Goal: Task Accomplishment & Management: Use online tool/utility

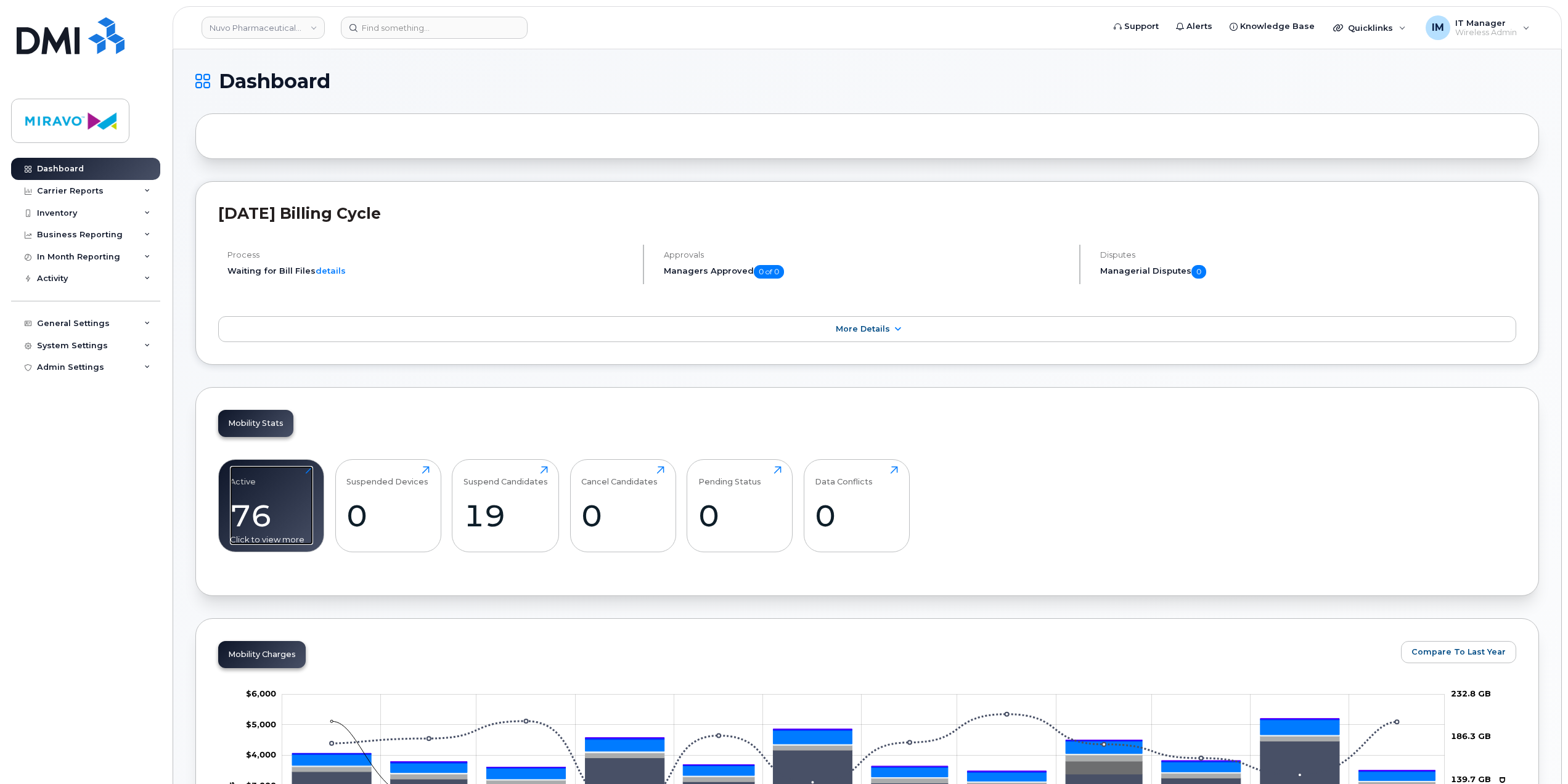
click at [283, 501] on div "76" at bounding box center [272, 516] width 83 height 36
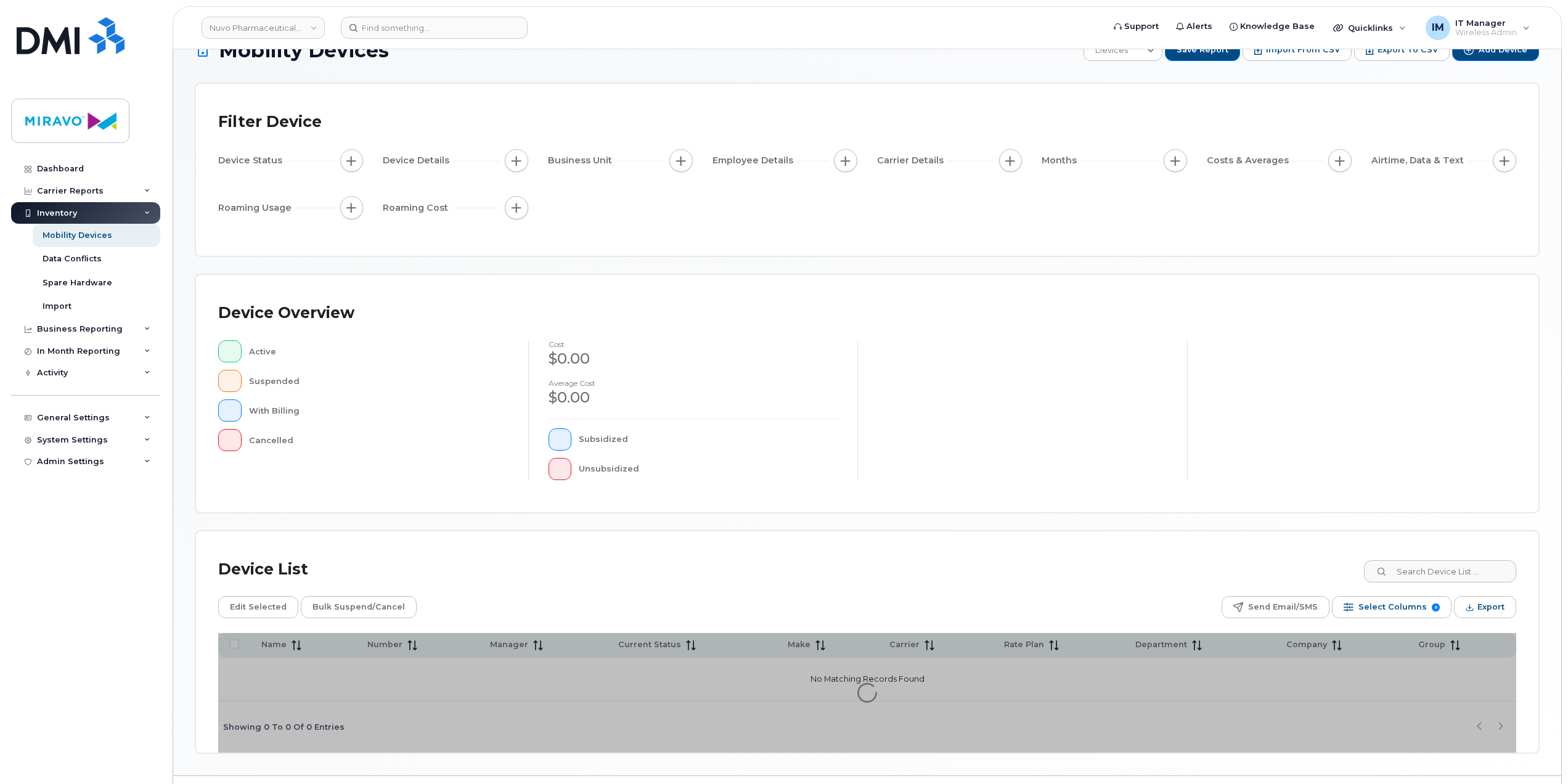
scroll to position [65, 0]
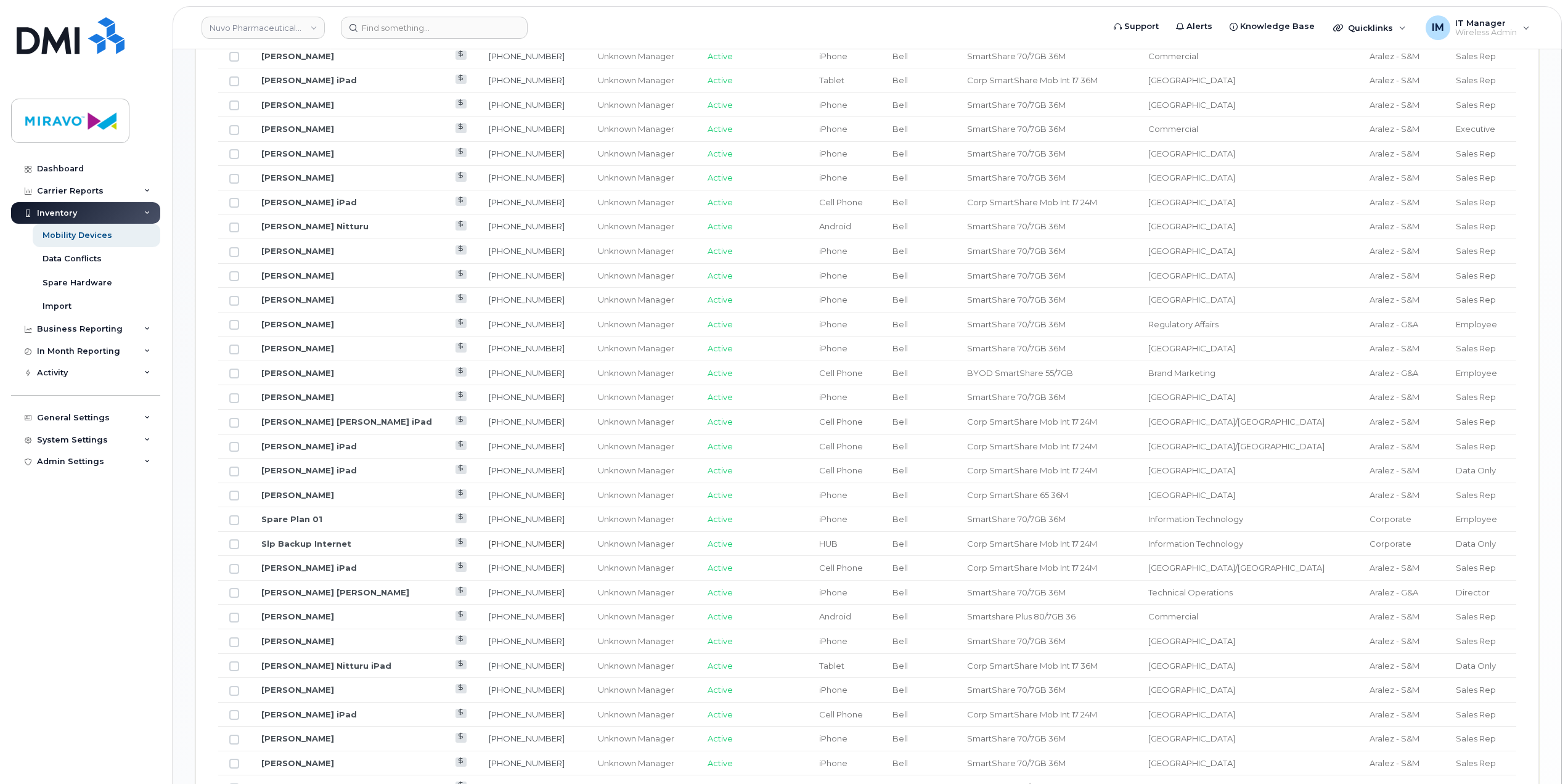
scroll to position [804, 0]
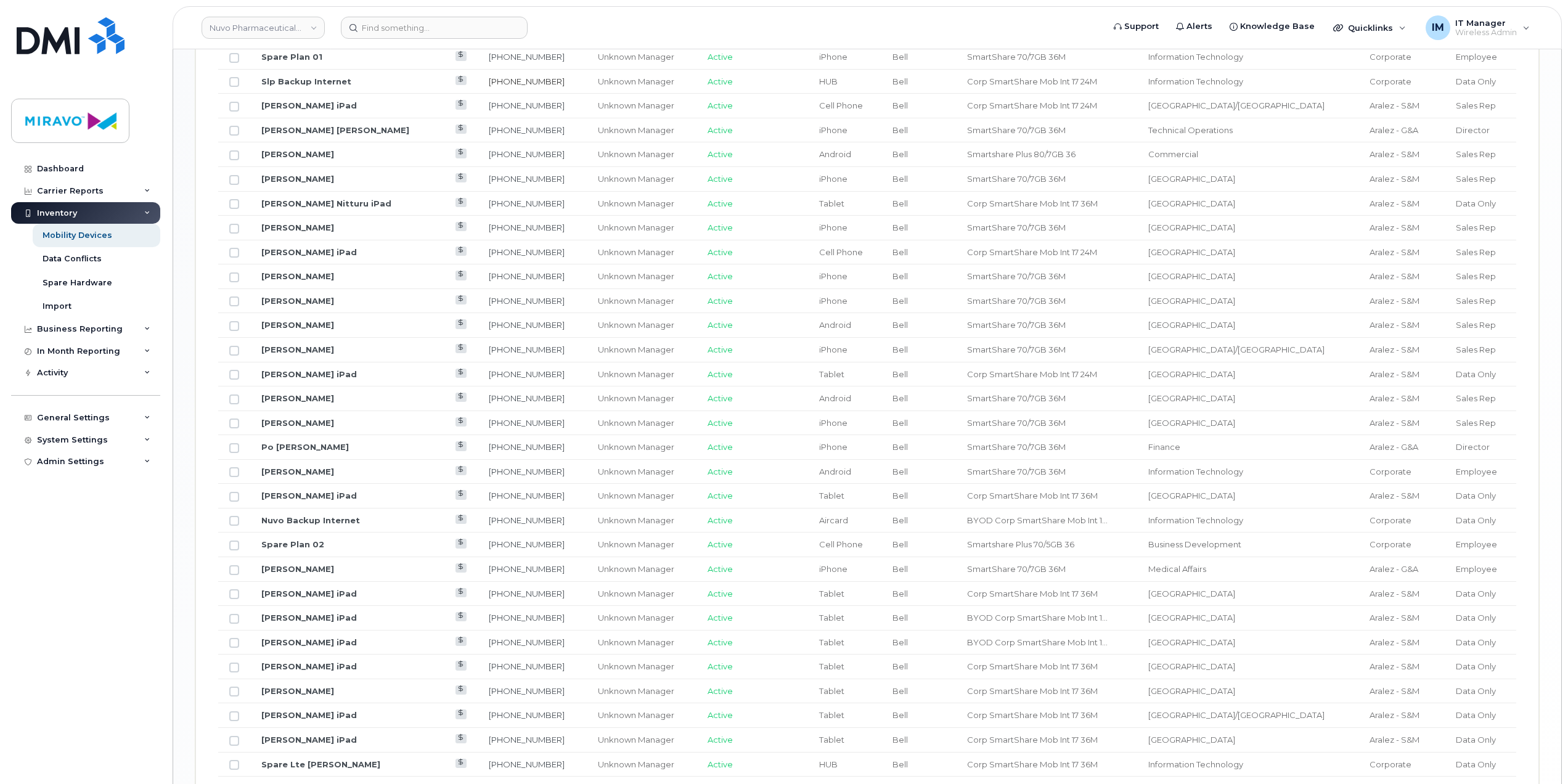
scroll to position [1296, 0]
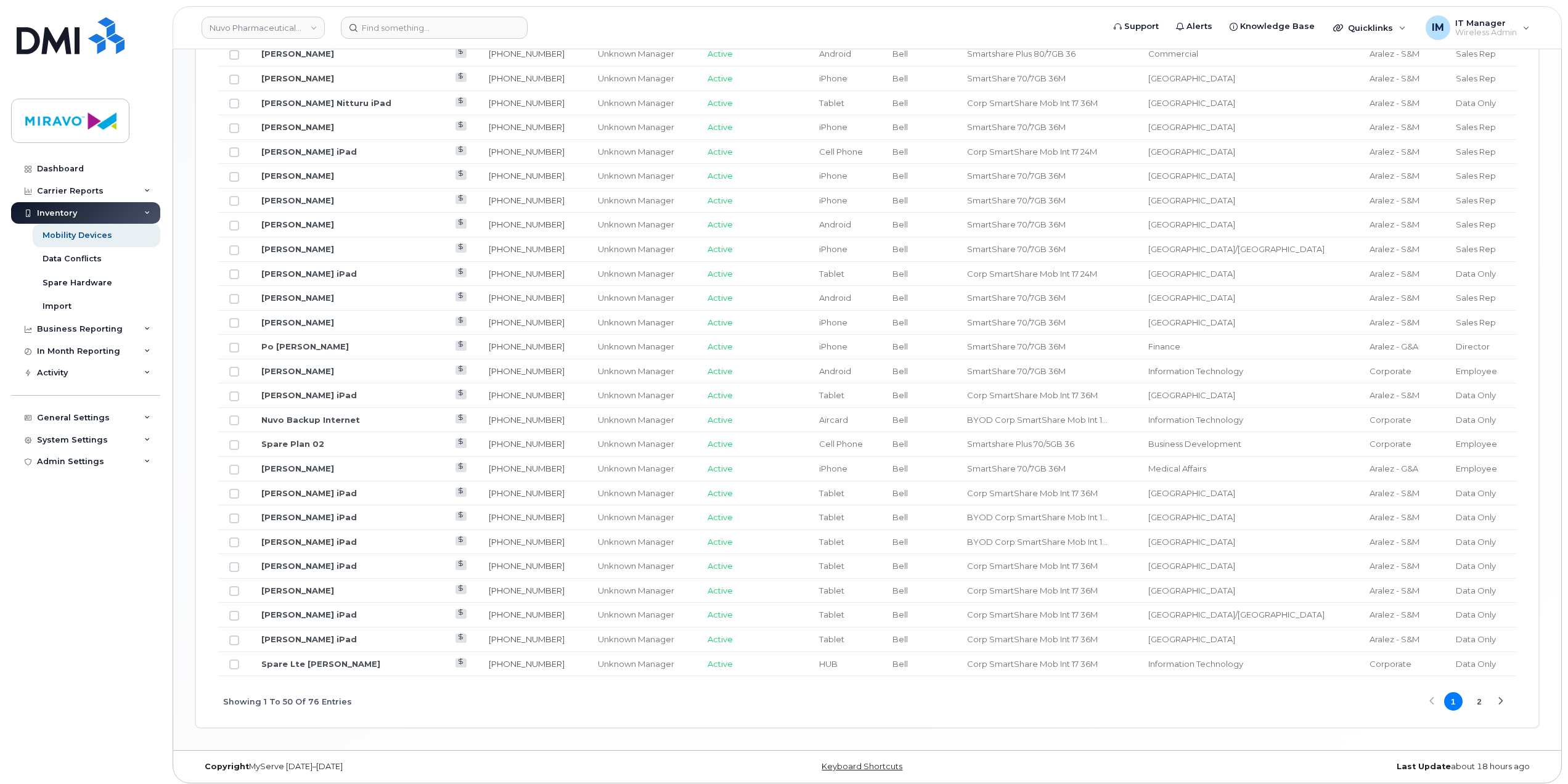
click at [1480, 706] on button "2" at bounding box center [1479, 701] width 18 height 18
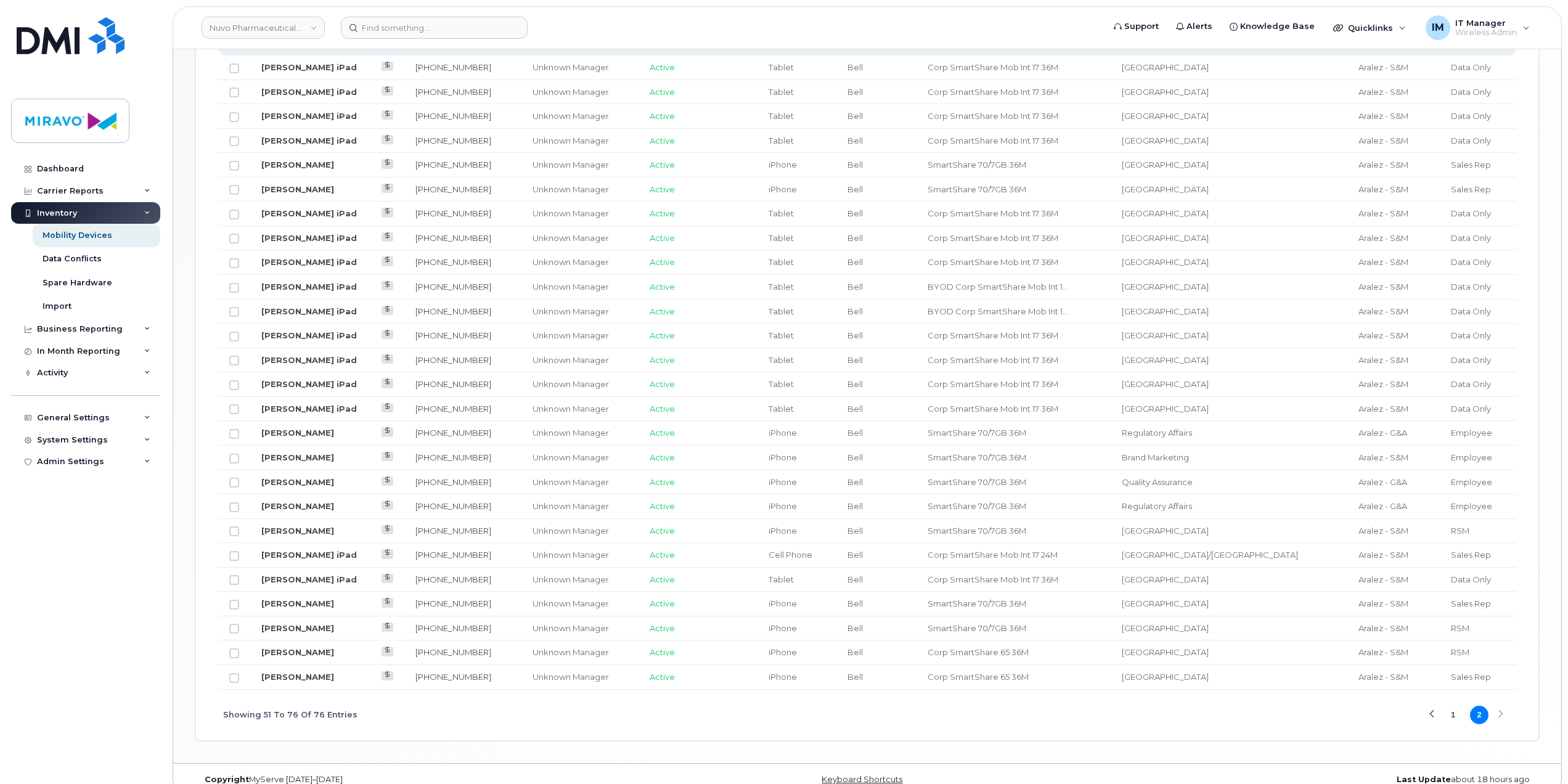
scroll to position [724, 0]
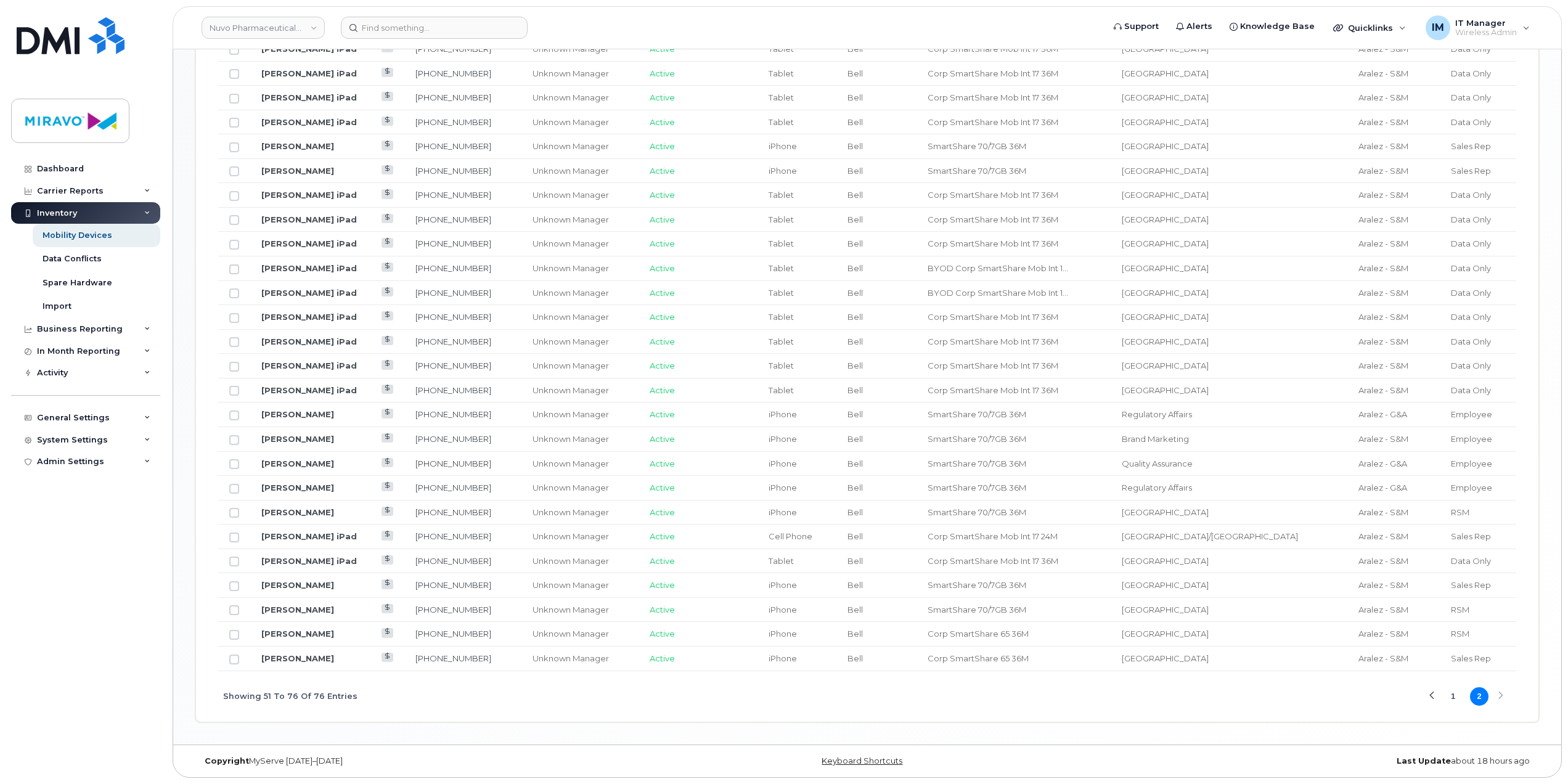
click at [1449, 695] on button "1" at bounding box center [1454, 696] width 18 height 18
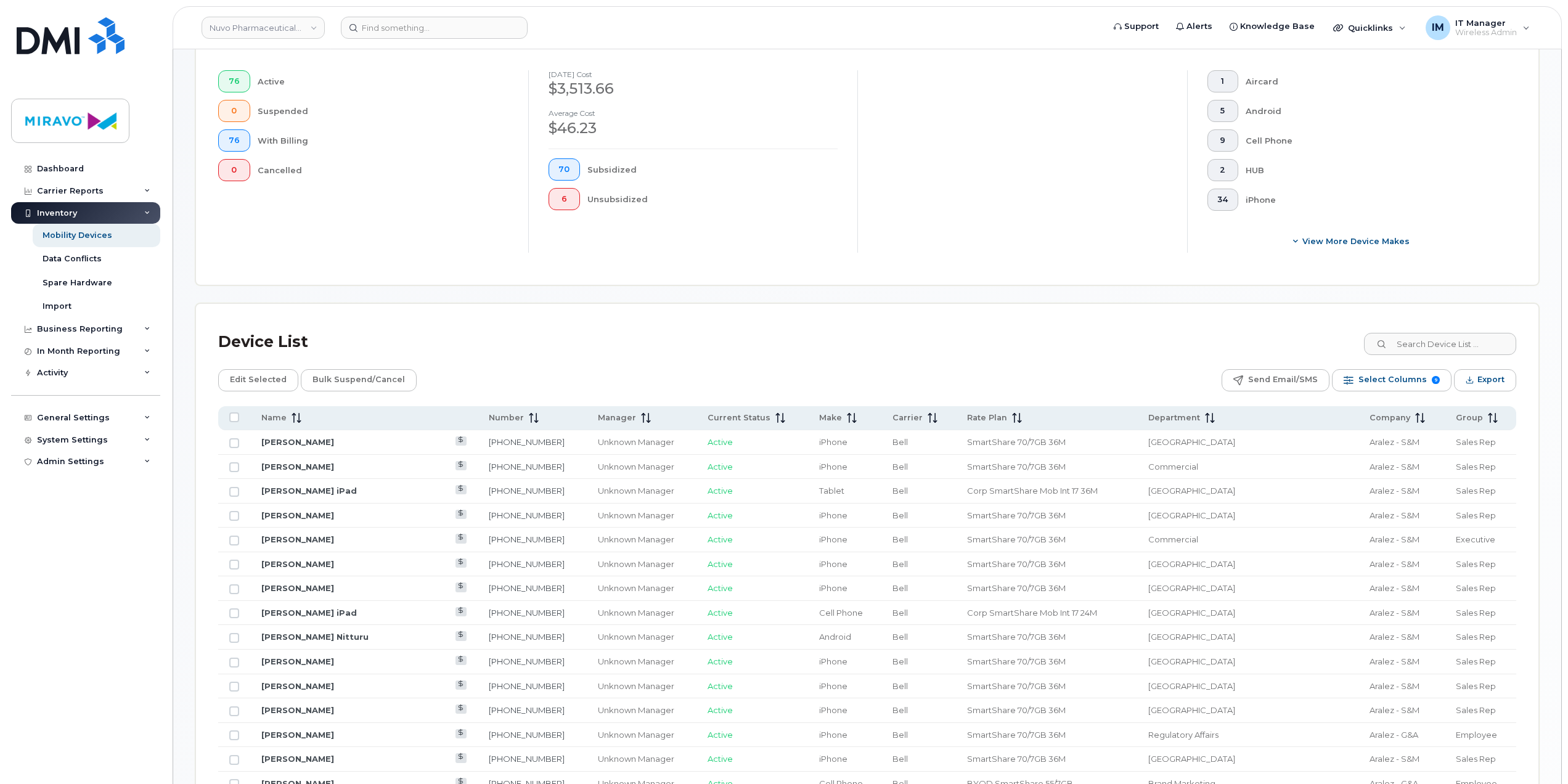
scroll to position [314, 0]
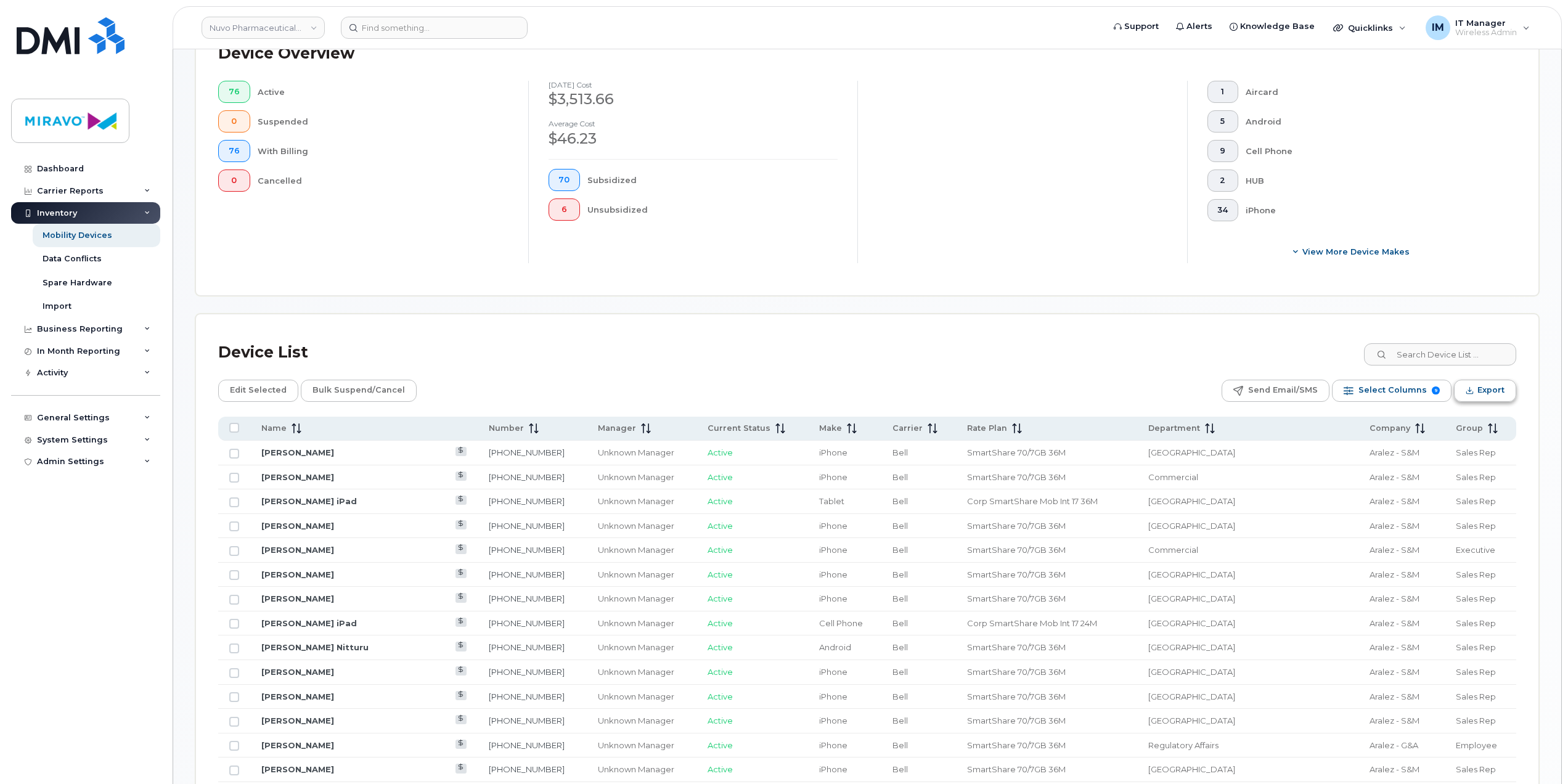
click at [1488, 389] on span "Export" at bounding box center [1491, 390] width 27 height 18
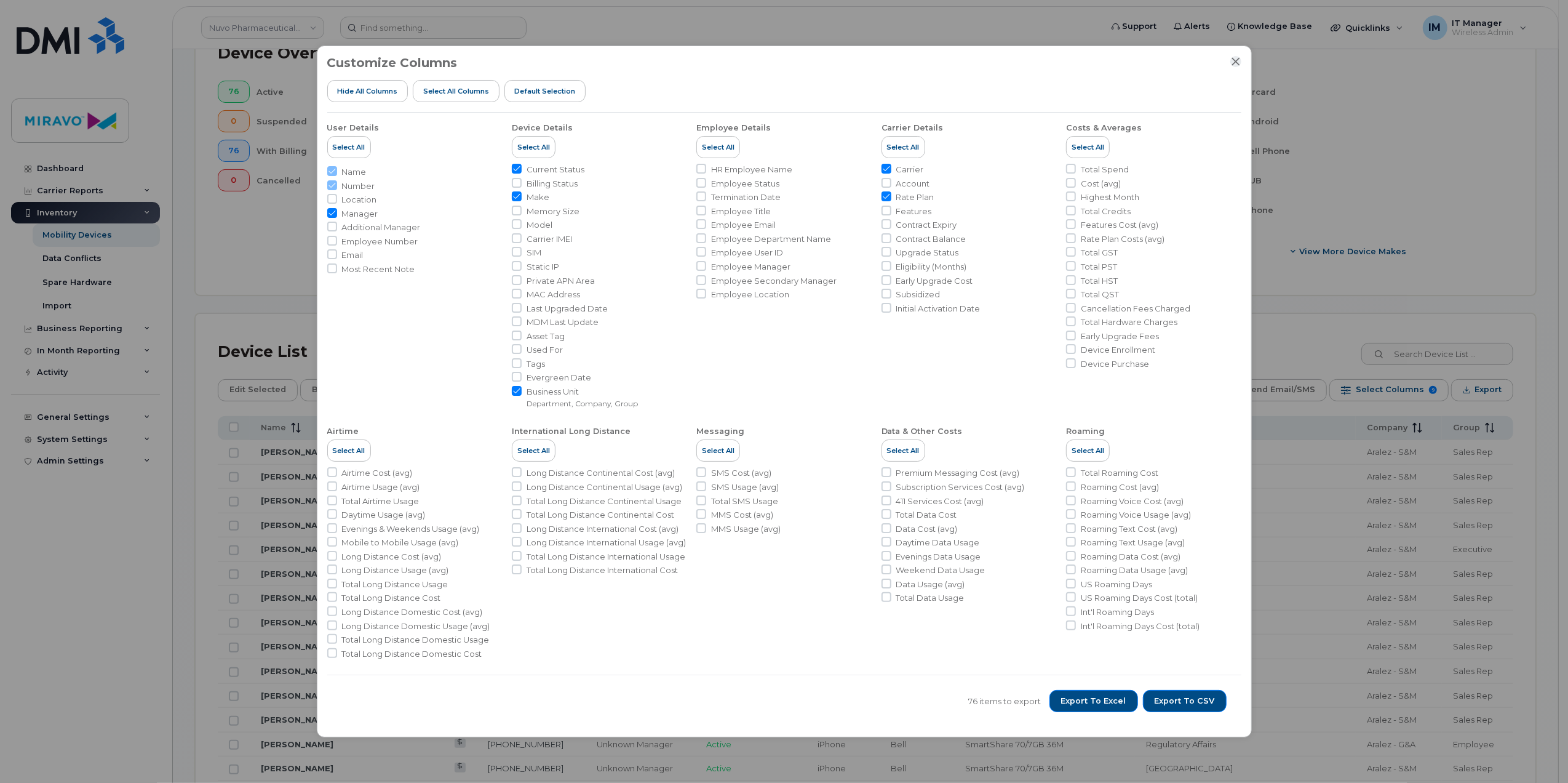
click at [1236, 65] on icon "Close" at bounding box center [1236, 61] width 10 height 10
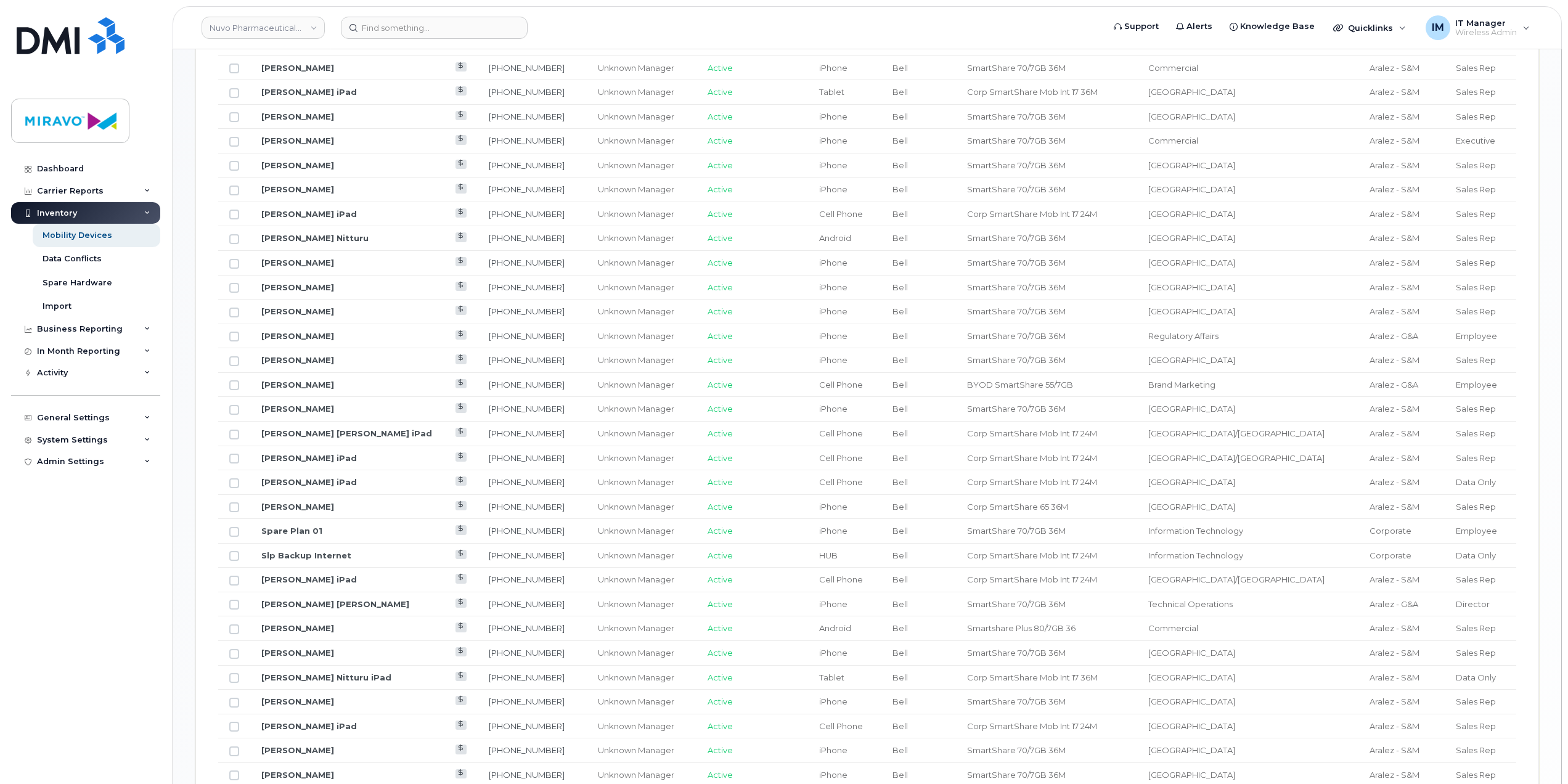
scroll to position [411, 0]
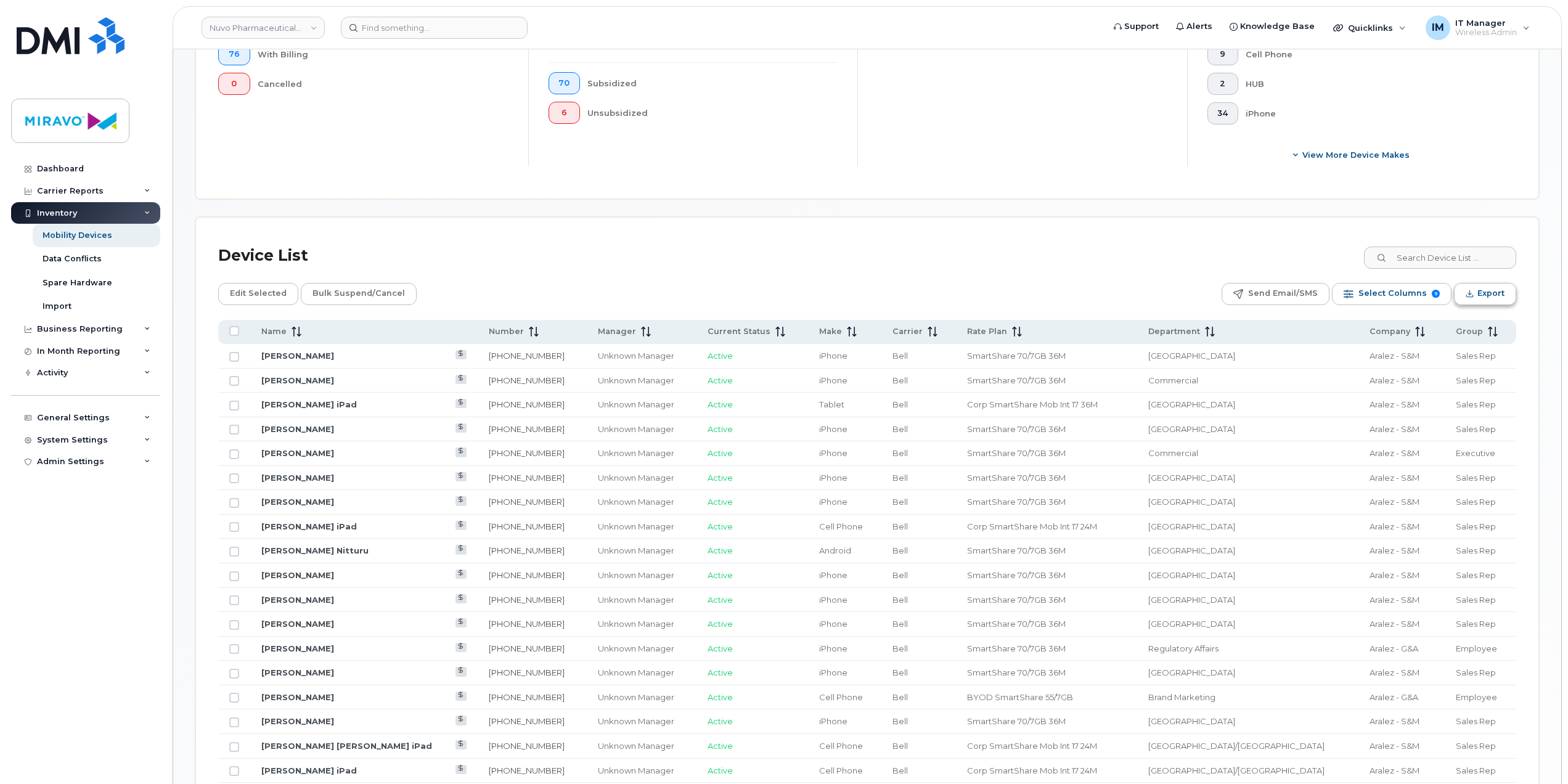
click at [1485, 298] on span "Export" at bounding box center [1491, 293] width 27 height 18
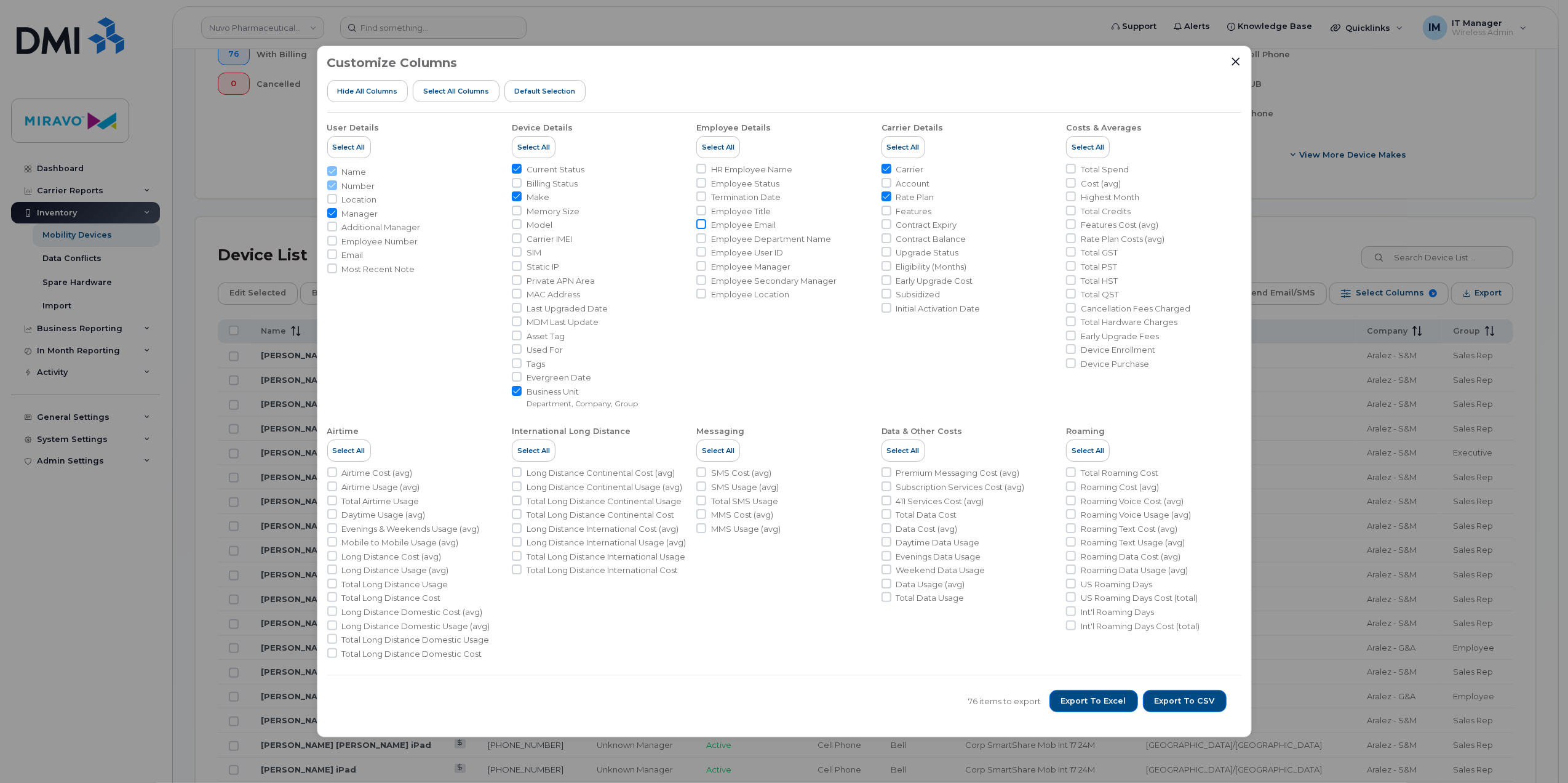
click at [704, 222] on input "Employee Email" at bounding box center [701, 224] width 10 height 10
checkbox input "true"
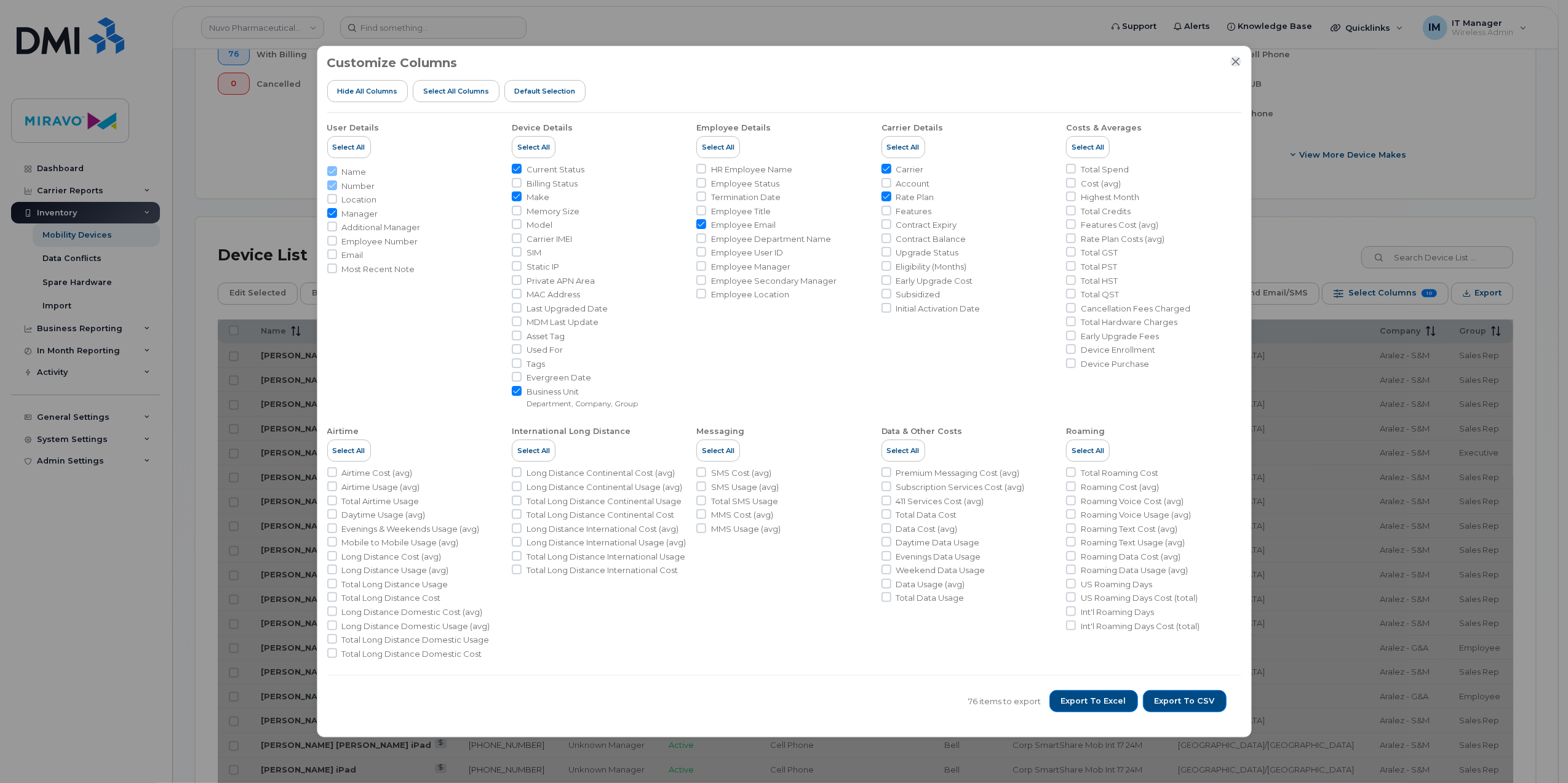
click at [1232, 64] on icon "Close" at bounding box center [1236, 61] width 8 height 8
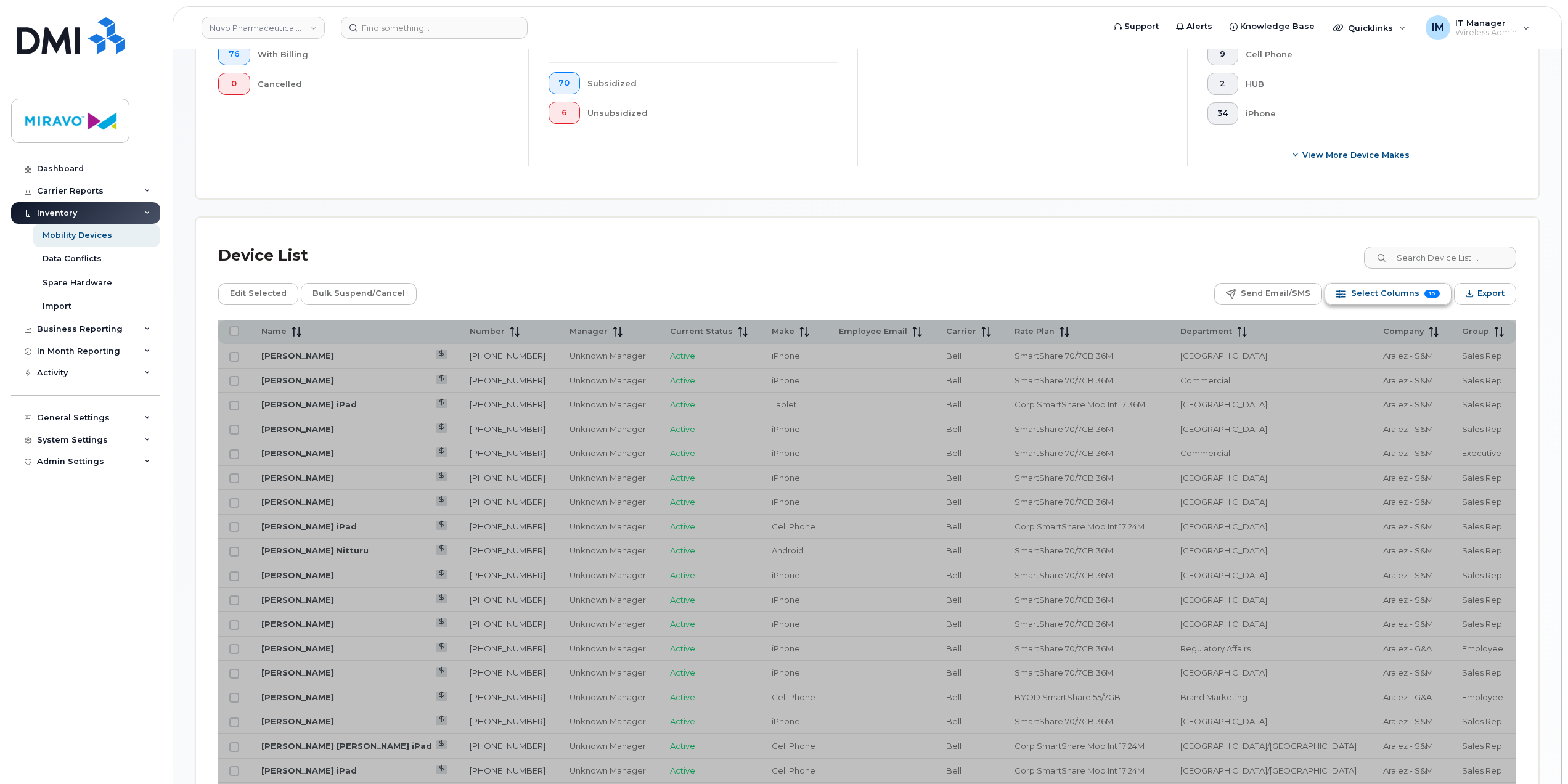
click at [1401, 295] on span "Select Columns" at bounding box center [1385, 293] width 69 height 18
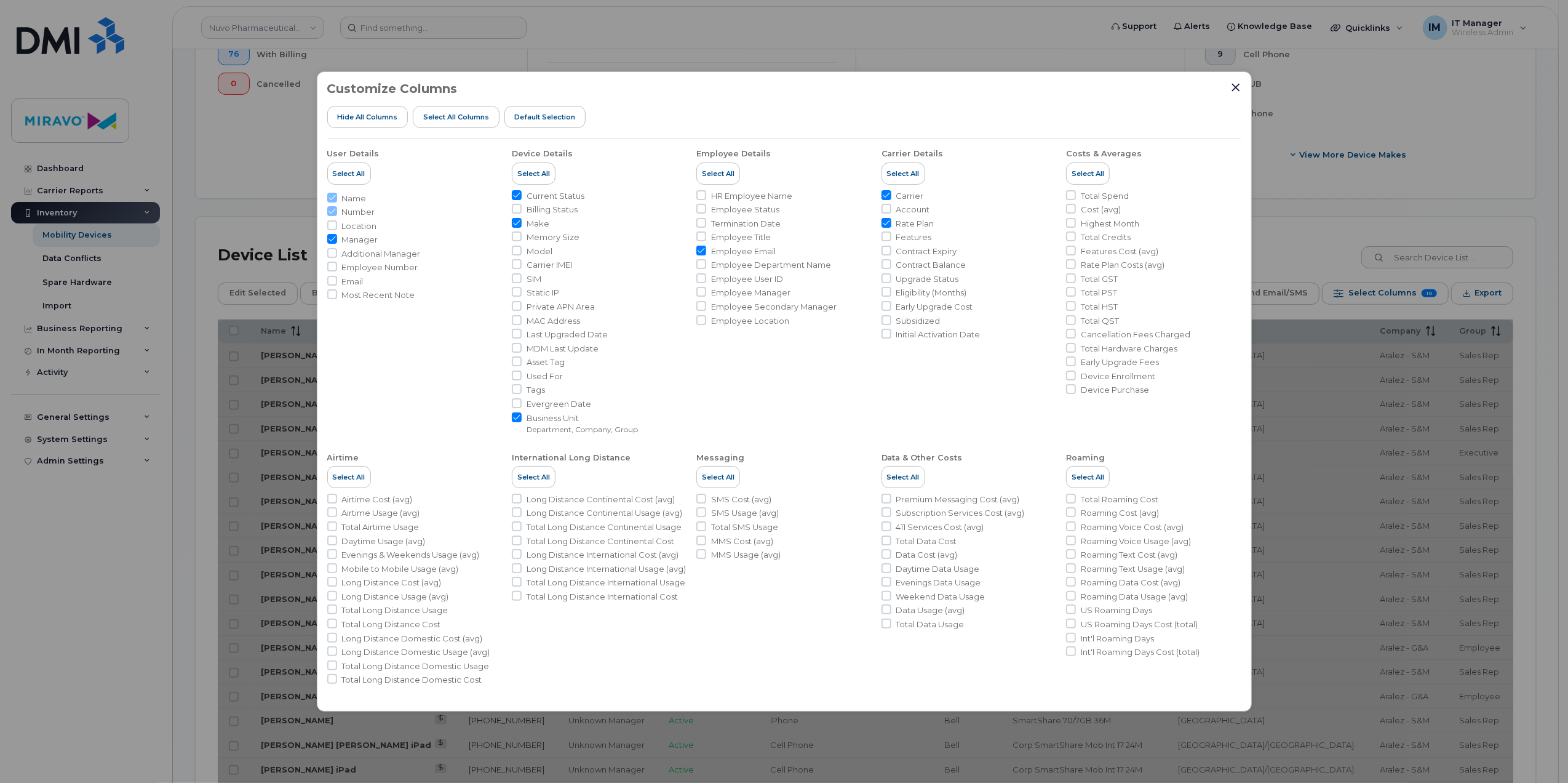
click at [700, 249] on input "Employee Email" at bounding box center [701, 251] width 10 height 10
checkbox input "false"
click at [886, 206] on input "Account" at bounding box center [886, 208] width 10 height 10
checkbox input "true"
click at [1235, 92] on icon "Close" at bounding box center [1236, 88] width 10 height 10
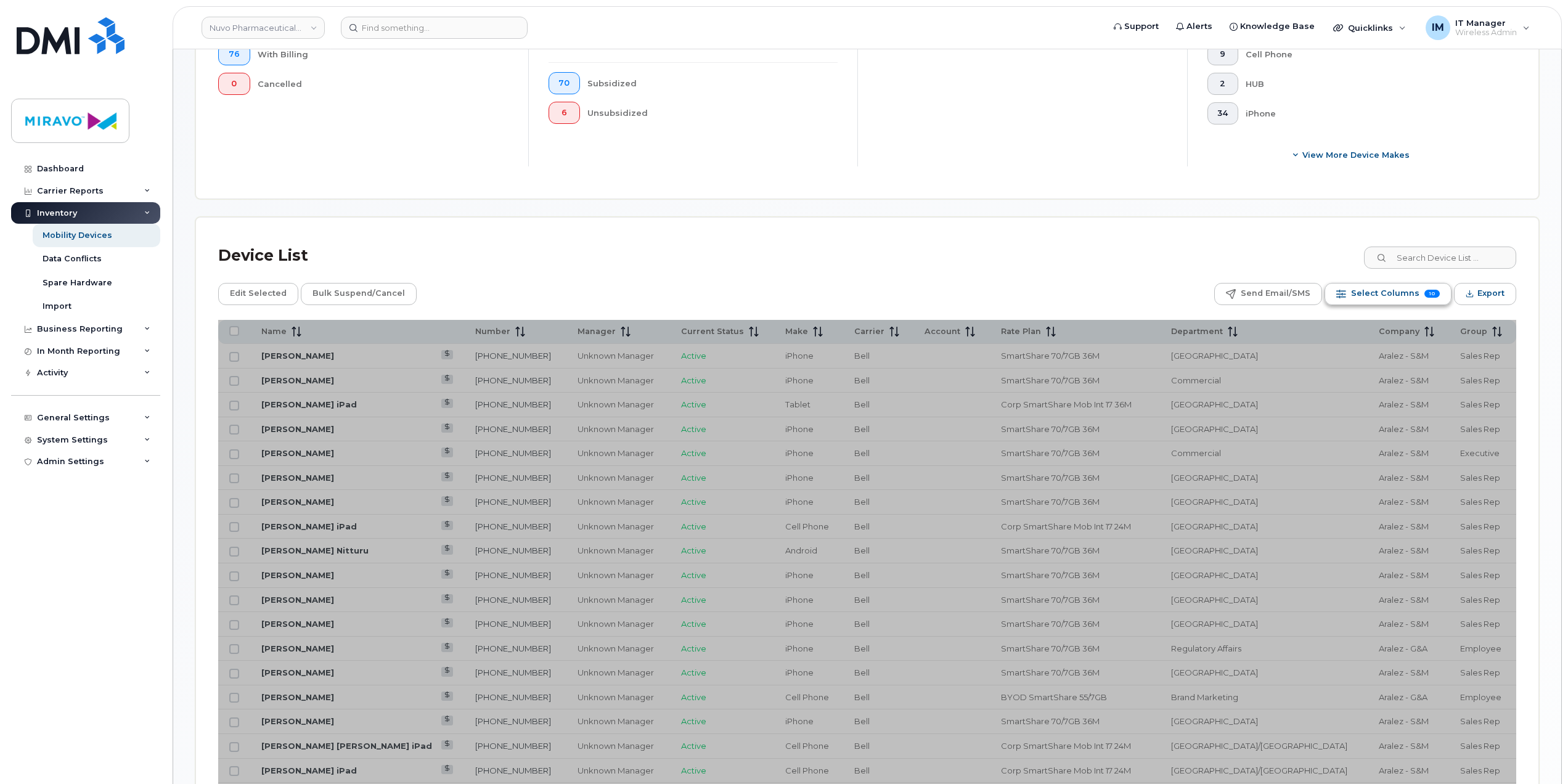
click at [1368, 287] on span "Select Columns" at bounding box center [1385, 293] width 69 height 18
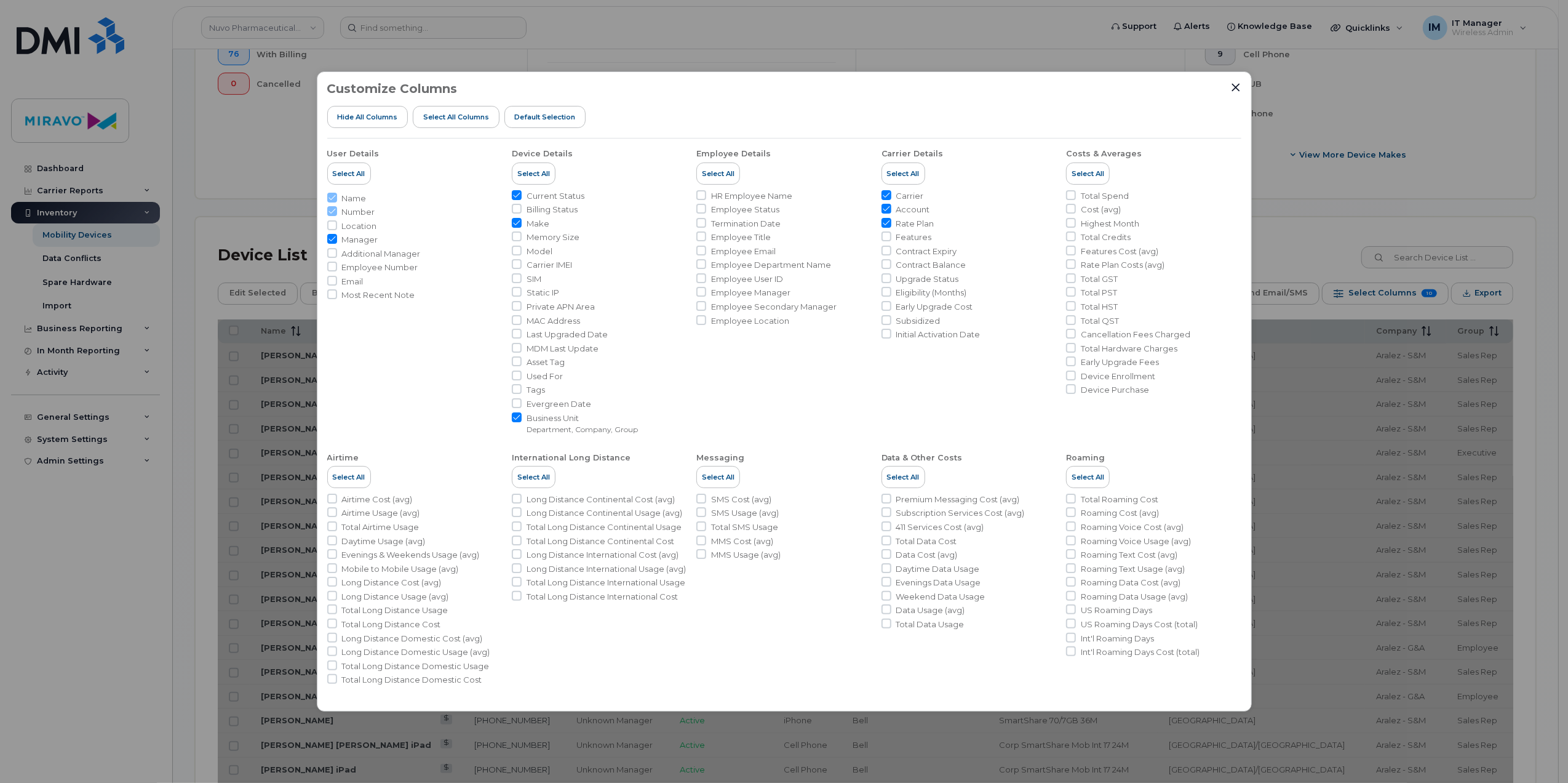
click at [886, 212] on input "Account" at bounding box center [886, 208] width 10 height 10
checkbox input "false"
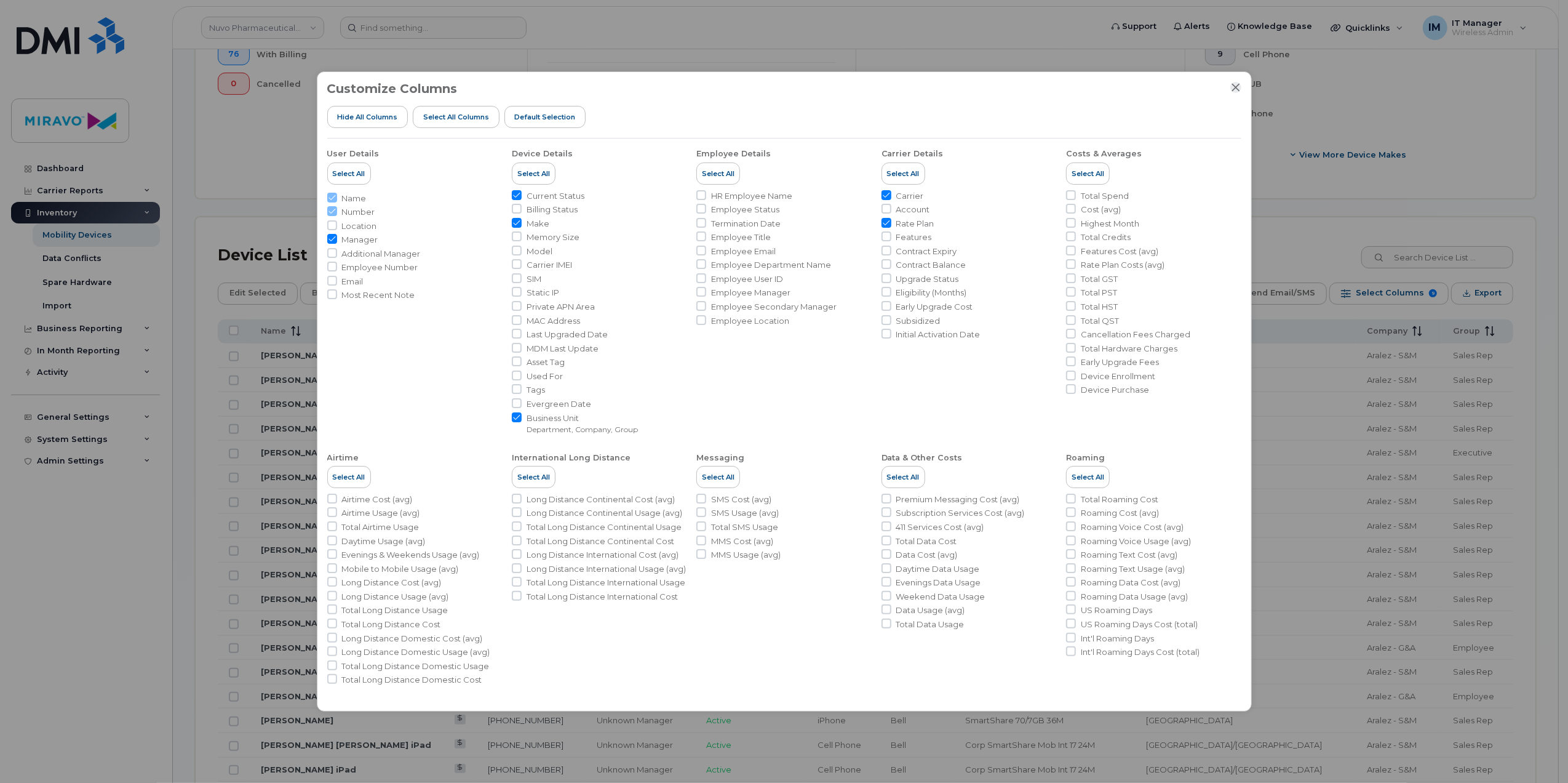
click at [1232, 90] on icon "Close" at bounding box center [1236, 88] width 8 height 8
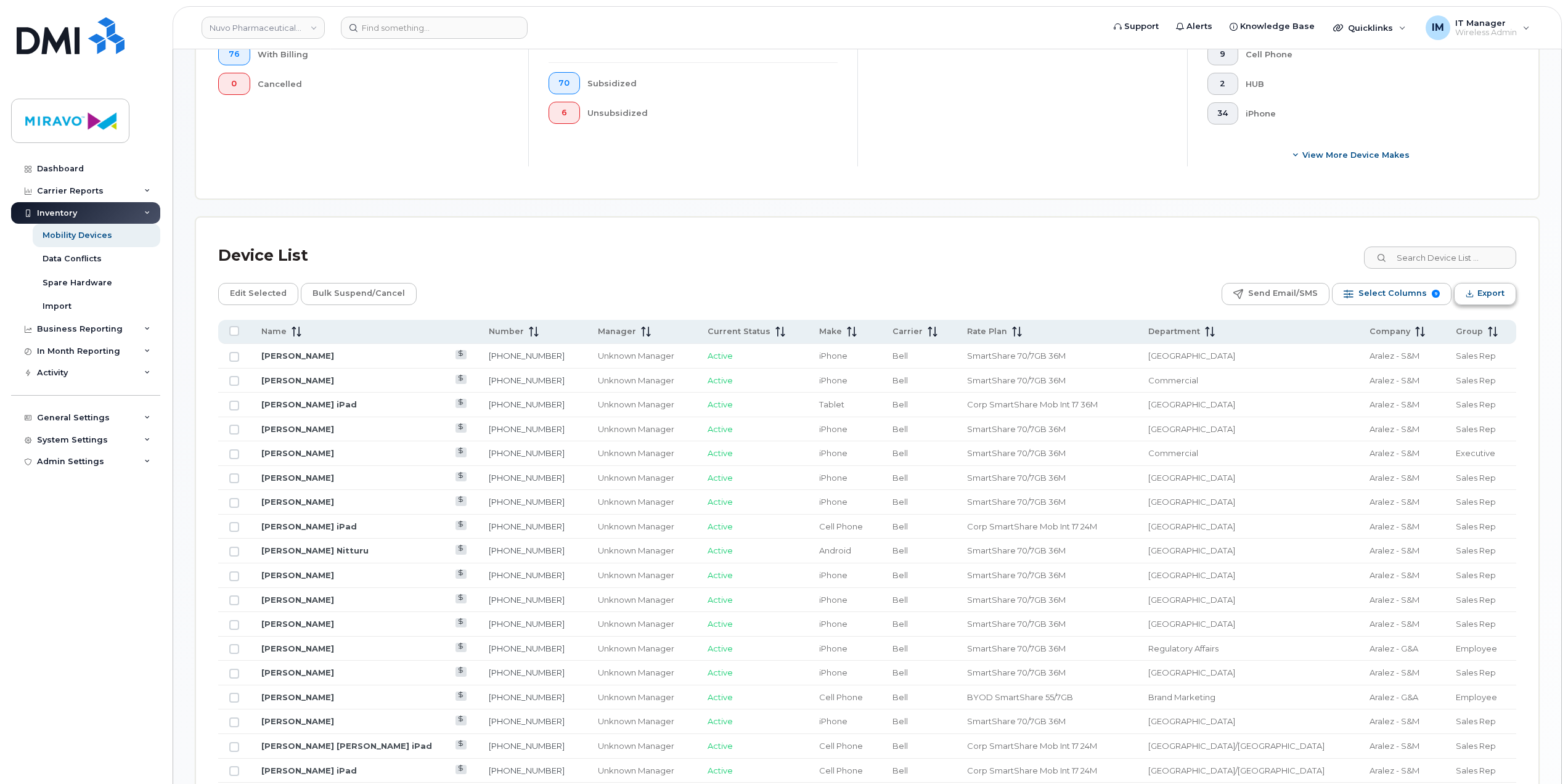
click at [1490, 293] on span "Export" at bounding box center [1491, 293] width 27 height 18
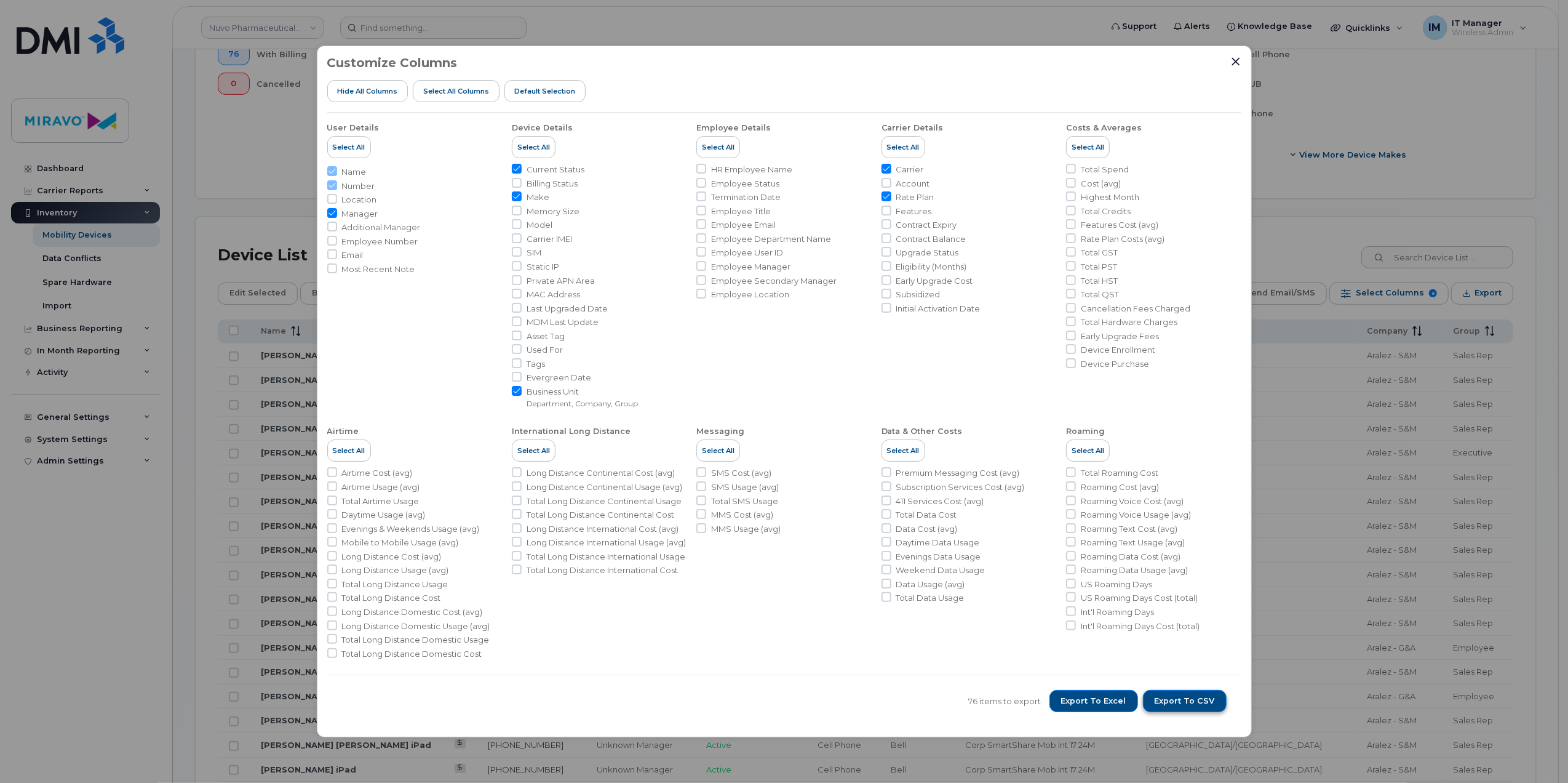
click at [1191, 696] on span "Export to CSV" at bounding box center [1184, 700] width 60 height 11
click at [331, 208] on input "Manager" at bounding box center [332, 213] width 10 height 10
checkbox input "false"
click at [1191, 696] on span "Export to CSV" at bounding box center [1184, 700] width 60 height 11
click at [1453, 193] on div "Customize Columns Hide All Columns Select all Columns Default Selection User De…" at bounding box center [784, 391] width 1568 height 783
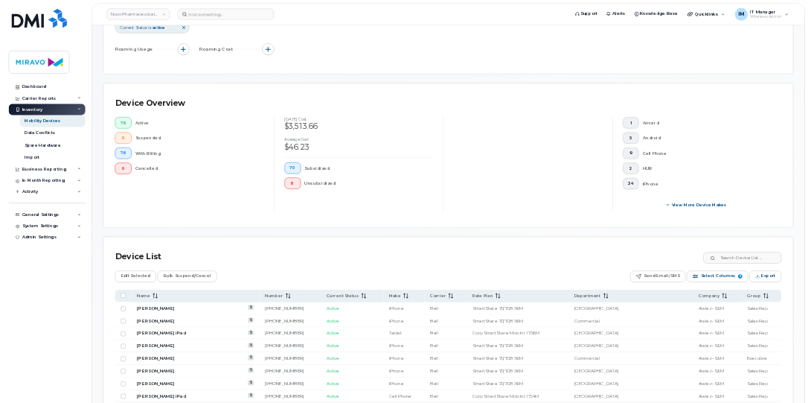
scroll to position [378, 0]
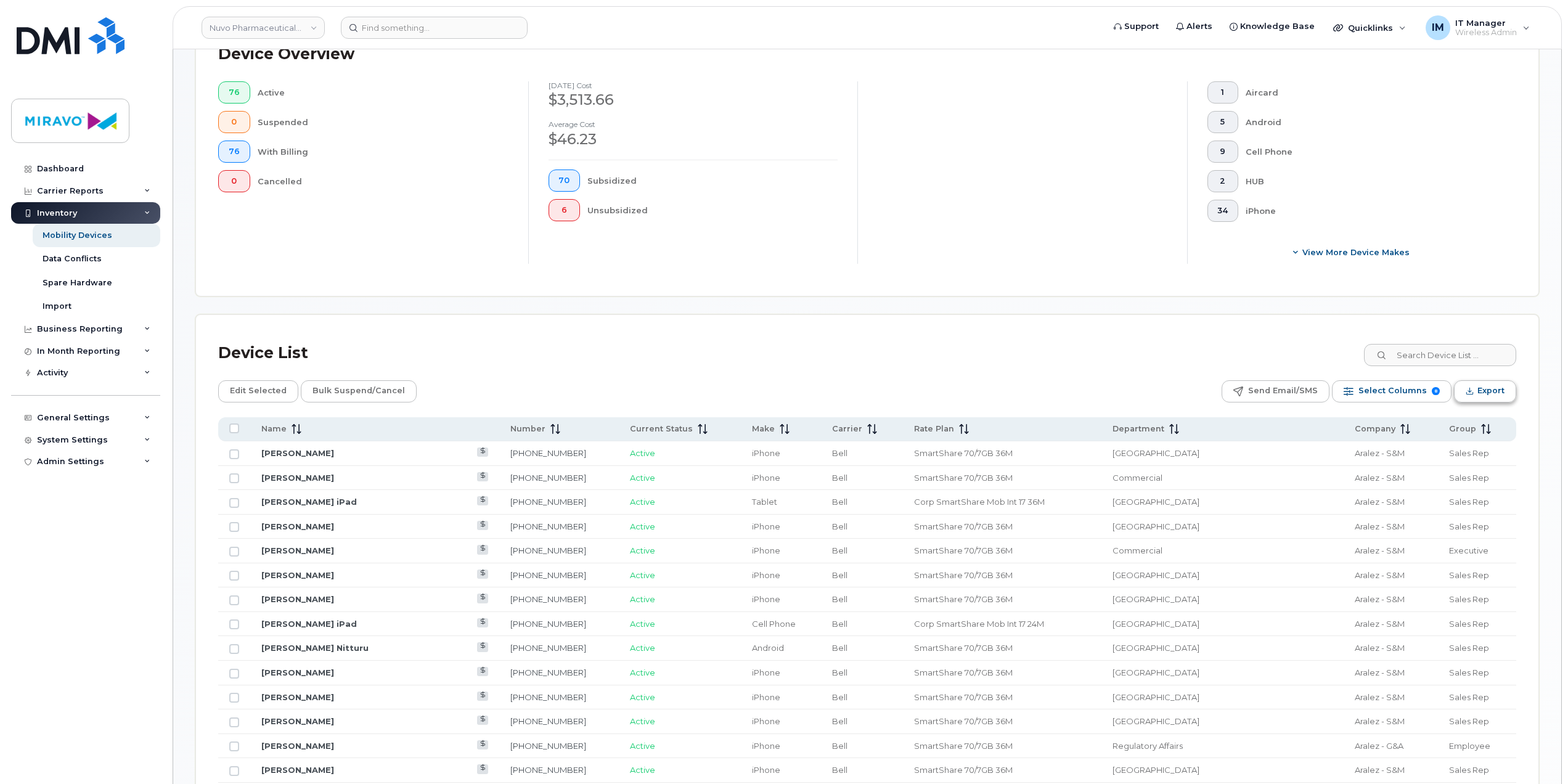
click at [1472, 395] on icon "Export" at bounding box center [1470, 391] width 8 height 8
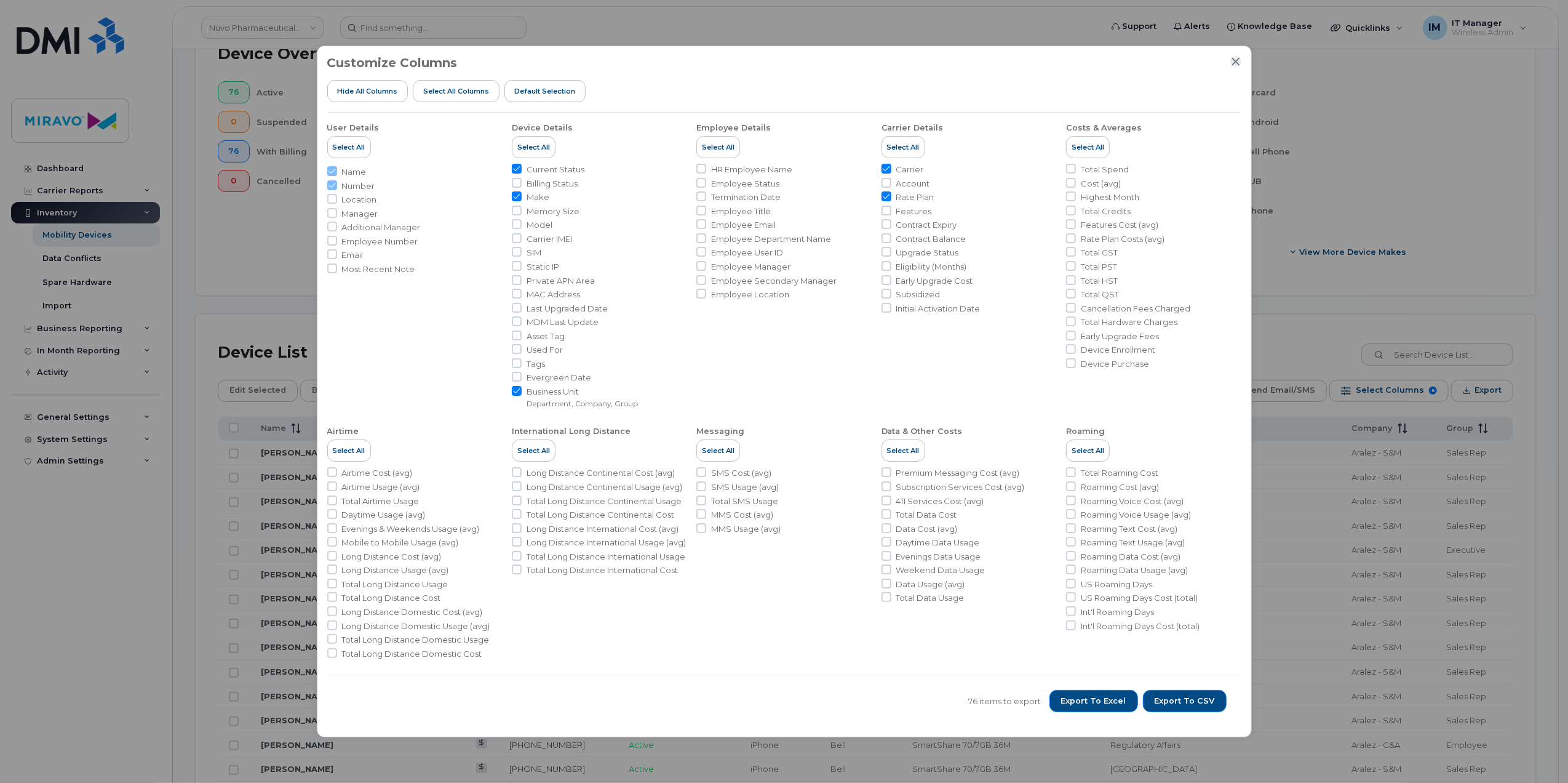
click at [1237, 62] on icon "Close" at bounding box center [1236, 61] width 10 height 10
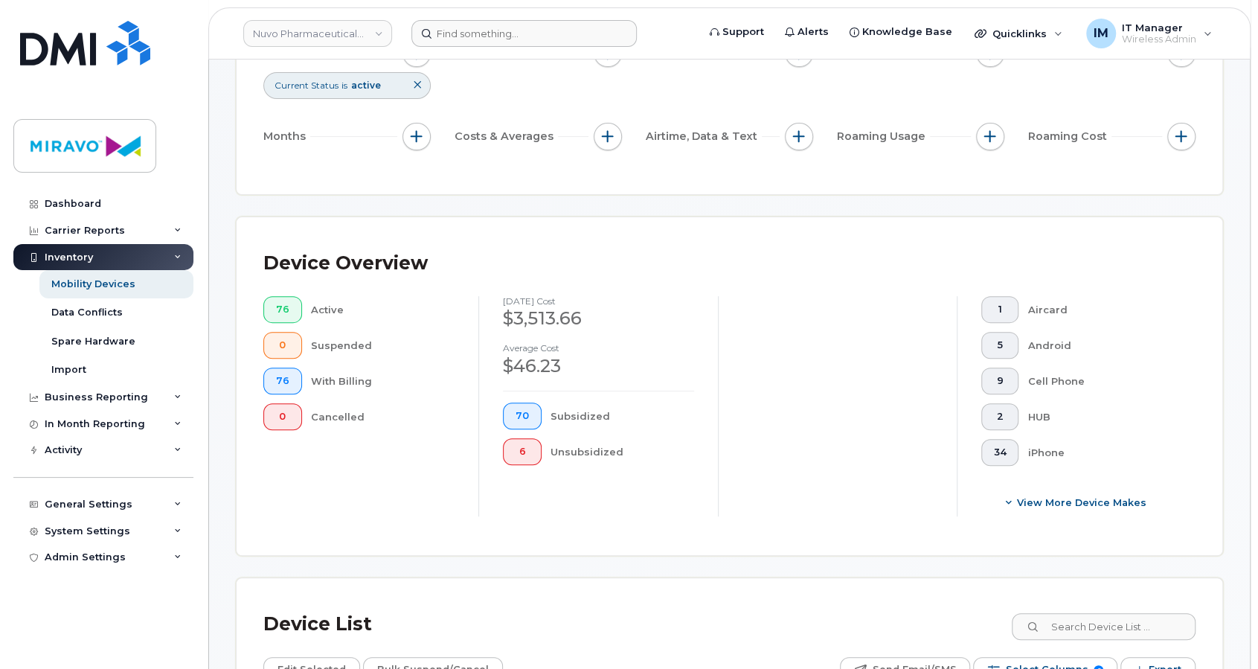
scroll to position [80, 0]
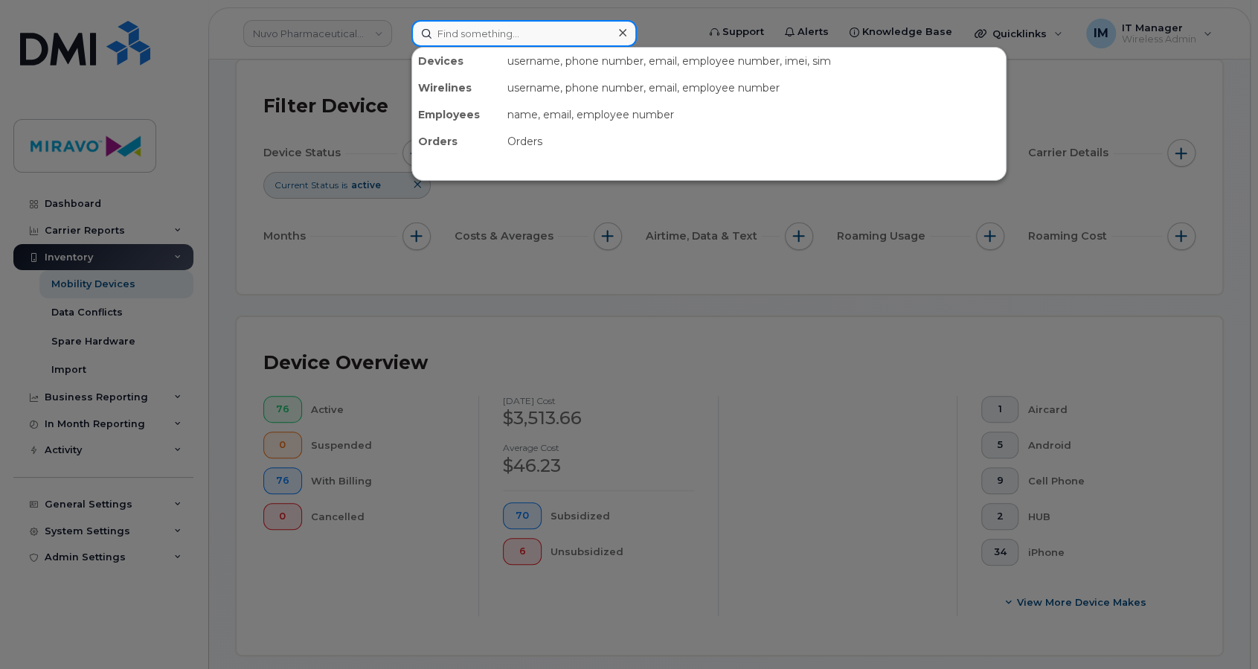
click at [530, 27] on input at bounding box center [524, 33] width 225 height 27
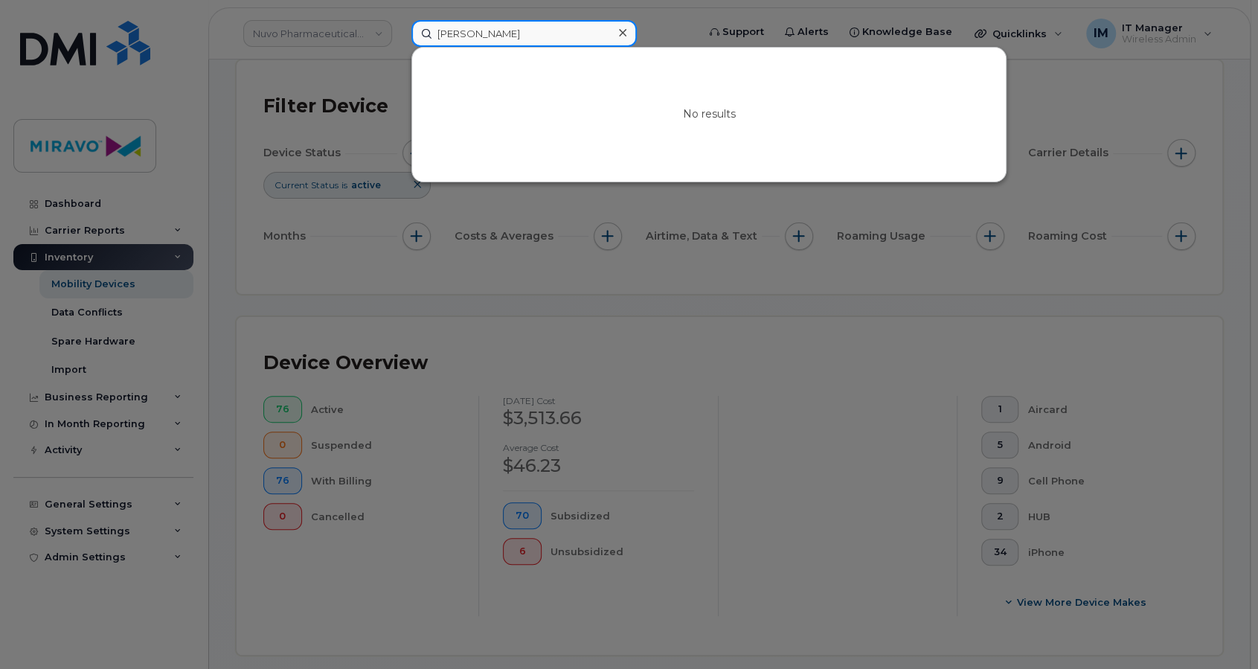
click at [517, 25] on input "[PERSON_NAME]" at bounding box center [524, 33] width 225 height 27
type input "[PERSON_NAME]"
click at [625, 36] on icon at bounding box center [622, 32] width 7 height 7
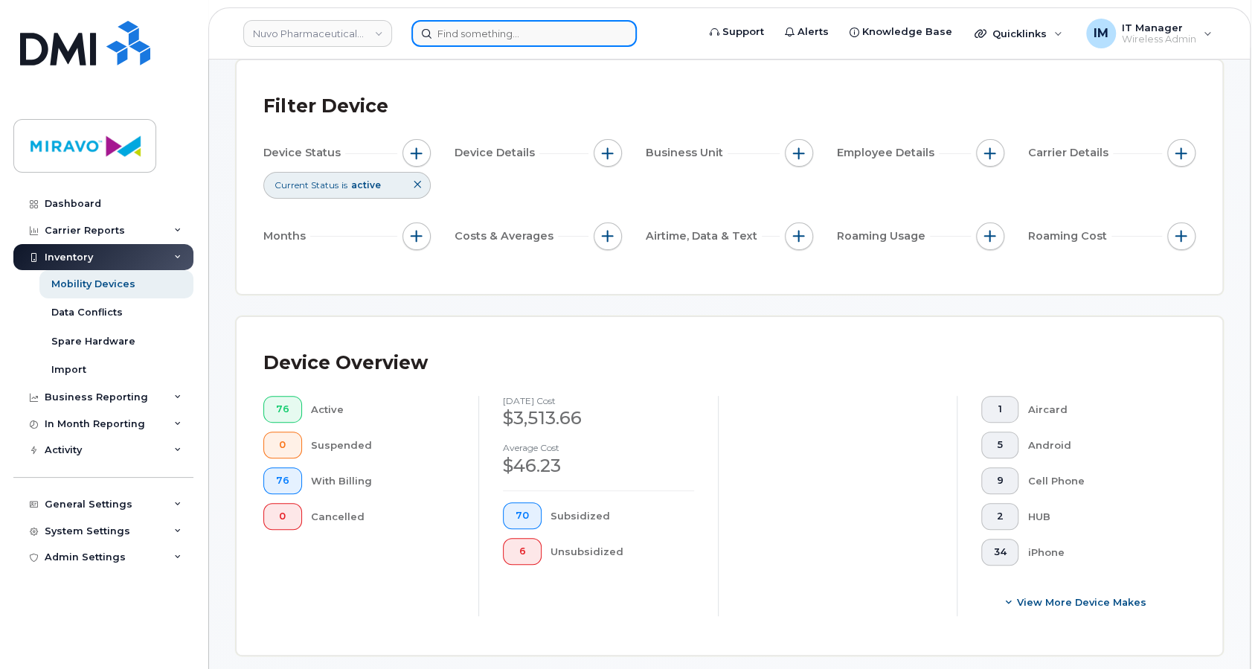
click at [536, 35] on input at bounding box center [524, 33] width 225 height 27
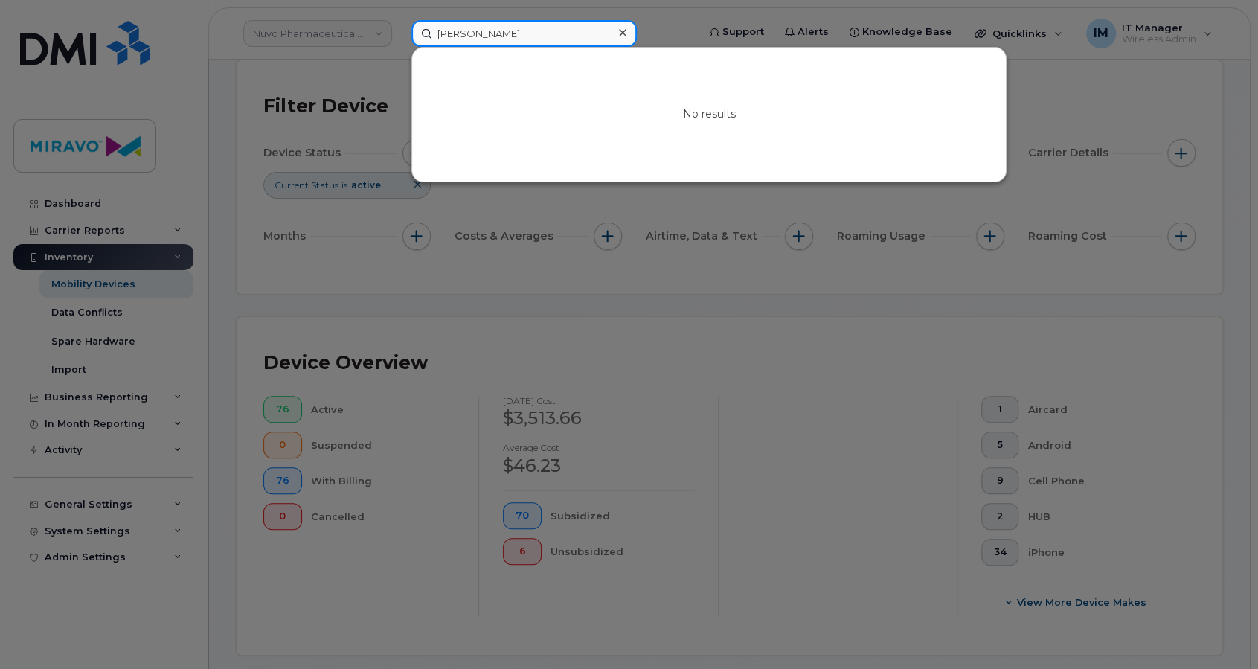
drag, startPoint x: 538, startPoint y: 33, endPoint x: 363, endPoint y: 11, distance: 176.3
click at [400, 22] on div "[PERSON_NAME] No results" at bounding box center [550, 33] width 300 height 27
drag, startPoint x: 524, startPoint y: 39, endPoint x: 409, endPoint y: 28, distance: 115.8
click at [409, 28] on div "Anni Bl No results" at bounding box center [550, 33] width 300 height 27
drag, startPoint x: 557, startPoint y: 30, endPoint x: 420, endPoint y: 30, distance: 136.9
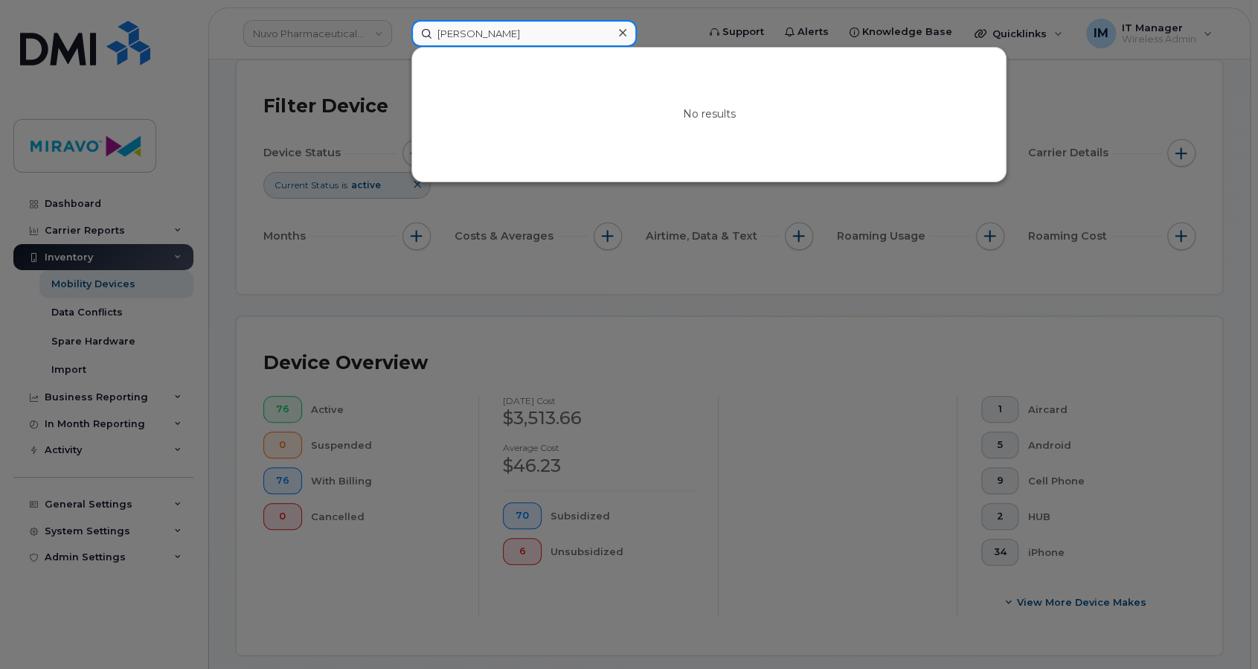
click at [420, 30] on input "[PERSON_NAME]" at bounding box center [524, 33] width 225 height 27
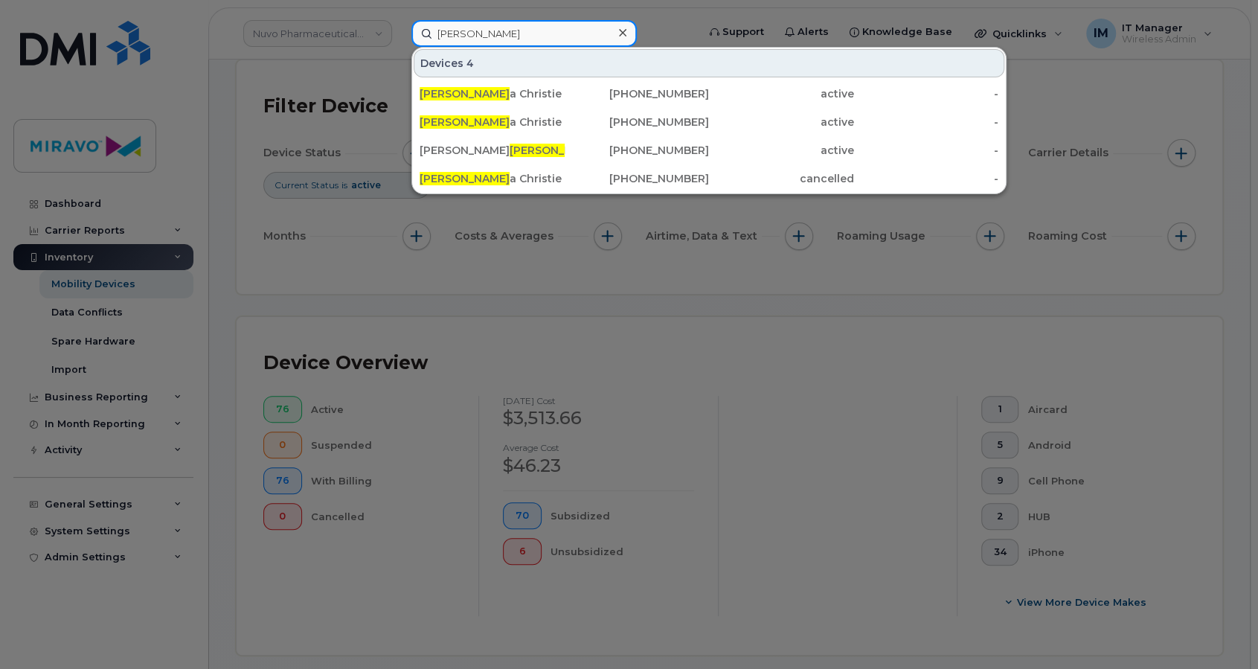
click at [481, 24] on input "[PERSON_NAME]" at bounding box center [524, 33] width 225 height 27
drag, startPoint x: 489, startPoint y: 27, endPoint x: 408, endPoint y: 35, distance: 81.5
click at [408, 35] on div "[PERSON_NAME] 4 [PERSON_NAME] [PHONE_NUMBER] active - [PERSON_NAME] iPad [PHONE…" at bounding box center [550, 33] width 300 height 27
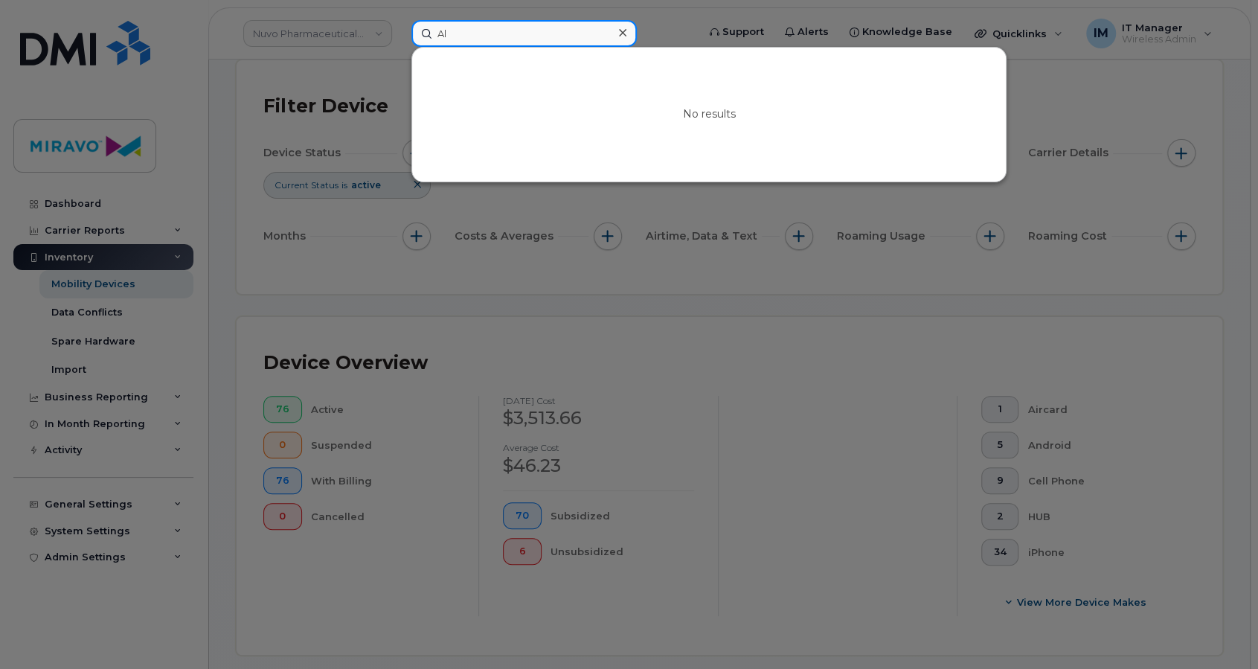
type input "A"
drag, startPoint x: 498, startPoint y: 31, endPoint x: 381, endPoint y: 25, distance: 117.0
click at [400, 25] on div "Ali No results" at bounding box center [550, 33] width 300 height 27
drag, startPoint x: 490, startPoint y: 29, endPoint x: 430, endPoint y: 30, distance: 60.3
click at [430, 30] on input "[PERSON_NAME]" at bounding box center [524, 33] width 225 height 27
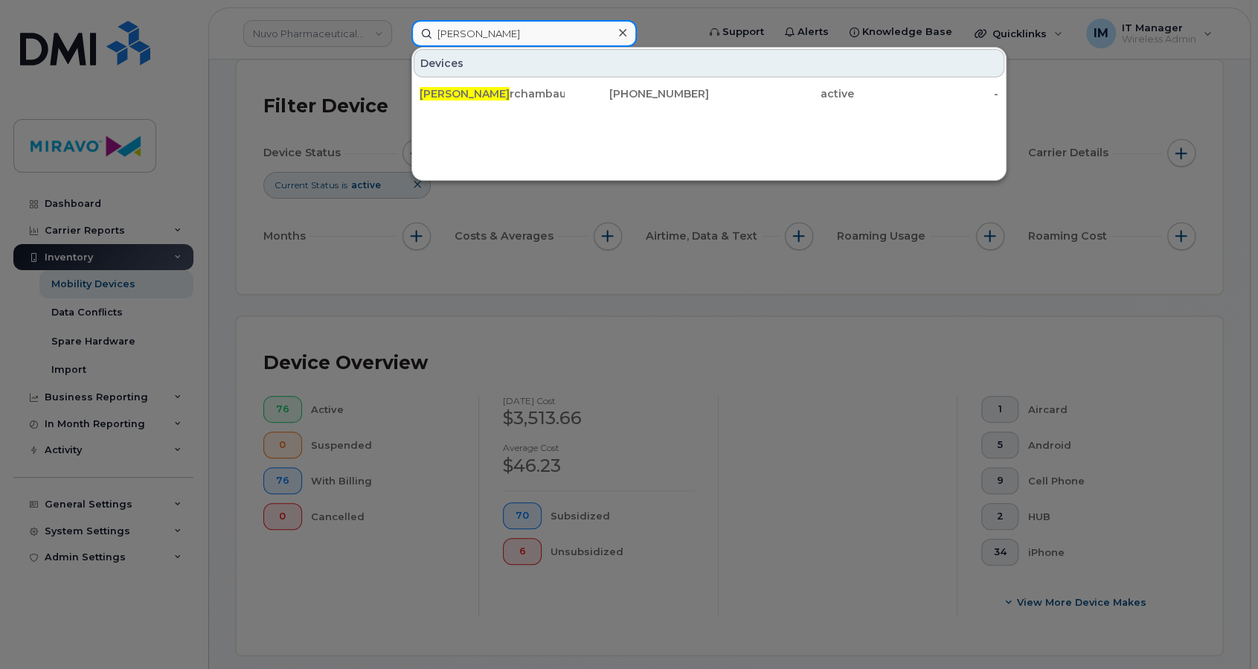
drag, startPoint x: 543, startPoint y: 42, endPoint x: 394, endPoint y: 34, distance: 149.8
click at [400, 34] on div "[PERSON_NAME] A Devices [PERSON_NAME] A rchambault iPad [PHONE_NUMBER] active -" at bounding box center [550, 33] width 300 height 27
click at [490, 28] on input "[PERSON_NAME]" at bounding box center [524, 33] width 225 height 27
drag, startPoint x: 501, startPoint y: 34, endPoint x: 378, endPoint y: 28, distance: 123.0
click at [400, 28] on div "[PERSON_NAME] Devices 2 [PERSON_NAME] Br uce iPad [PHONE_NUMBER] active - [PERS…" at bounding box center [550, 33] width 300 height 27
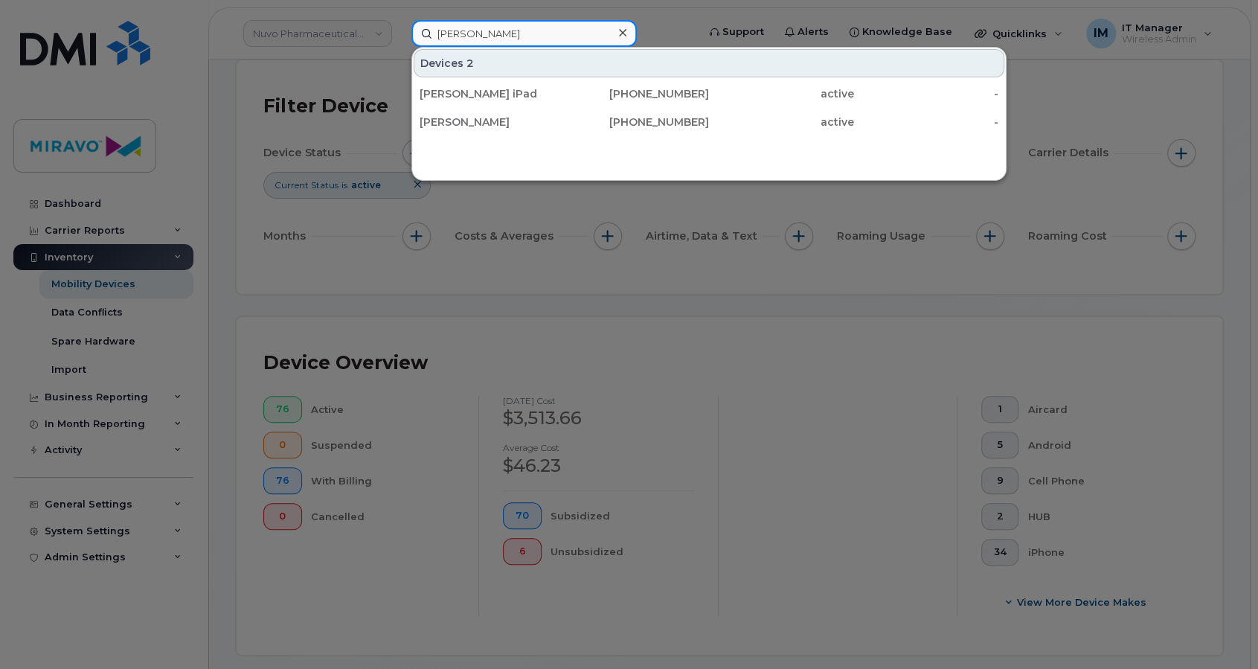
type input "[PERSON_NAME]"
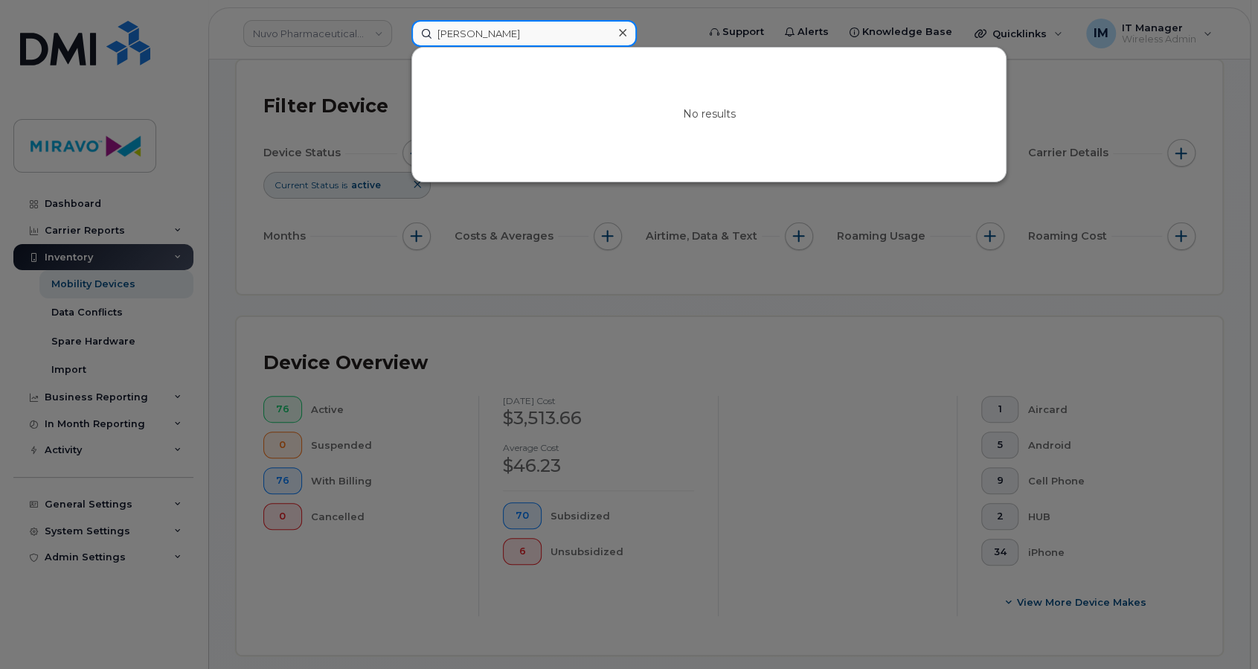
click at [524, 31] on input "[PERSON_NAME]" at bounding box center [524, 33] width 225 height 27
drag, startPoint x: 515, startPoint y: 32, endPoint x: 406, endPoint y: 35, distance: 108.7
click at [406, 35] on div "[PERSON_NAME] No results" at bounding box center [550, 33] width 300 height 27
drag, startPoint x: 465, startPoint y: 33, endPoint x: 401, endPoint y: 30, distance: 64.1
click at [401, 30] on div "[PERSON_NAME] No results" at bounding box center [550, 33] width 300 height 27
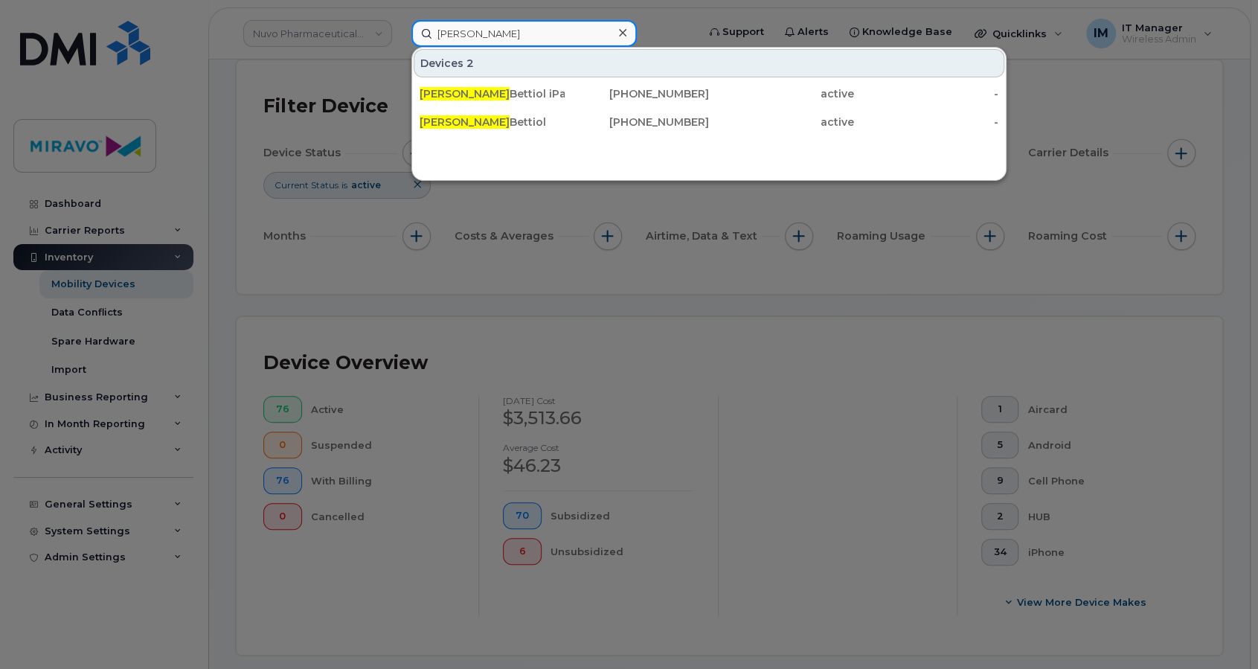
click at [542, 26] on input "[PERSON_NAME]" at bounding box center [524, 33] width 225 height 27
drag, startPoint x: 530, startPoint y: 36, endPoint x: 381, endPoint y: 24, distance: 149.3
click at [400, 24] on div "[PERSON_NAME] 2 [PERSON_NAME] iPad [PHONE_NUMBER] active - [PERSON_NAME] [PHONE…" at bounding box center [550, 33] width 300 height 27
click at [484, 34] on input "[PERSON_NAME]" at bounding box center [524, 33] width 225 height 27
drag, startPoint x: 499, startPoint y: 29, endPoint x: 342, endPoint y: 19, distance: 158.1
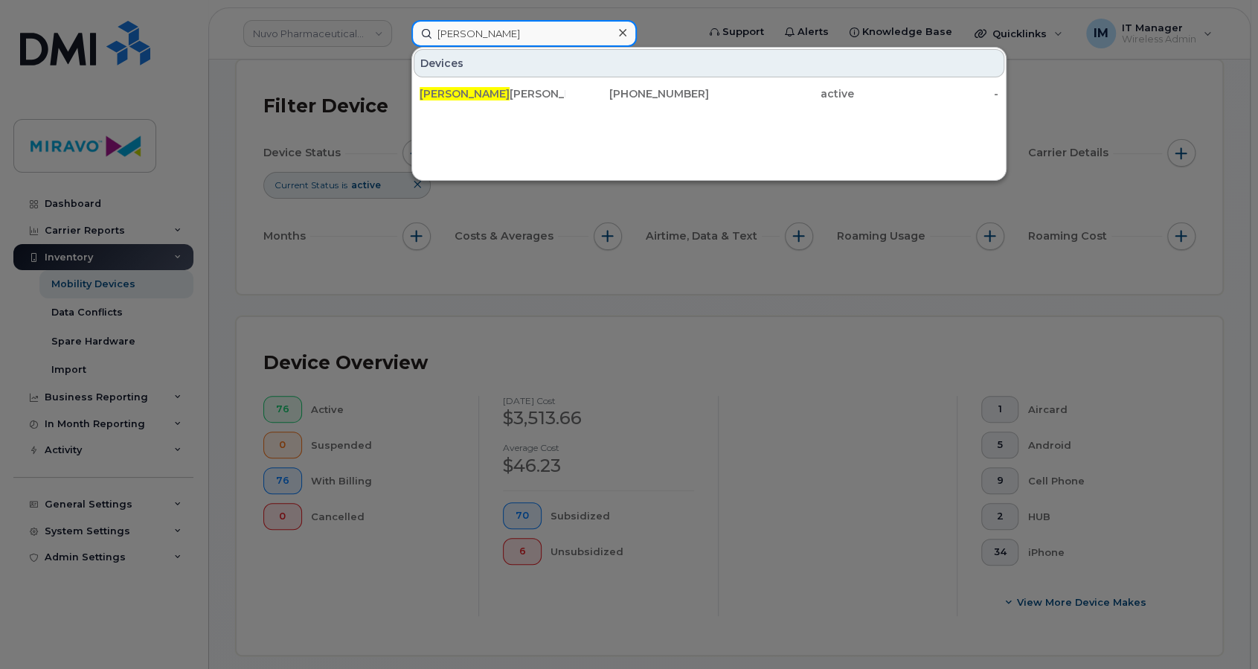
click at [400, 20] on div "[PERSON_NAME] [PERSON_NAME] [PHONE_NUMBER] active -" at bounding box center [550, 33] width 300 height 27
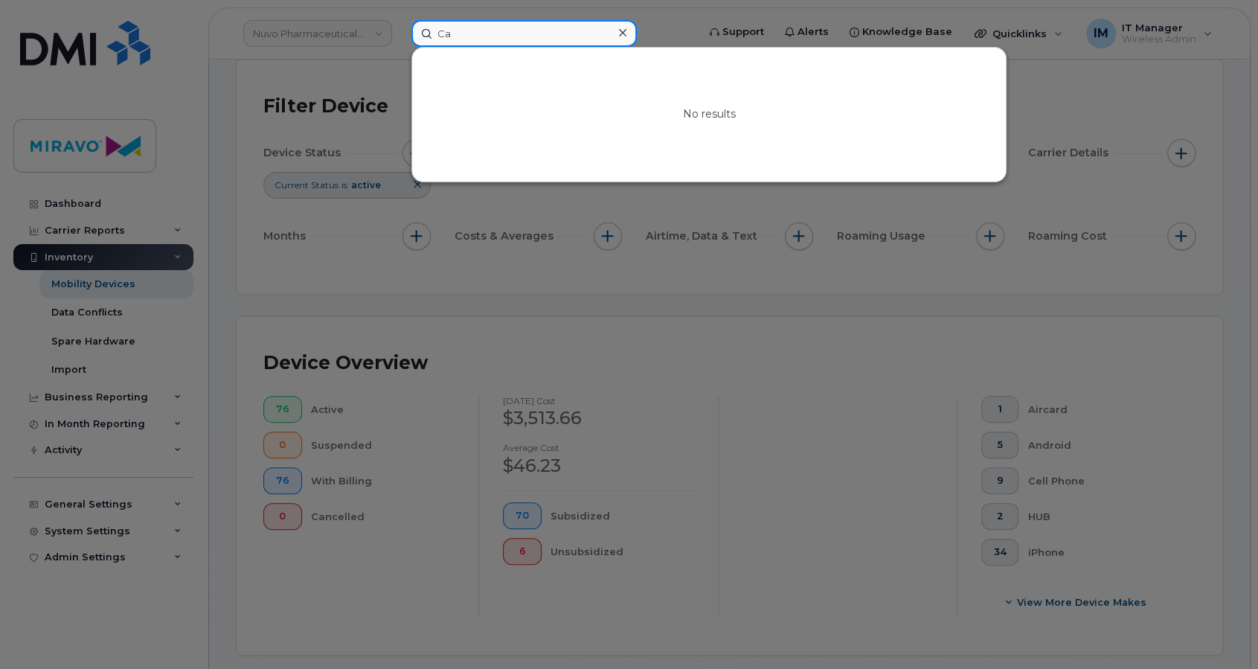
type input "C"
type input "D"
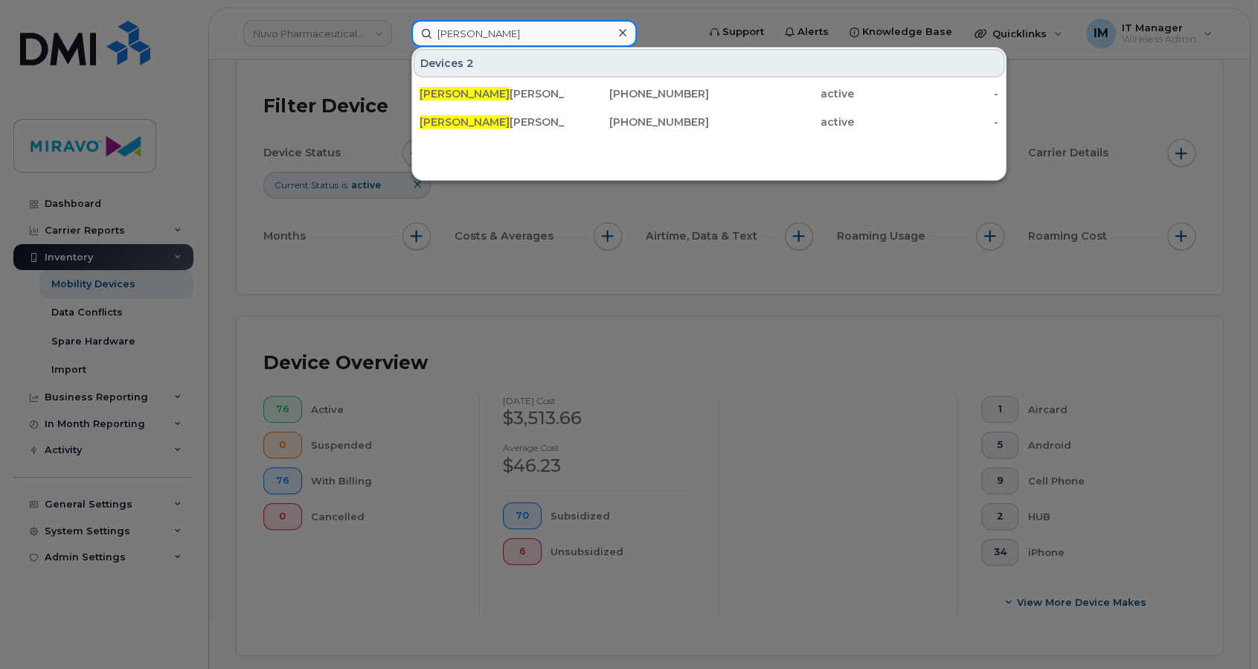
drag, startPoint x: 493, startPoint y: 32, endPoint x: 483, endPoint y: 33, distance: 9.7
click at [493, 32] on input "[PERSON_NAME]" at bounding box center [524, 33] width 225 height 27
drag, startPoint x: 481, startPoint y: 33, endPoint x: 394, endPoint y: 33, distance: 86.3
click at [400, 33] on div "[PERSON_NAME] 2 [PERSON_NAME] iPad [PHONE_NUMBER] active - [PERSON_NAME] [PHONE…" at bounding box center [550, 33] width 300 height 27
type input "[PERSON_NAME]"
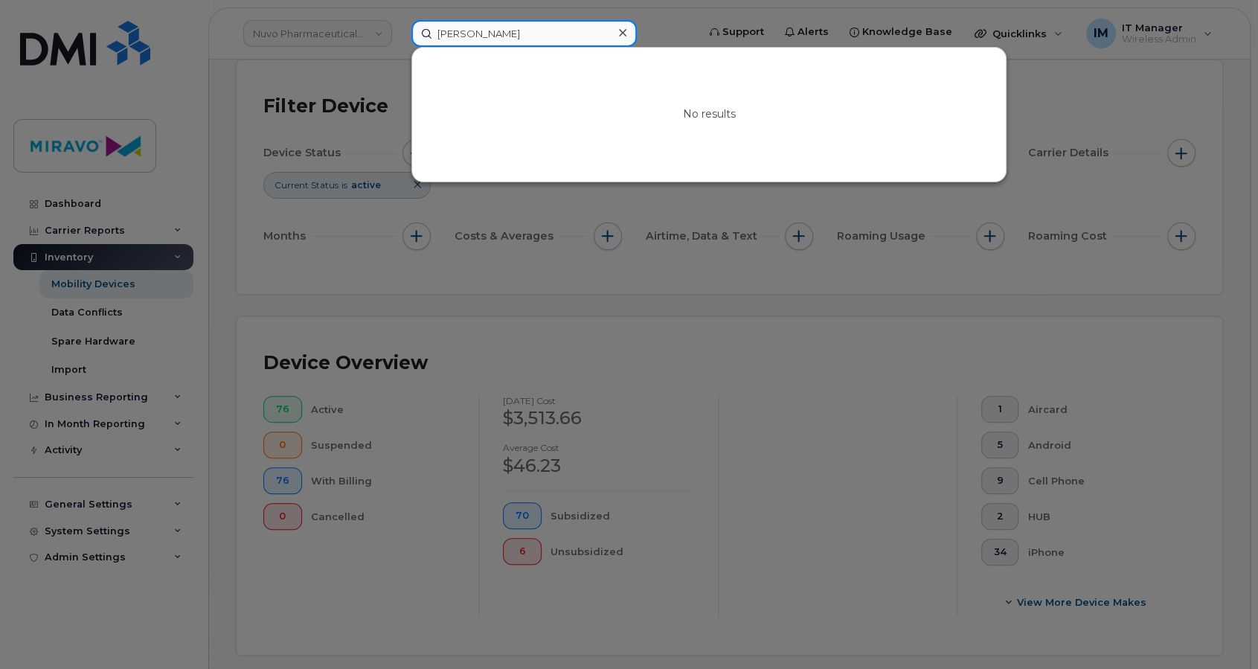
click at [503, 38] on input "[PERSON_NAME]" at bounding box center [524, 33] width 225 height 27
drag, startPoint x: 517, startPoint y: 34, endPoint x: 417, endPoint y: 28, distance: 100.6
click at [417, 28] on input "[PERSON_NAME]" at bounding box center [524, 33] width 225 height 27
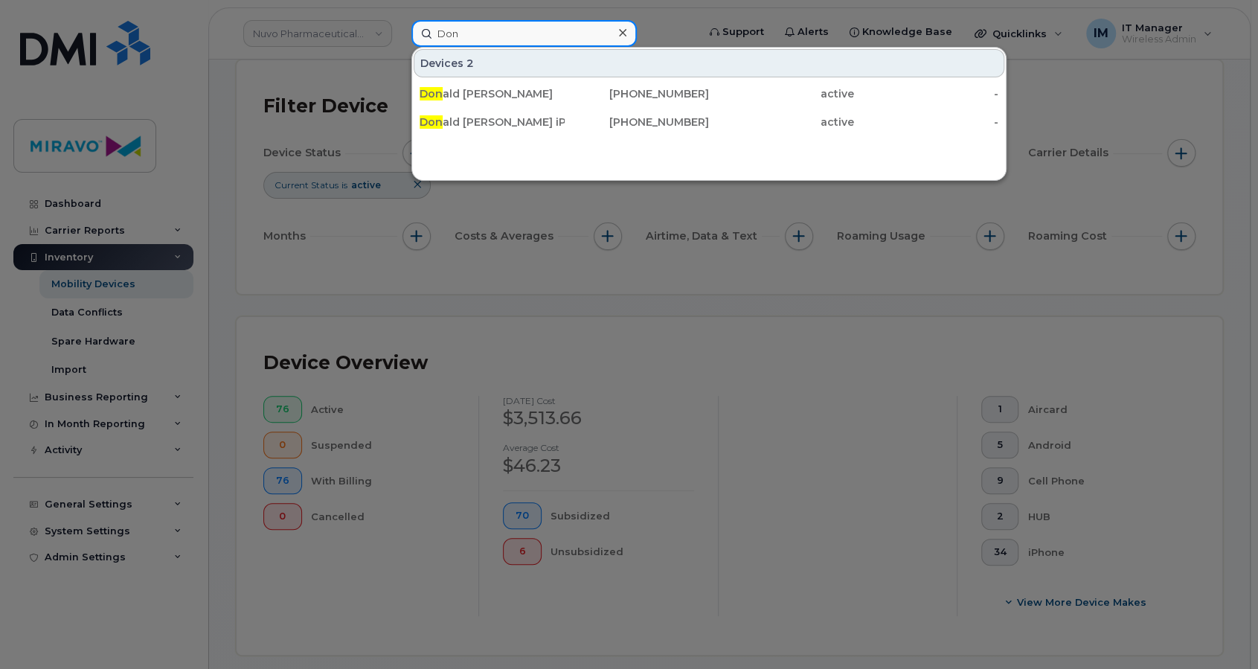
click at [470, 33] on input "Don" at bounding box center [524, 33] width 225 height 27
drag, startPoint x: 473, startPoint y: 33, endPoint x: 423, endPoint y: 33, distance: 49.9
click at [423, 33] on input "Don" at bounding box center [524, 33] width 225 height 27
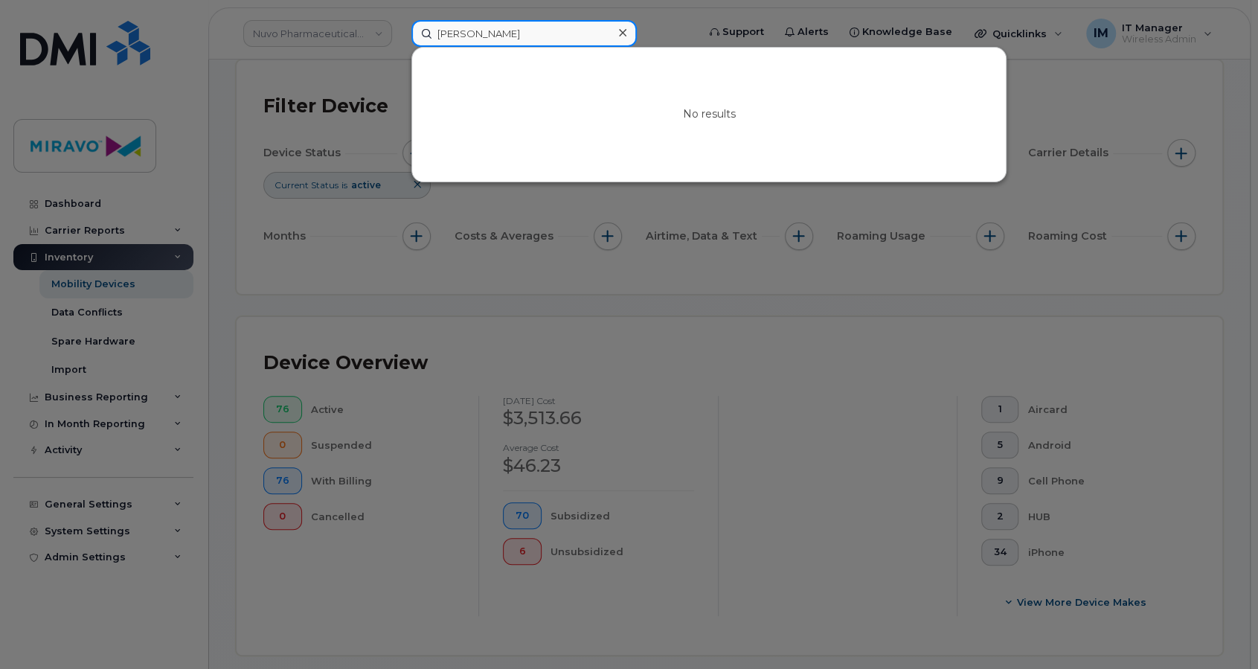
drag, startPoint x: 512, startPoint y: 31, endPoint x: 389, endPoint y: 27, distance: 122.9
click at [400, 27] on div "[PERSON_NAME] No results" at bounding box center [550, 33] width 300 height 27
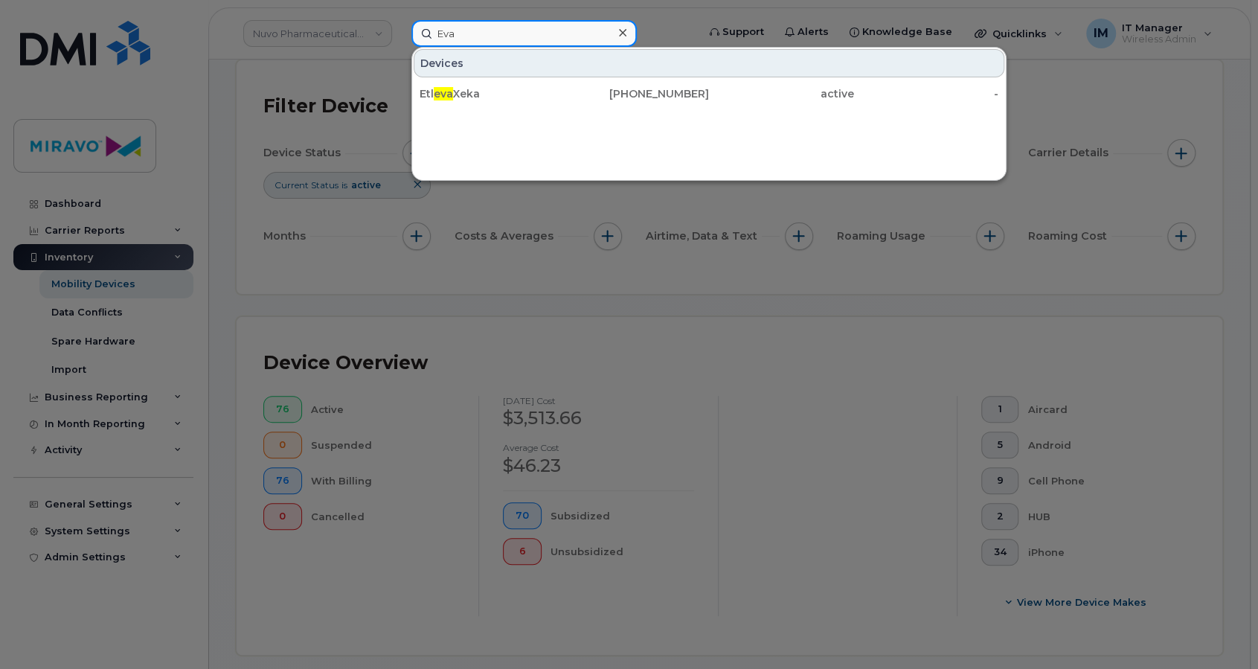
click at [510, 42] on input "Eva" at bounding box center [524, 33] width 225 height 27
drag, startPoint x: 464, startPoint y: 36, endPoint x: 387, endPoint y: 31, distance: 77.6
click at [400, 31] on div "[PERSON_NAME] Etl [PERSON_NAME] [PHONE_NUMBER] active -" at bounding box center [550, 33] width 300 height 27
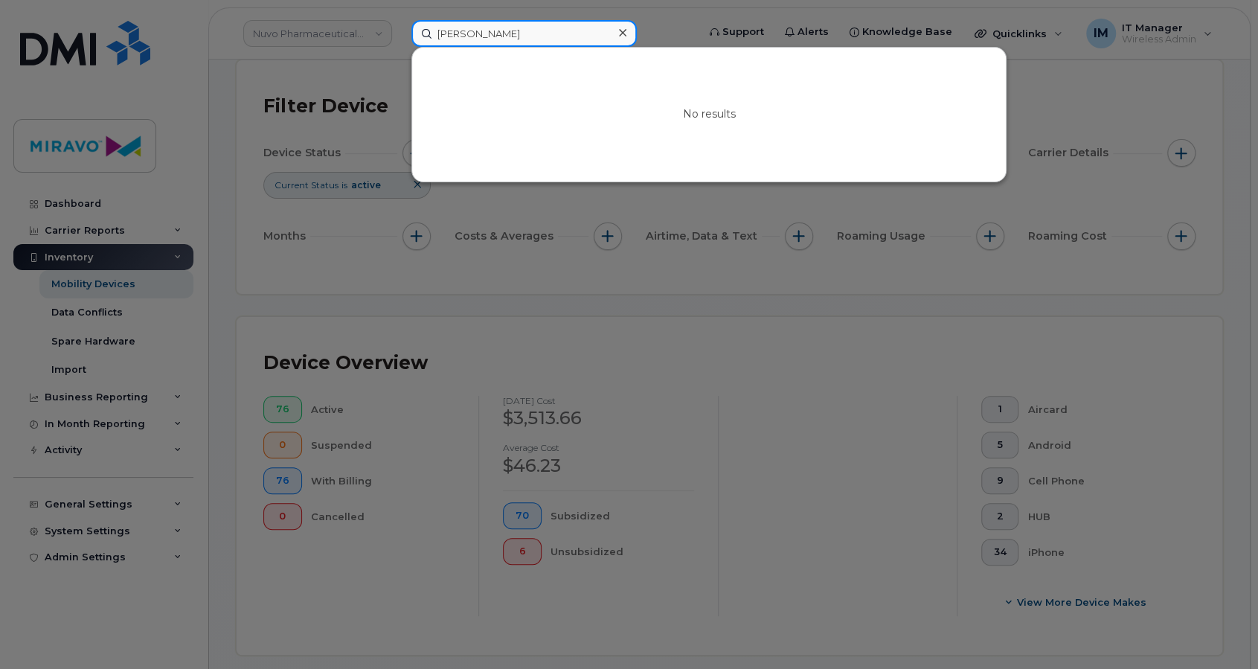
drag, startPoint x: 478, startPoint y: 31, endPoint x: 418, endPoint y: 31, distance: 59.5
click at [418, 31] on input "[PERSON_NAME]" at bounding box center [524, 33] width 225 height 27
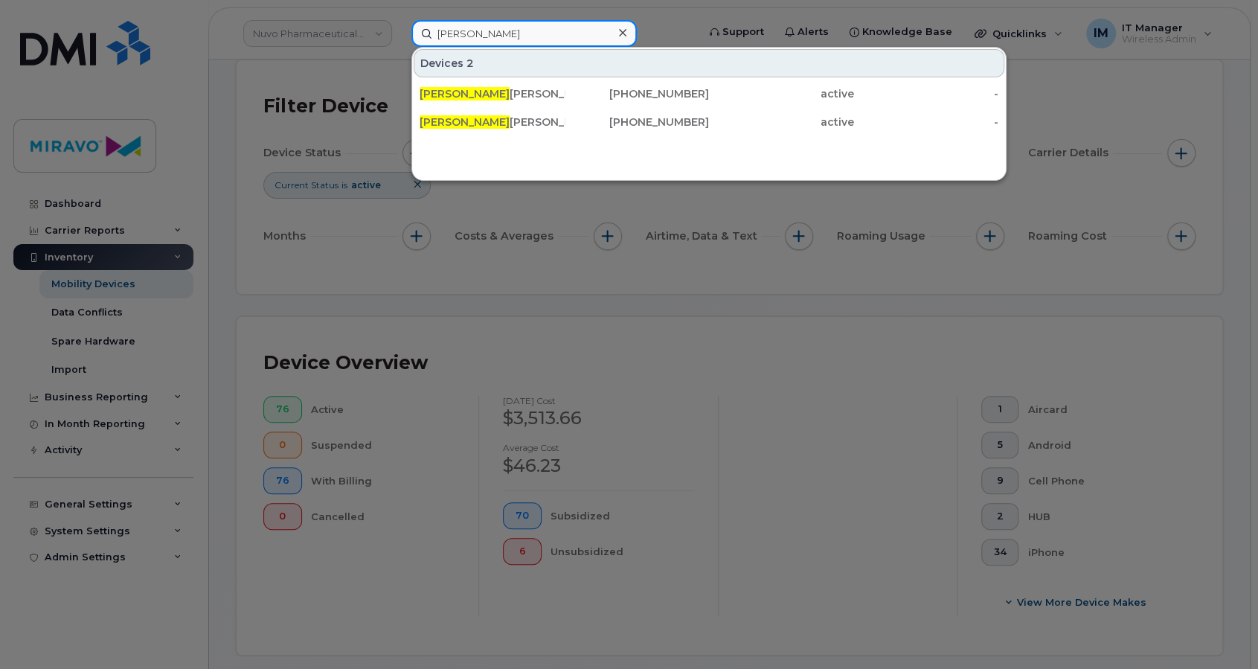
click at [488, 30] on input "[PERSON_NAME]" at bounding box center [524, 33] width 225 height 27
drag, startPoint x: 490, startPoint y: 34, endPoint x: 405, endPoint y: 24, distance: 85.5
click at [405, 24] on div "[PERSON_NAME] 2 [PERSON_NAME] iPad [PHONE_NUMBER] active - [PERSON_NAME] [PHONE…" at bounding box center [550, 33] width 300 height 27
click at [525, 25] on input "Imran" at bounding box center [524, 33] width 225 height 27
drag, startPoint x: 517, startPoint y: 29, endPoint x: 420, endPoint y: 32, distance: 96.8
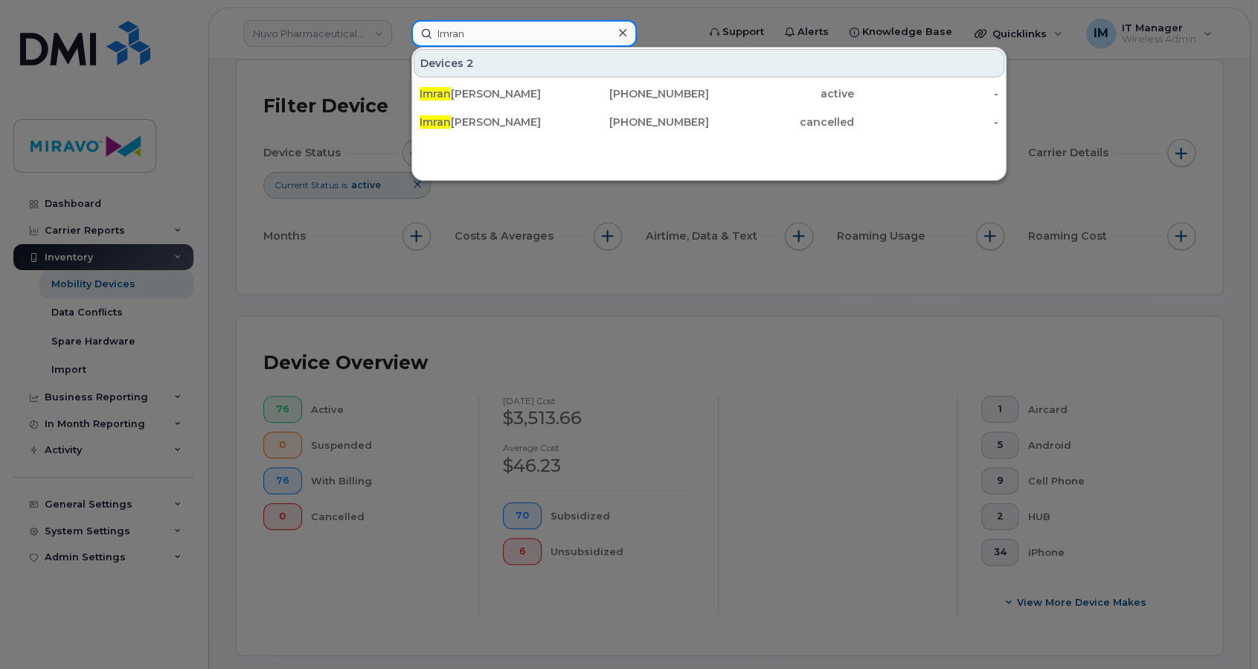
click at [420, 32] on input "Imran" at bounding box center [524, 33] width 225 height 27
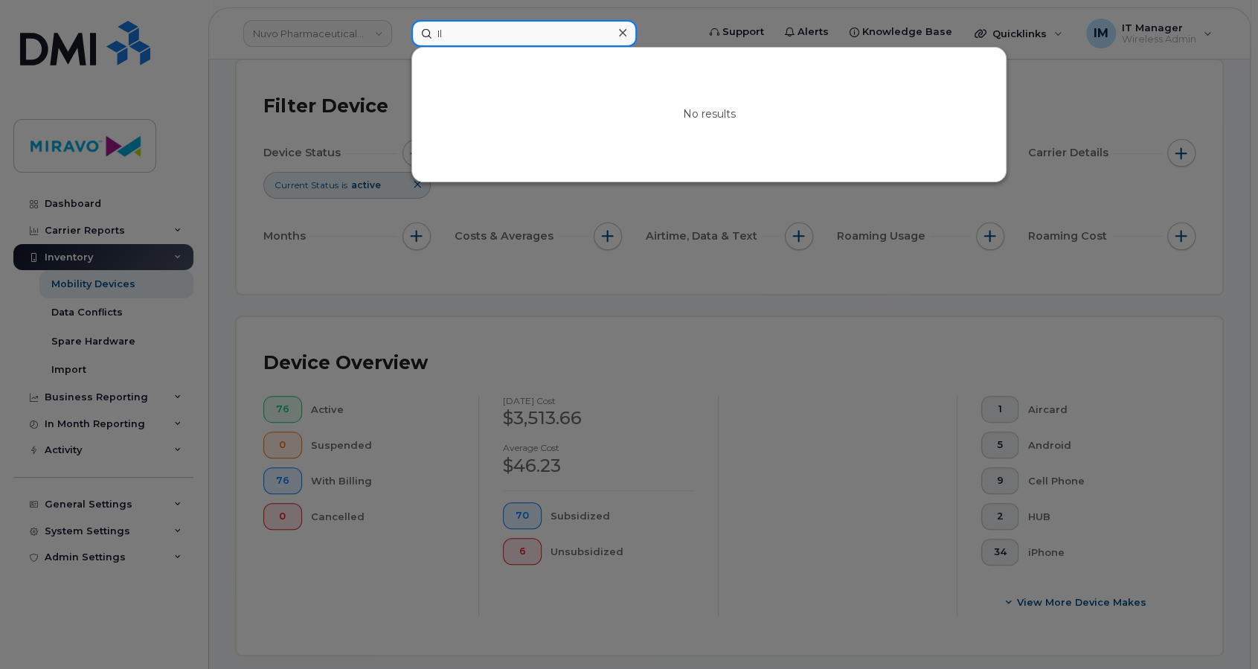
type input "I"
type input "i"
type input "I"
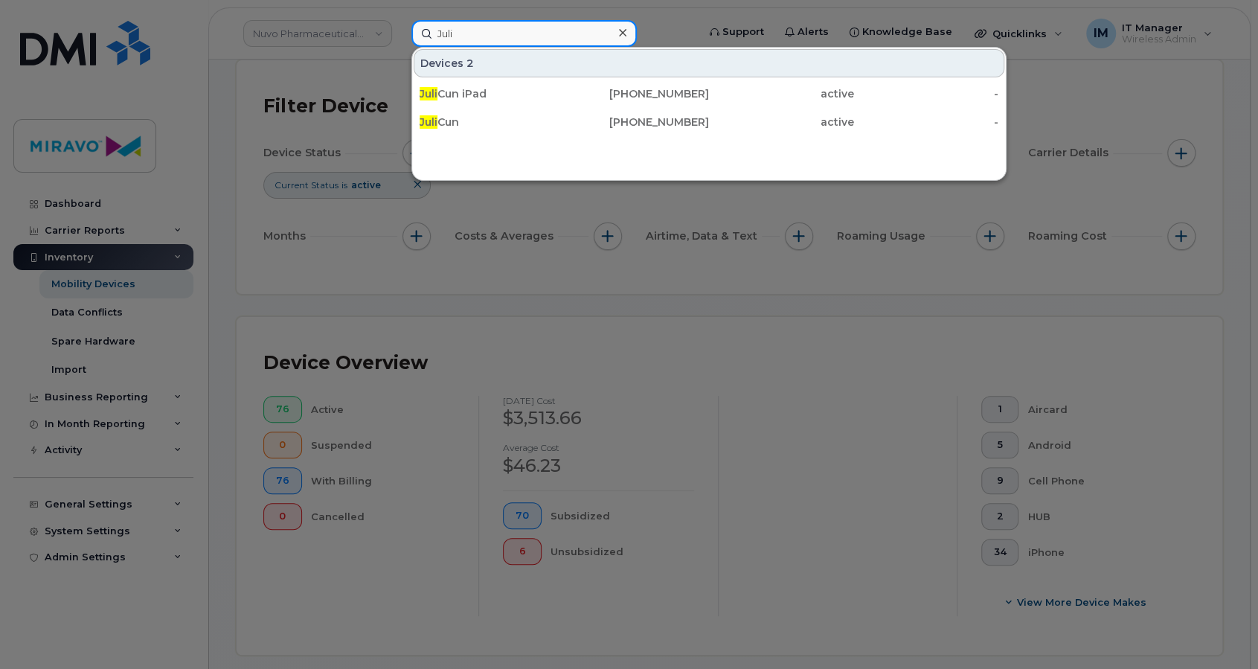
click at [464, 39] on input "Juli" at bounding box center [524, 33] width 225 height 27
drag, startPoint x: 450, startPoint y: 38, endPoint x: 415, endPoint y: 39, distance: 35.8
click at [415, 39] on input "Juli" at bounding box center [524, 33] width 225 height 27
click at [508, 22] on input "Jack" at bounding box center [524, 33] width 225 height 27
drag, startPoint x: 500, startPoint y: 26, endPoint x: 402, endPoint y: 25, distance: 98.2
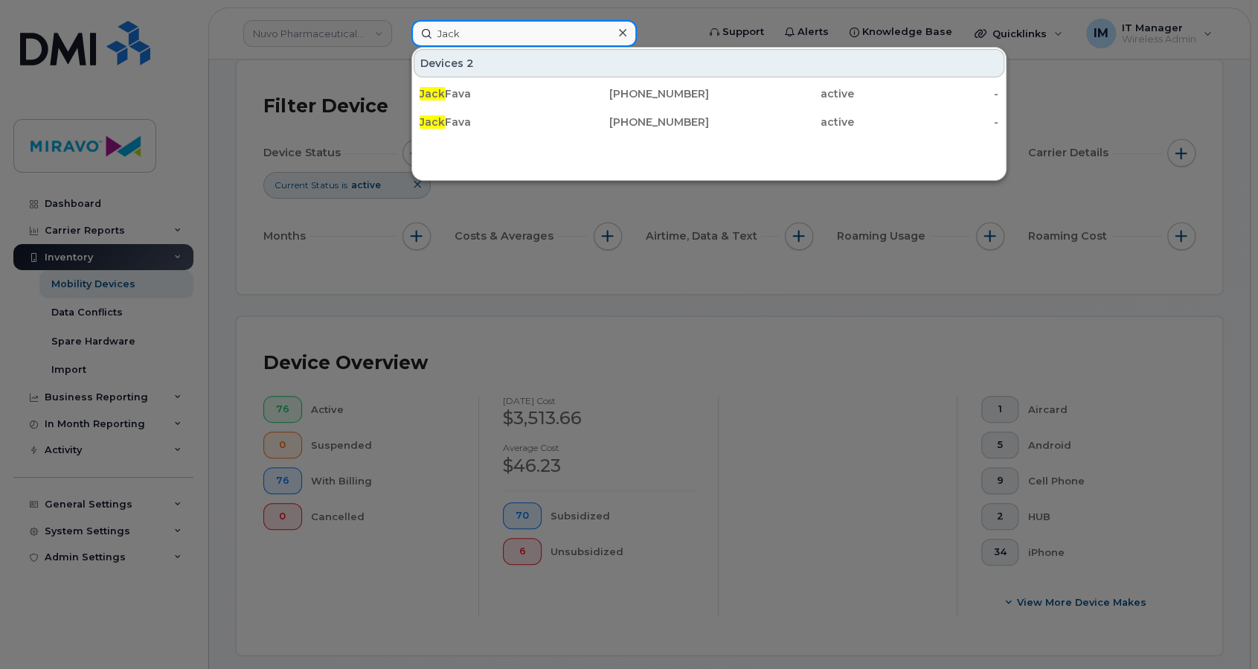
click at [402, 25] on div "[PERSON_NAME] 2 [PERSON_NAME] [PHONE_NUMBER] active - [PERSON_NAME] [PHONE_NUMB…" at bounding box center [550, 33] width 300 height 27
click at [500, 25] on input "[PERSON_NAME]" at bounding box center [524, 33] width 225 height 27
drag, startPoint x: 500, startPoint y: 29, endPoint x: 407, endPoint y: 32, distance: 93.1
click at [407, 32] on div "[PERSON_NAME] 2 [PERSON_NAME] Lte [PERSON_NAME] [PHONE_NUMBER] cancelled - [PER…" at bounding box center [550, 33] width 300 height 27
click at [501, 36] on input "[PERSON_NAME]" at bounding box center [524, 33] width 225 height 27
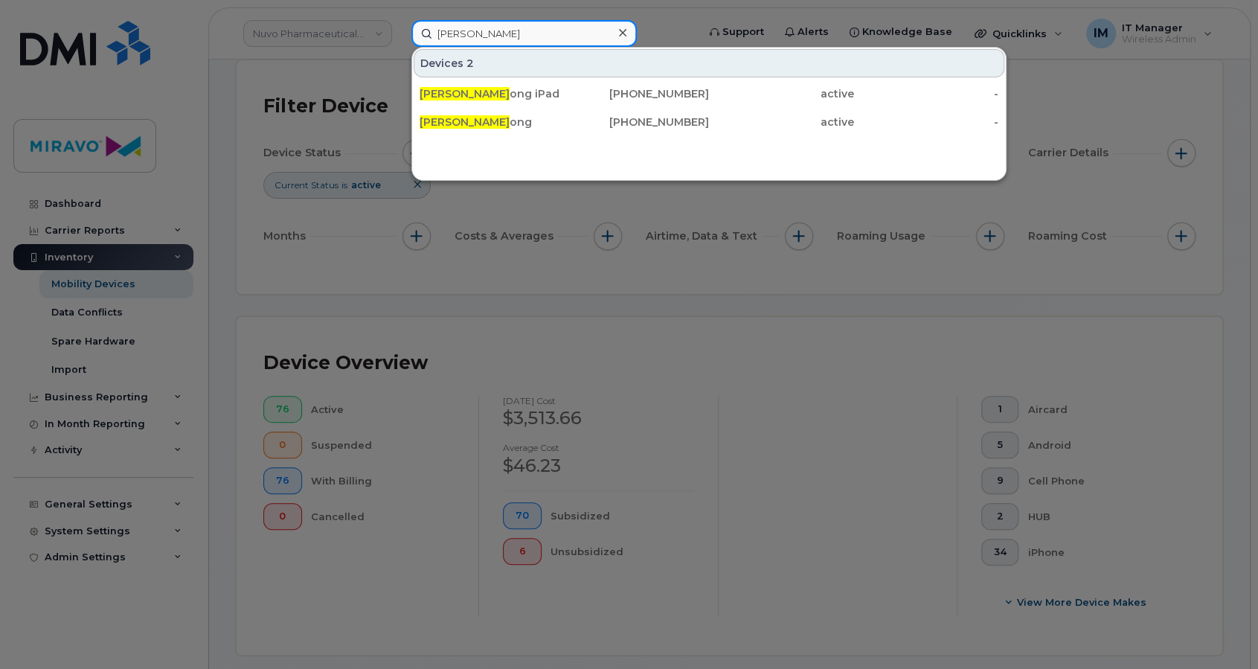
drag, startPoint x: 522, startPoint y: 34, endPoint x: 385, endPoint y: 28, distance: 136.3
click at [400, 28] on div "[PERSON_NAME] Devices 2 [PERSON_NAME] iPad [PHONE_NUMBER] active - [PERSON_NAME…" at bounding box center [550, 33] width 300 height 27
type input "H"
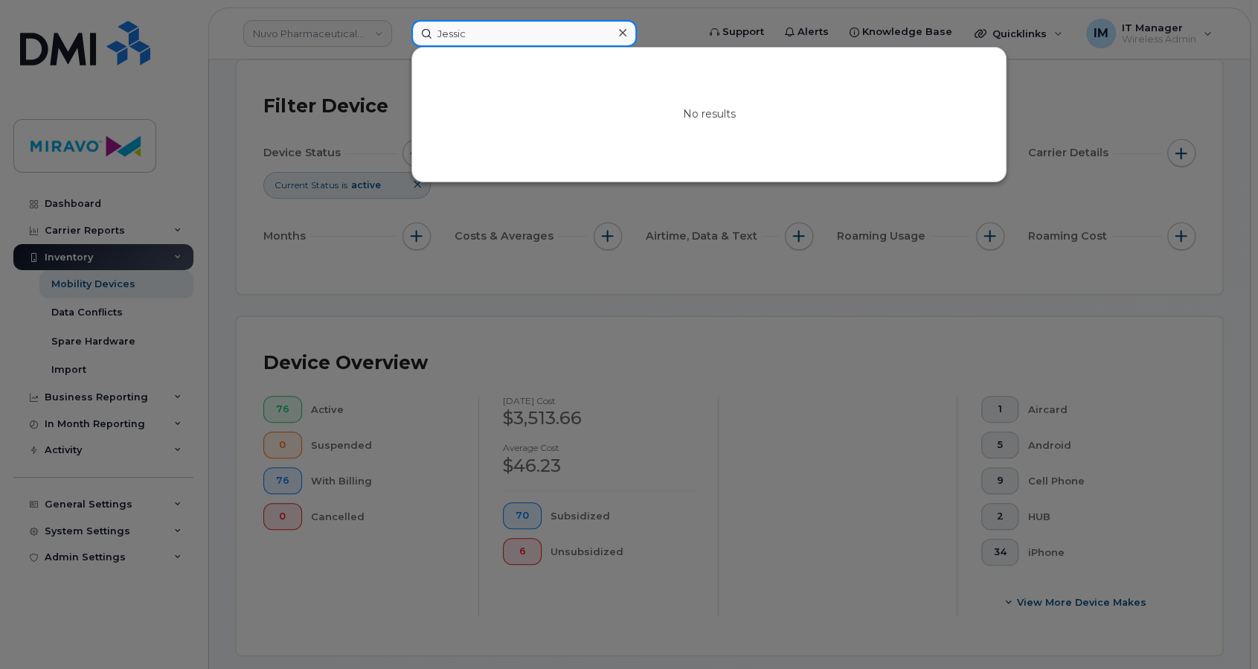
click at [533, 28] on input "Jessic" at bounding box center [524, 33] width 225 height 27
drag, startPoint x: 520, startPoint y: 36, endPoint x: 391, endPoint y: 31, distance: 128.8
click at [400, 31] on div "Jessic No results" at bounding box center [550, 33] width 300 height 27
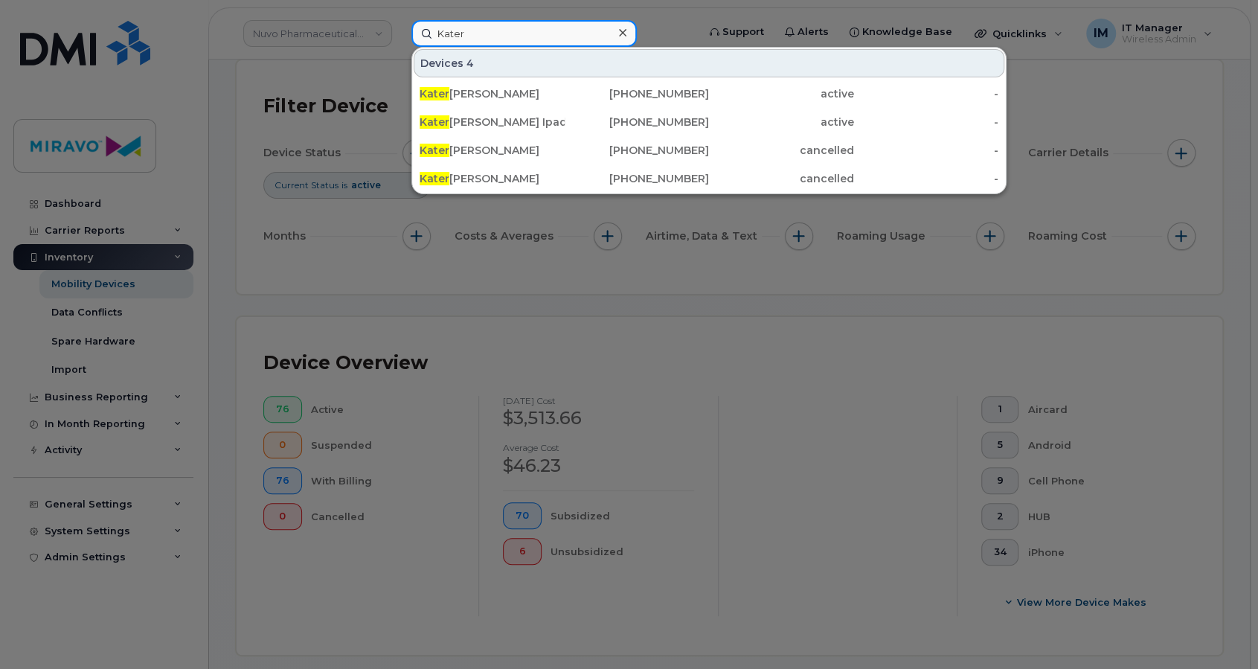
click at [525, 39] on input "Kater" at bounding box center [524, 33] width 225 height 27
drag, startPoint x: 500, startPoint y: 33, endPoint x: 371, endPoint y: 28, distance: 129.6
click at [400, 28] on div "Kater Devices 4 [PERSON_NAME] Diakoloukas [PHONE_NUMBER] active - [PERSON_NAME]…" at bounding box center [550, 33] width 300 height 27
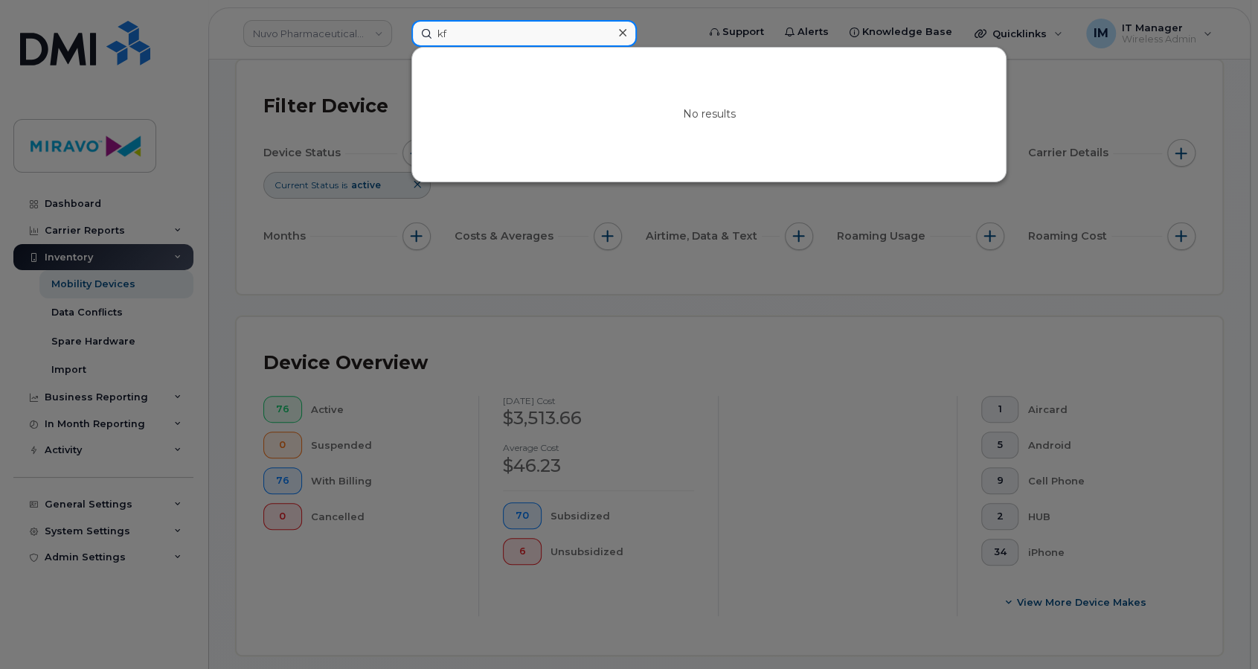
type input "k"
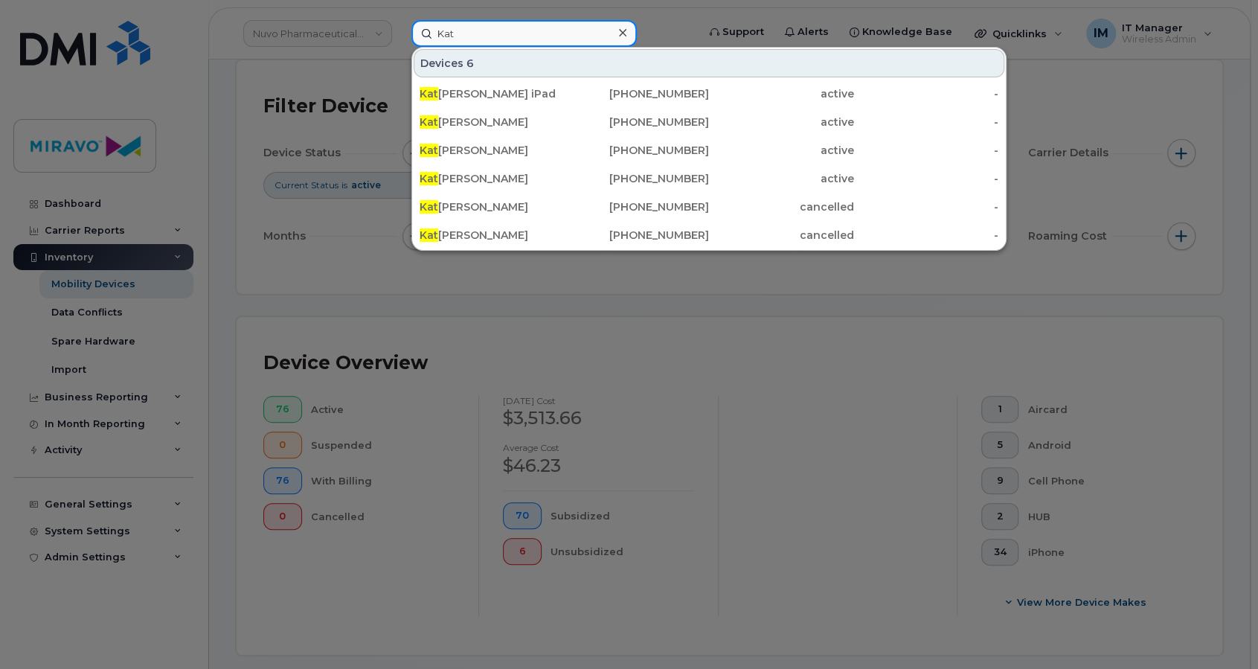
click at [477, 32] on input "Kat" at bounding box center [524, 33] width 225 height 27
drag, startPoint x: 480, startPoint y: 36, endPoint x: 415, endPoint y: 36, distance: 64.7
click at [415, 36] on input "Kat" at bounding box center [524, 33] width 225 height 27
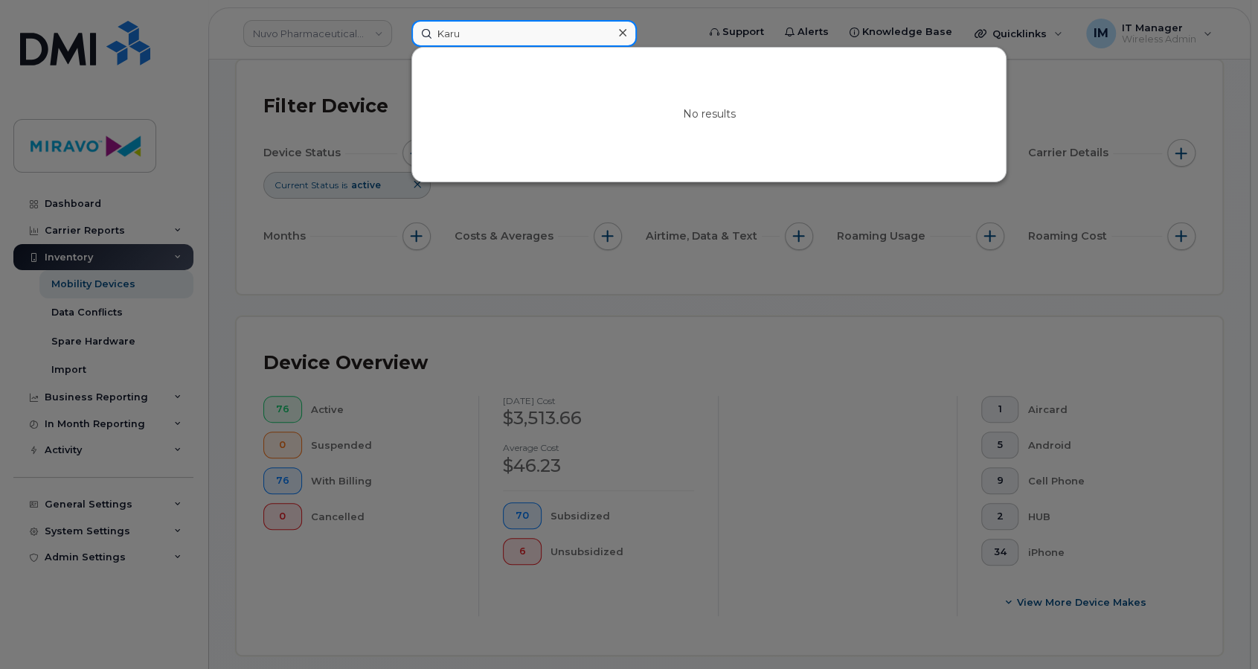
drag, startPoint x: 497, startPoint y: 36, endPoint x: 428, endPoint y: 34, distance: 69.2
click at [428, 34] on input "Karu" at bounding box center [524, 33] width 225 height 27
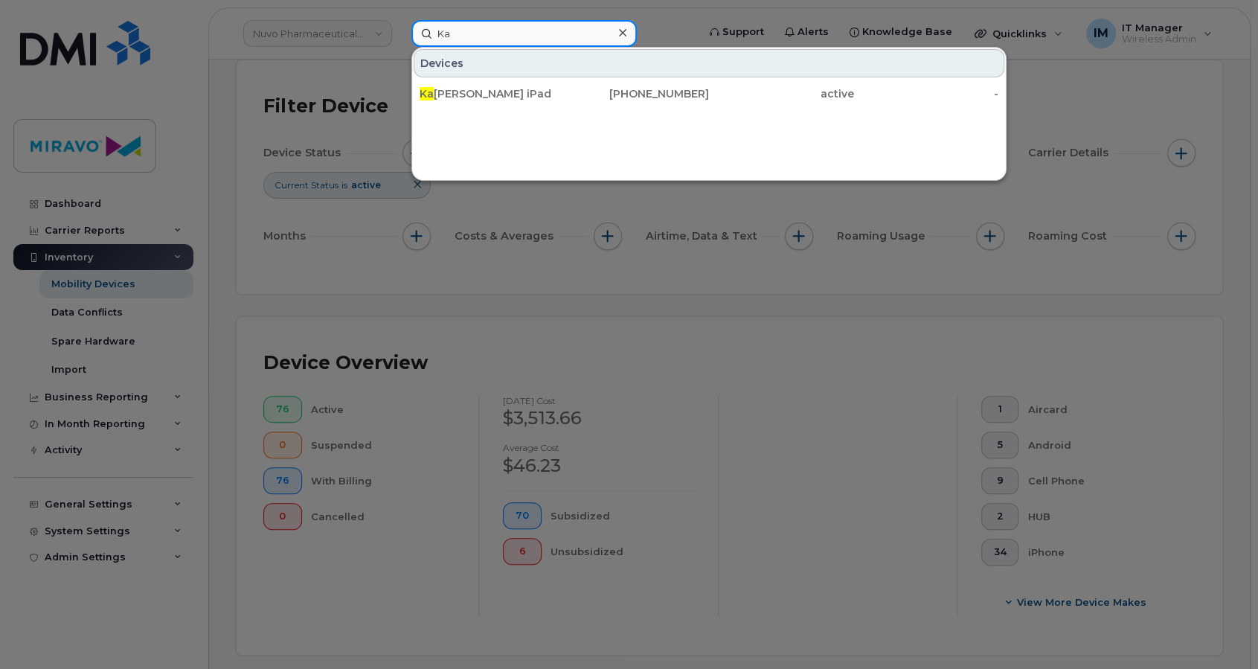
type input "K"
drag, startPoint x: 479, startPoint y: 22, endPoint x: 413, endPoint y: 38, distance: 67.3
click at [413, 38] on input "[PERSON_NAME]" at bounding box center [524, 33] width 225 height 27
click at [517, 33] on input "[PERSON_NAME]" at bounding box center [524, 33] width 225 height 27
drag, startPoint x: 515, startPoint y: 33, endPoint x: 399, endPoint y: 28, distance: 116.2
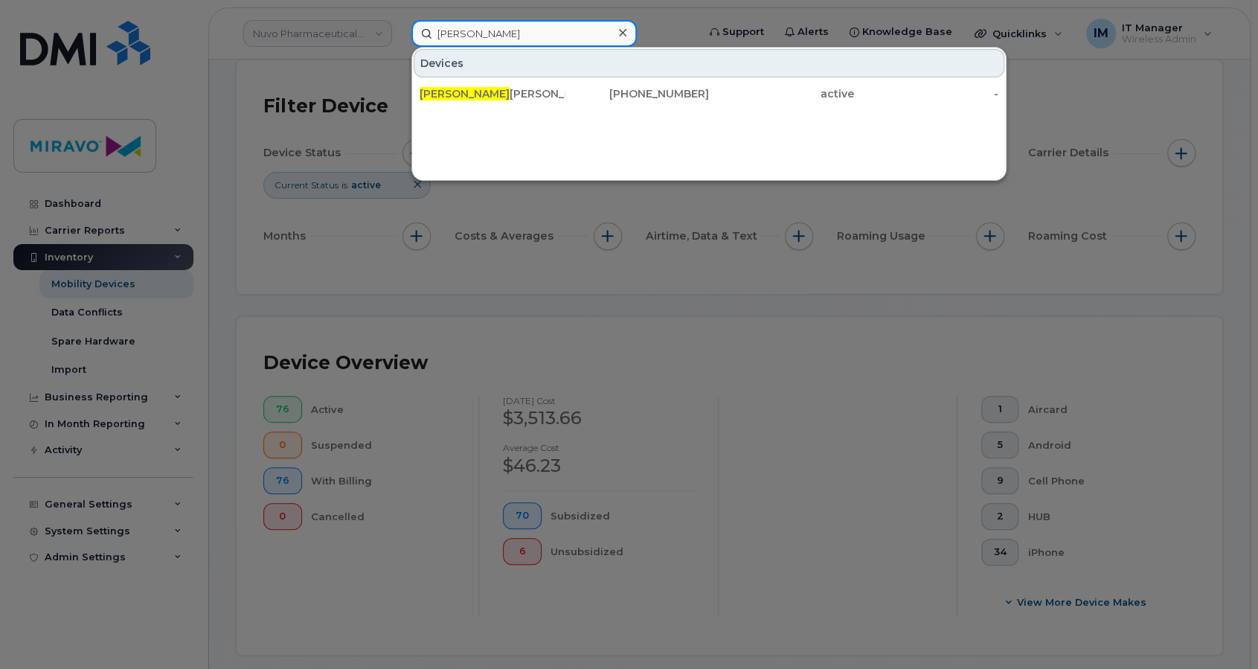
click at [400, 28] on div "[PERSON_NAME] [PERSON_NAME] [PHONE_NUMBER] active -" at bounding box center [550, 33] width 300 height 27
click at [487, 40] on input "Laila" at bounding box center [524, 33] width 225 height 27
drag, startPoint x: 473, startPoint y: 30, endPoint x: 413, endPoint y: 30, distance: 59.5
click at [413, 30] on input "Laila" at bounding box center [524, 33] width 225 height 27
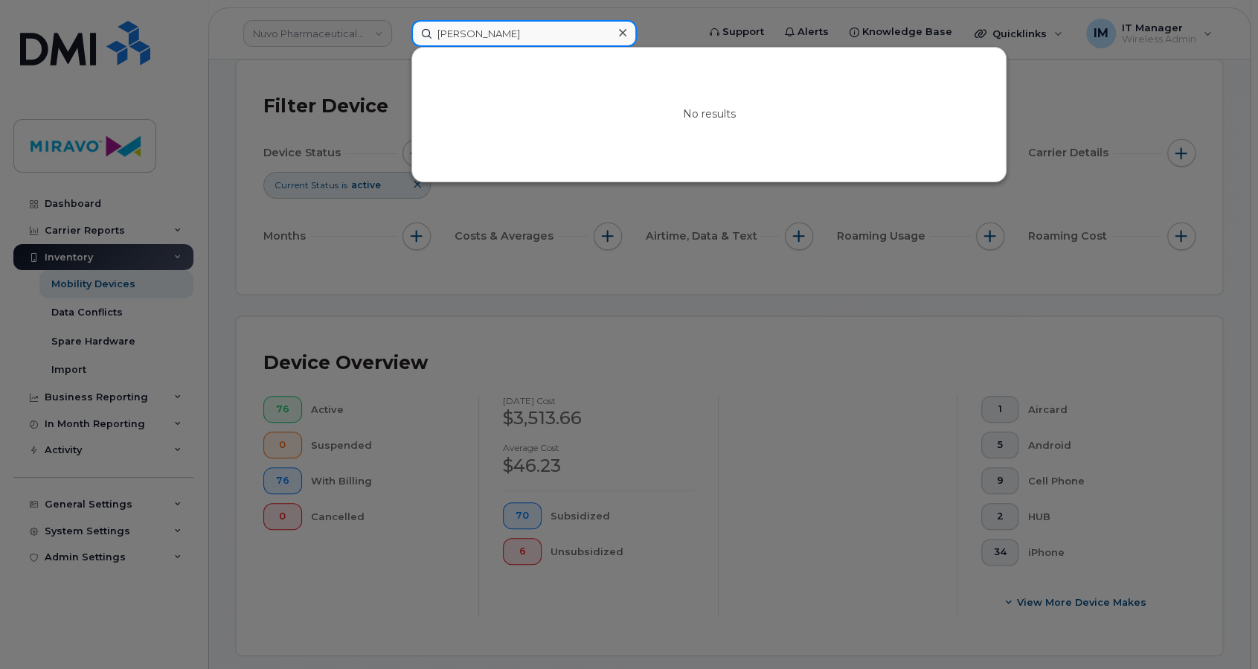
drag, startPoint x: 485, startPoint y: 31, endPoint x: 393, endPoint y: 33, distance: 92.3
click at [400, 33] on div "[PERSON_NAME] No results" at bounding box center [550, 33] width 300 height 27
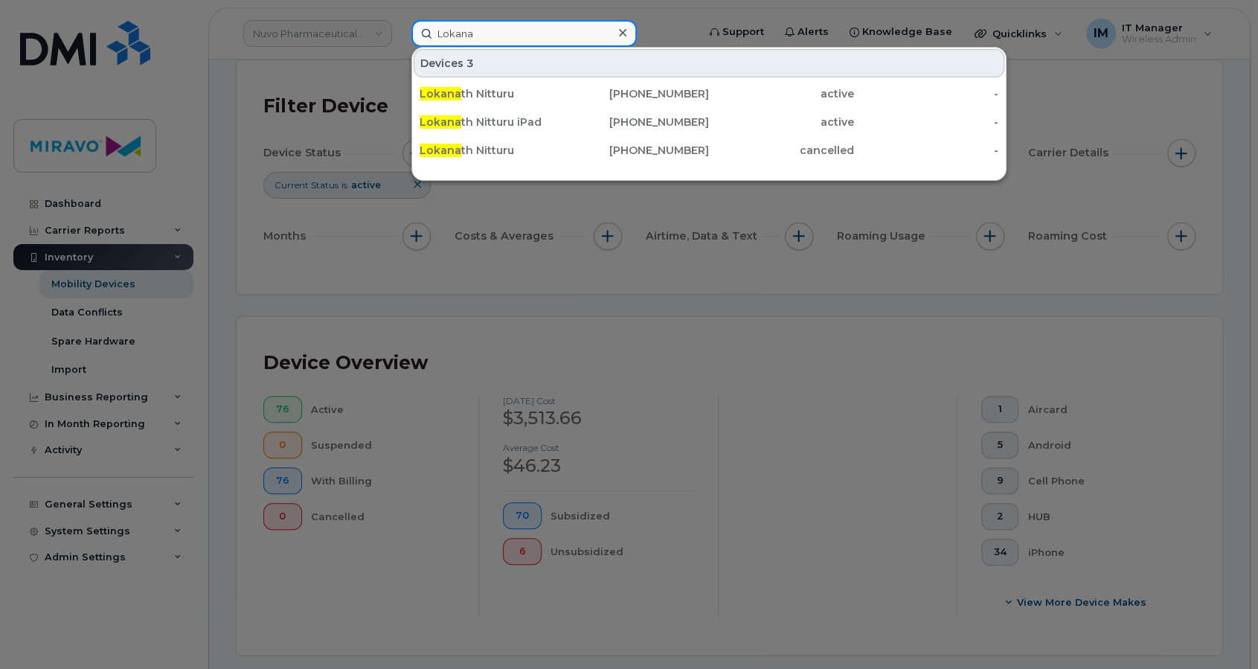
click at [518, 25] on input "Lokana" at bounding box center [524, 33] width 225 height 27
drag, startPoint x: 517, startPoint y: 36, endPoint x: 417, endPoint y: 36, distance: 100.5
click at [417, 36] on input "Lokana" at bounding box center [524, 33] width 225 height 27
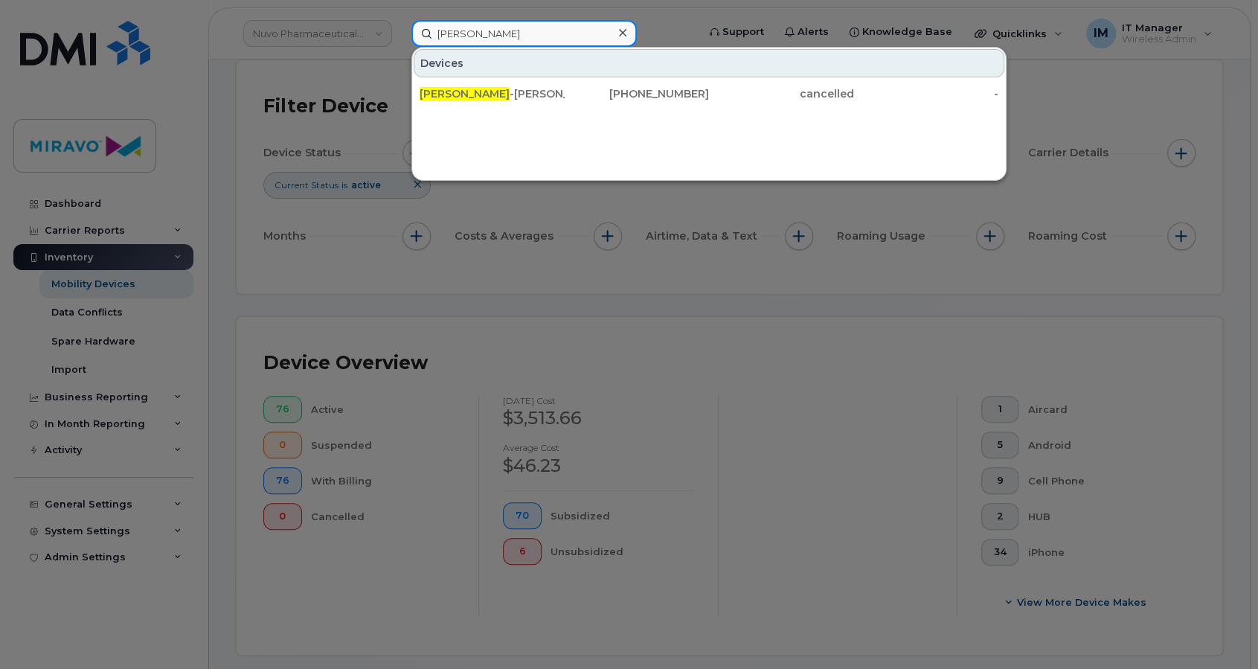
drag, startPoint x: 493, startPoint y: 39, endPoint x: 411, endPoint y: 31, distance: 82.3
click at [412, 31] on input "[PERSON_NAME]" at bounding box center [524, 33] width 225 height 27
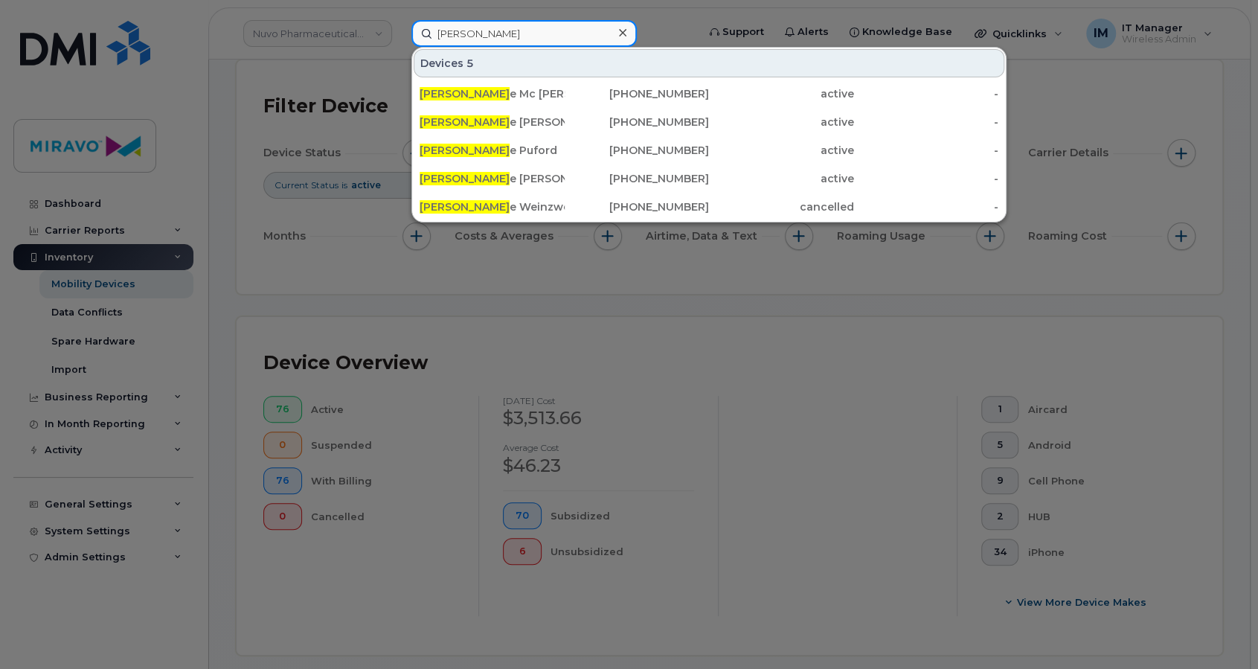
click at [487, 30] on input "[PERSON_NAME]" at bounding box center [524, 33] width 225 height 27
drag, startPoint x: 501, startPoint y: 31, endPoint x: 417, endPoint y: 32, distance: 84.1
click at [417, 32] on input "[PERSON_NAME]" at bounding box center [524, 33] width 225 height 27
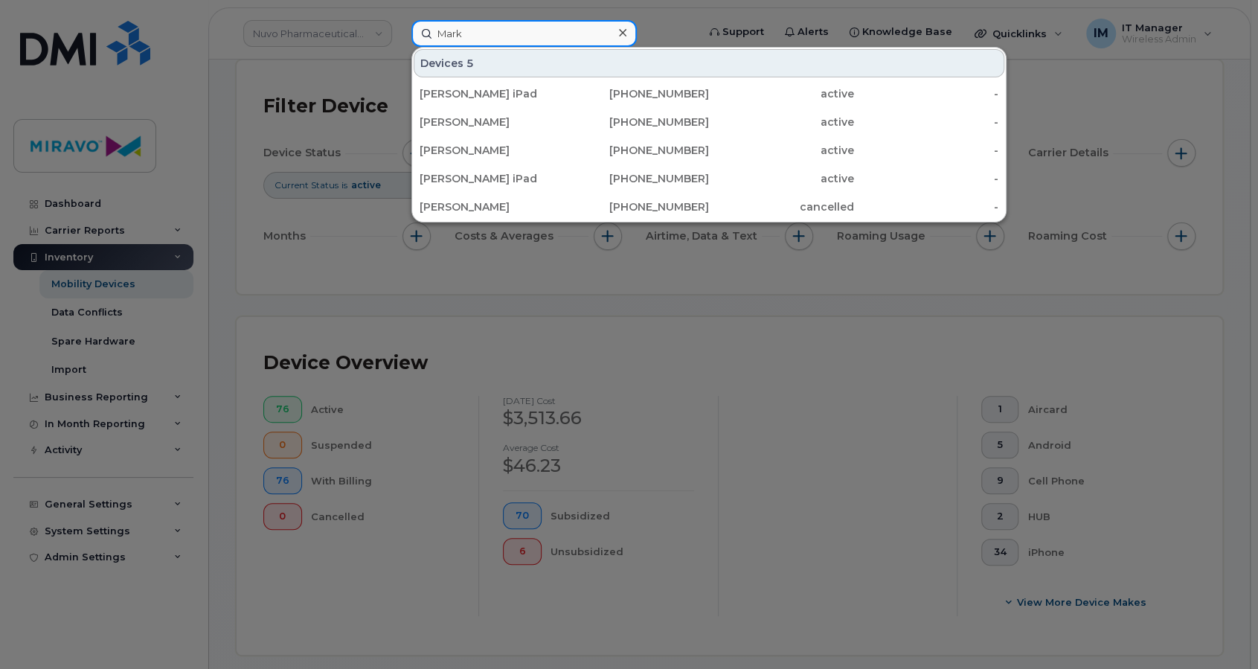
type input "[PERSON_NAME]"
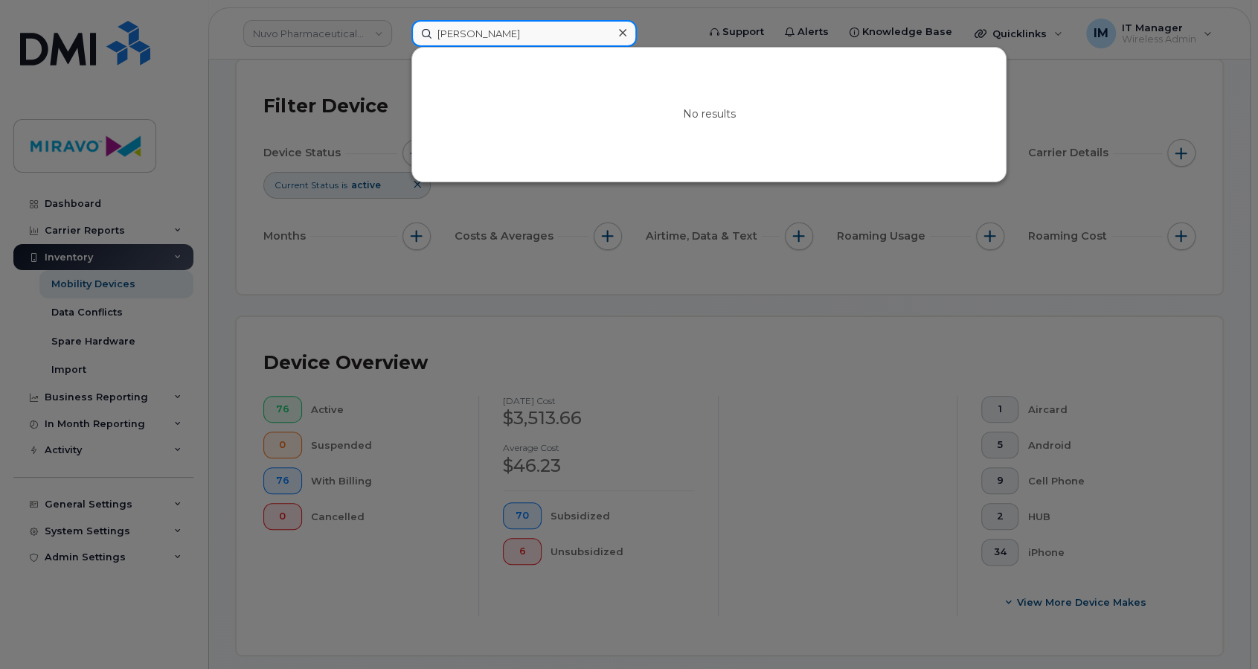
drag, startPoint x: 487, startPoint y: 25, endPoint x: 428, endPoint y: 26, distance: 58.8
click at [428, 26] on input "[PERSON_NAME]" at bounding box center [524, 33] width 225 height 27
drag, startPoint x: 488, startPoint y: 34, endPoint x: 404, endPoint y: 33, distance: 84.1
click at [404, 33] on div "Mark No results" at bounding box center [550, 33] width 300 height 27
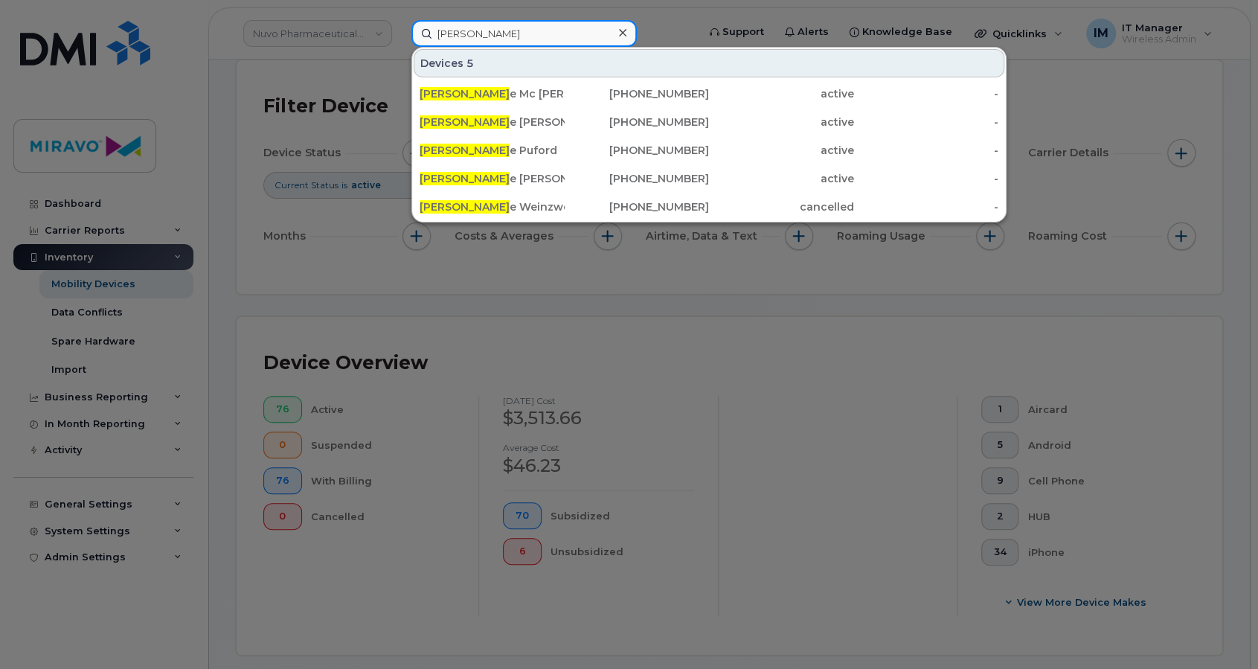
drag, startPoint x: 506, startPoint y: 36, endPoint x: 432, endPoint y: 33, distance: 74.5
click at [432, 33] on input "[PERSON_NAME]" at bounding box center [524, 33] width 225 height 27
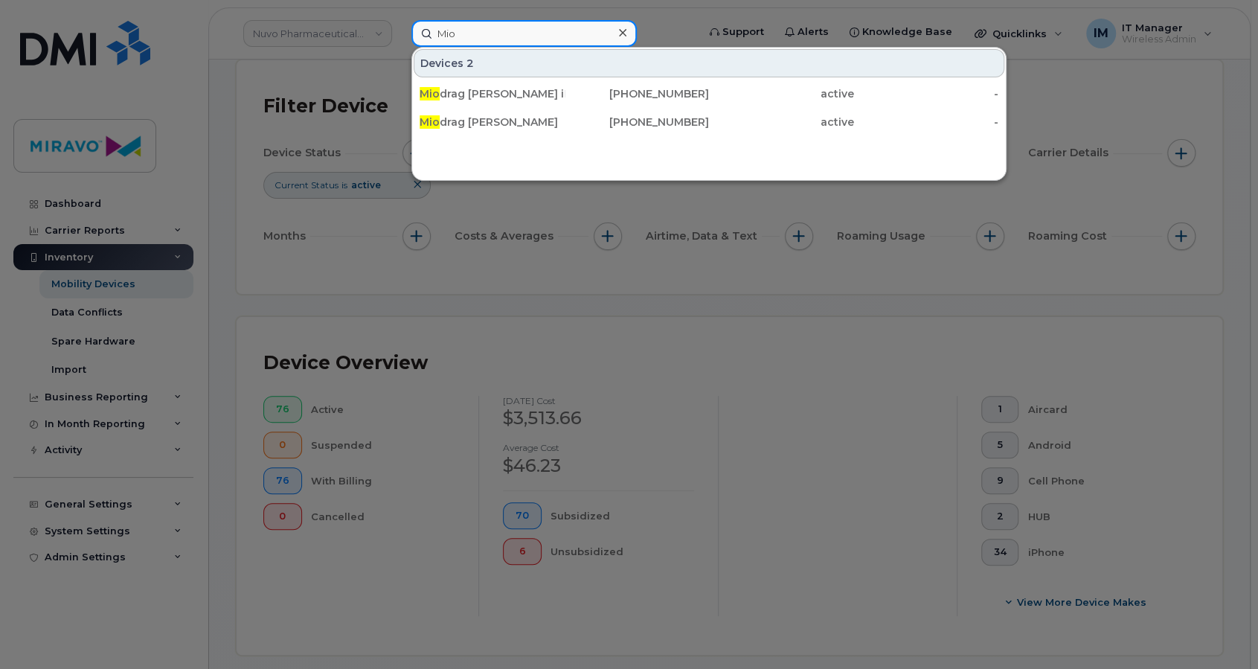
click at [512, 32] on input "Mio" at bounding box center [524, 33] width 225 height 27
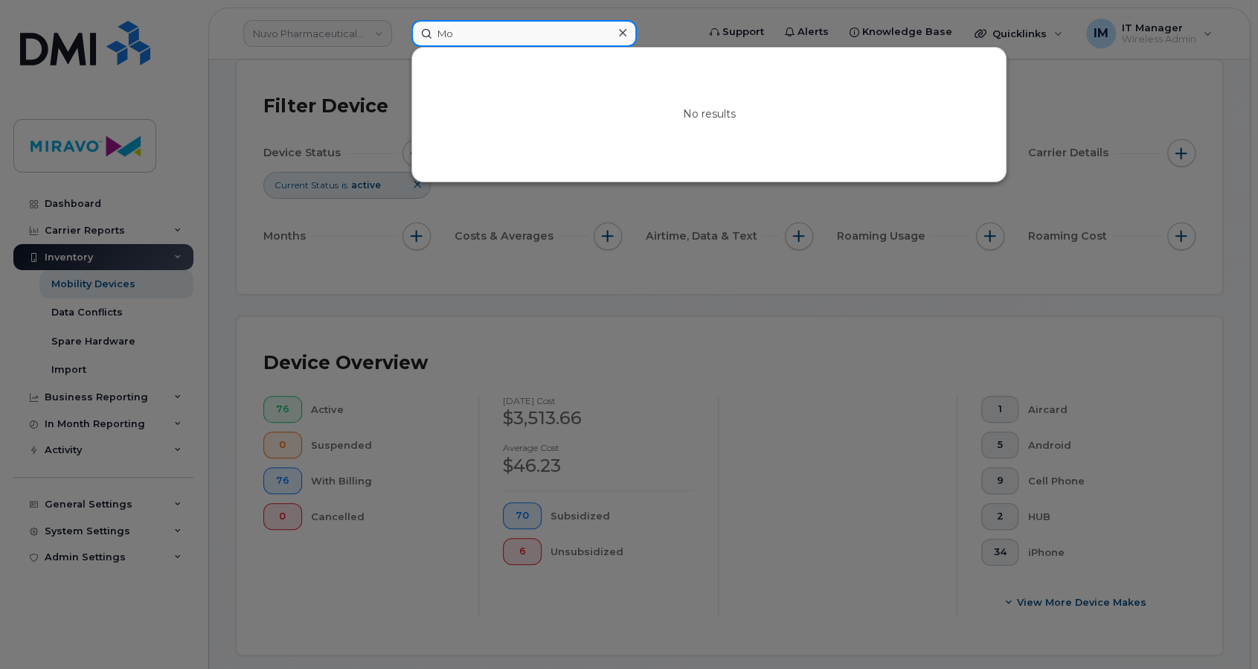
type input "M"
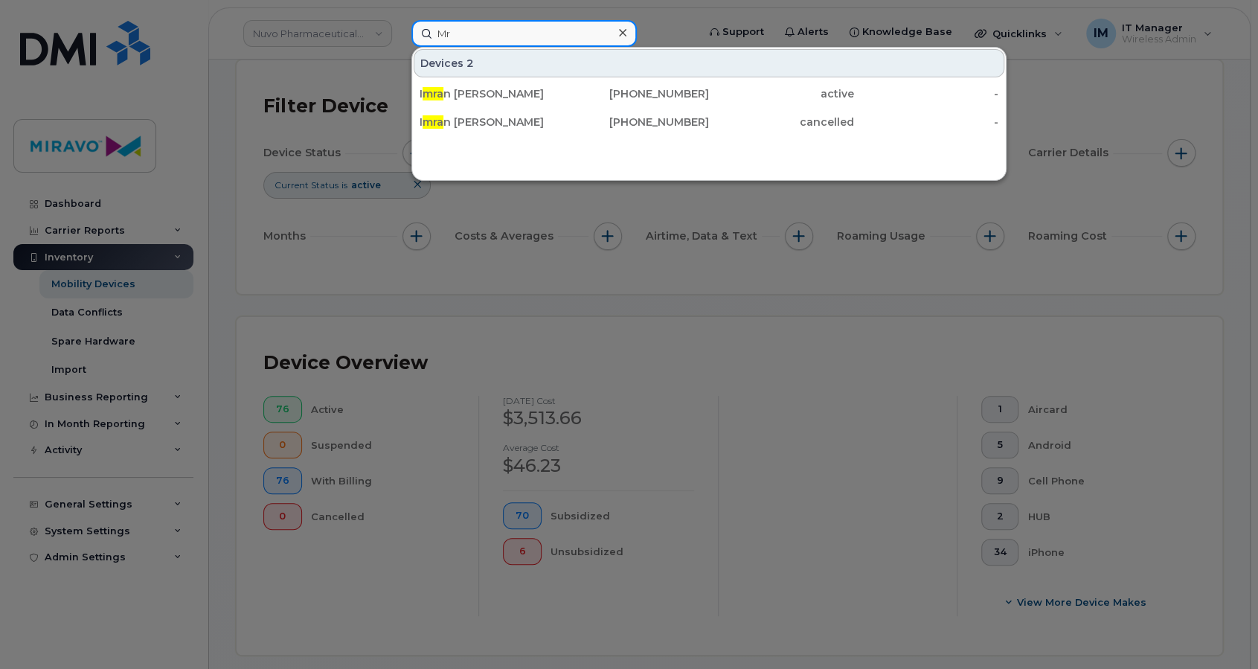
type input "M"
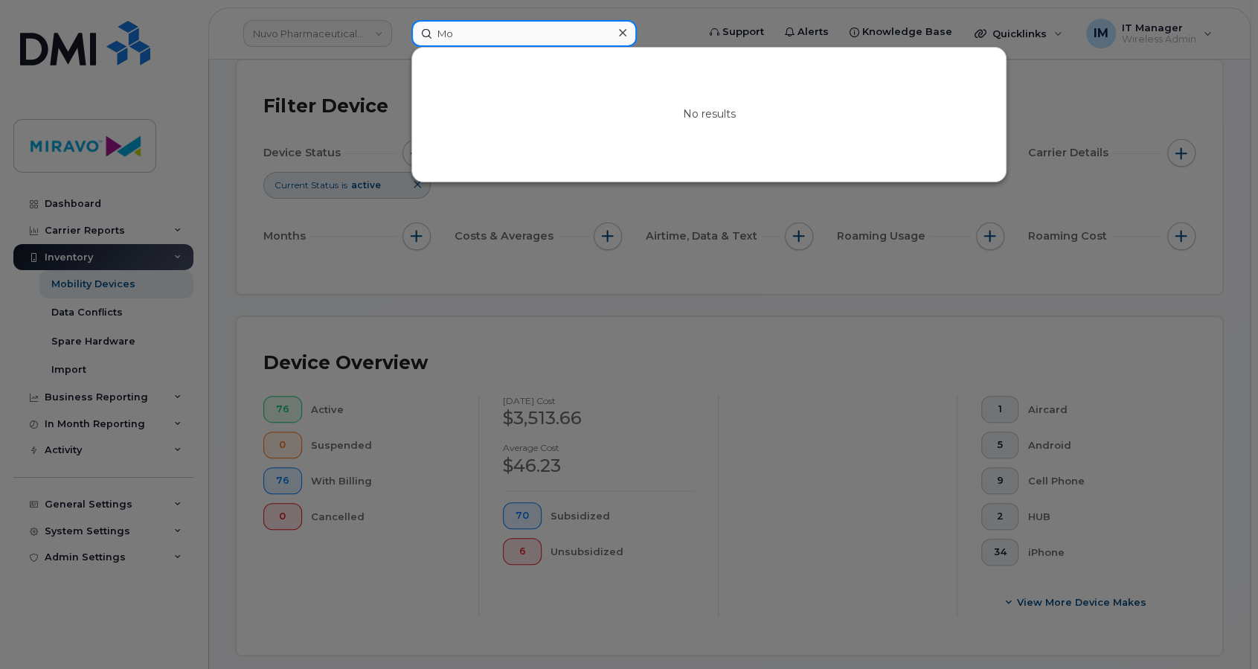
type input "M"
click at [466, 37] on input at bounding box center [524, 33] width 225 height 27
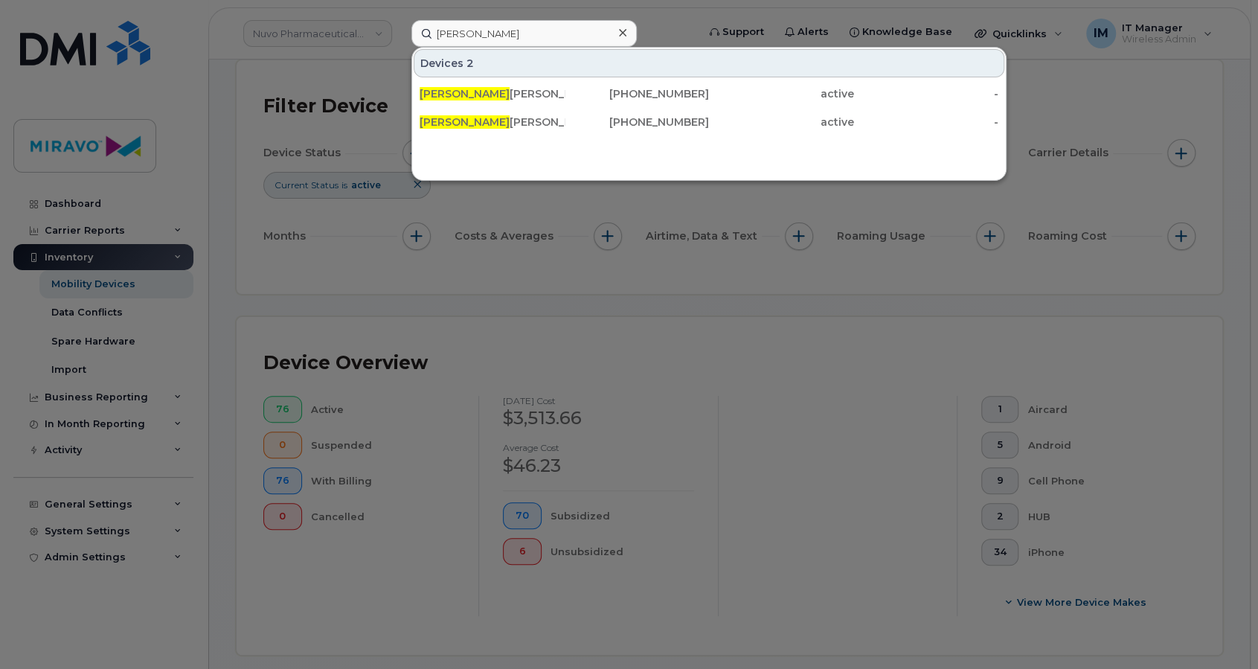
click at [493, 47] on div "Devices 2 [PERSON_NAME] iPad [PHONE_NUMBER] active - [PERSON_NAME] [PHONE_NUMBE…" at bounding box center [709, 114] width 595 height 134
drag, startPoint x: 500, startPoint y: 36, endPoint x: 418, endPoint y: 33, distance: 81.9
click at [418, 33] on input "[PERSON_NAME]" at bounding box center [524, 33] width 225 height 27
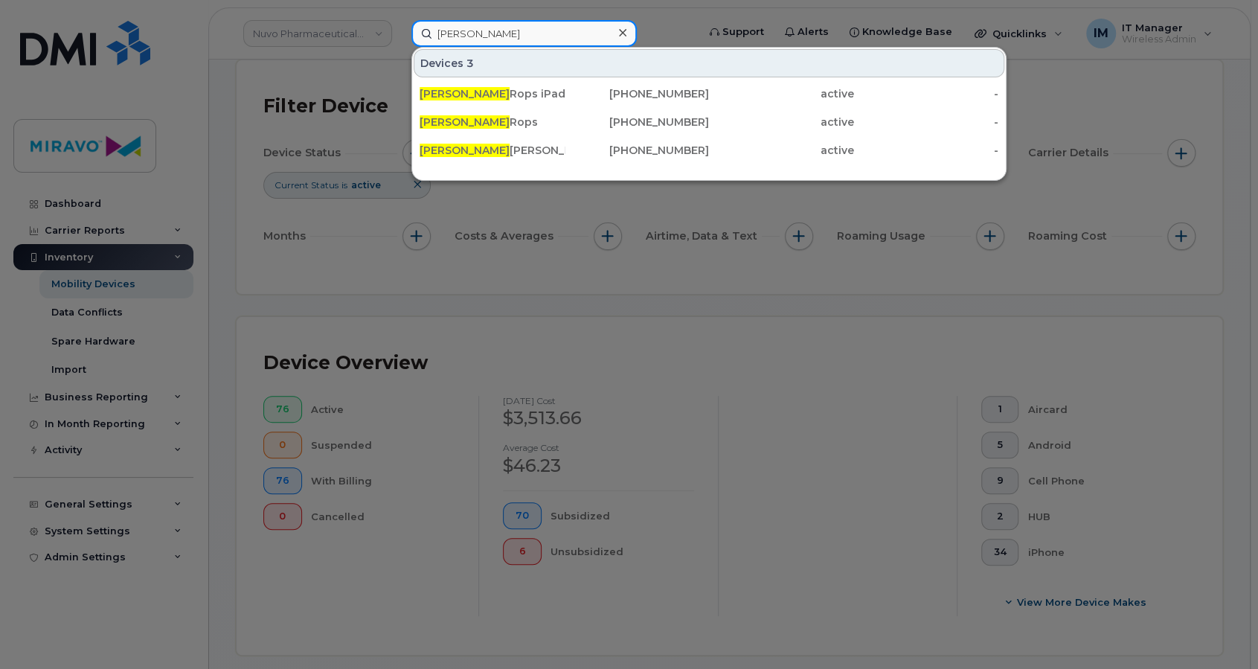
click at [503, 35] on input "[PERSON_NAME]" at bounding box center [524, 33] width 225 height 27
drag, startPoint x: 426, startPoint y: 36, endPoint x: 417, endPoint y: 35, distance: 9.8
click at [417, 35] on input "[PERSON_NAME]" at bounding box center [524, 33] width 225 height 27
drag, startPoint x: 564, startPoint y: 29, endPoint x: 439, endPoint y: 30, distance: 125.0
click at [439, 30] on input "[PERSON_NAME]" at bounding box center [524, 33] width 225 height 27
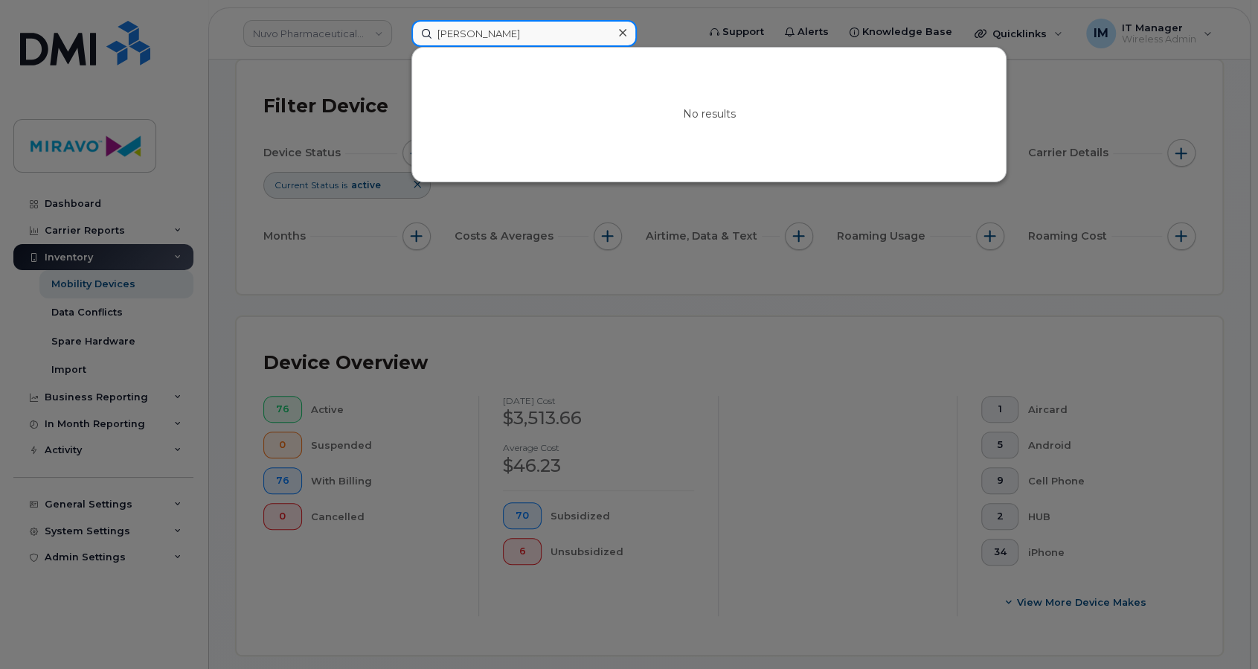
click at [499, 31] on input "[PERSON_NAME]" at bounding box center [524, 33] width 225 height 27
drag, startPoint x: 500, startPoint y: 33, endPoint x: 415, endPoint y: 34, distance: 85.6
click at [415, 34] on input "[PERSON_NAME]" at bounding box center [524, 33] width 225 height 27
type input "G"
click at [458, 29] on input at bounding box center [524, 33] width 225 height 27
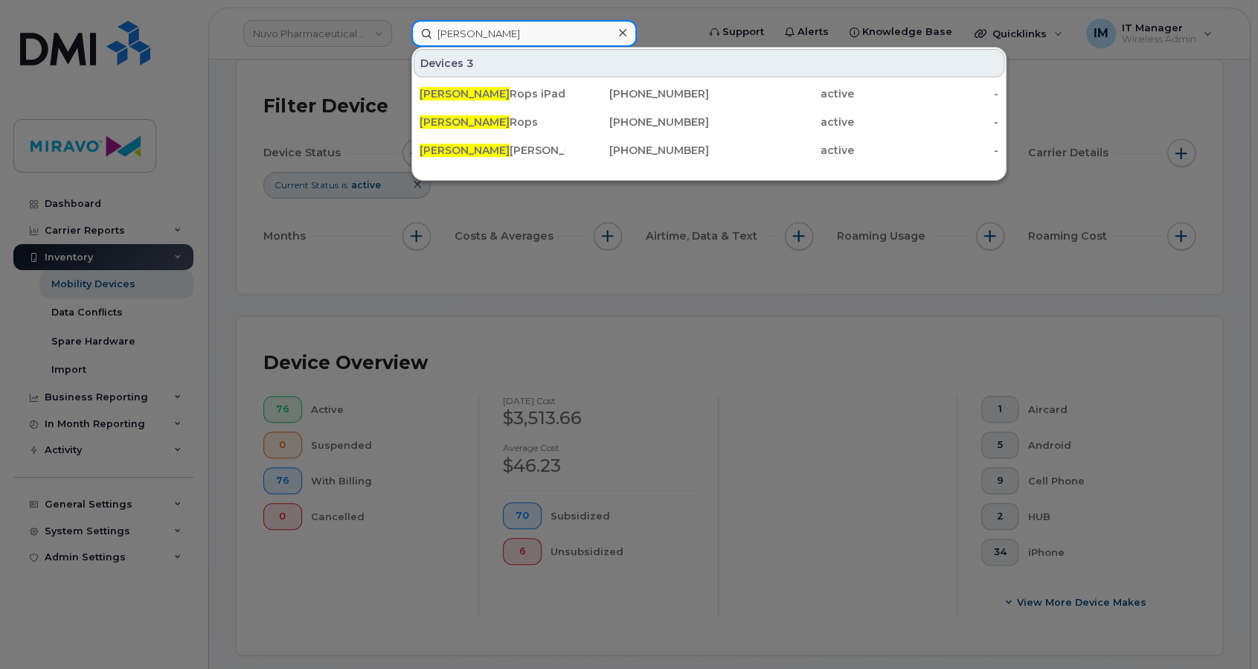
drag, startPoint x: 479, startPoint y: 33, endPoint x: 438, endPoint y: 13, distance: 44.9
click at [435, 22] on input "[PERSON_NAME]" at bounding box center [524, 33] width 225 height 27
click at [477, 45] on input "[PERSON_NAME]" at bounding box center [524, 33] width 225 height 27
drag, startPoint x: 499, startPoint y: 33, endPoint x: 403, endPoint y: 30, distance: 96.1
click at [403, 30] on div "[PERSON_NAME] 2 [PERSON_NAME] ert Wood [PHONE_NUMBER] active - [PERSON_NAME] [P…" at bounding box center [550, 33] width 300 height 27
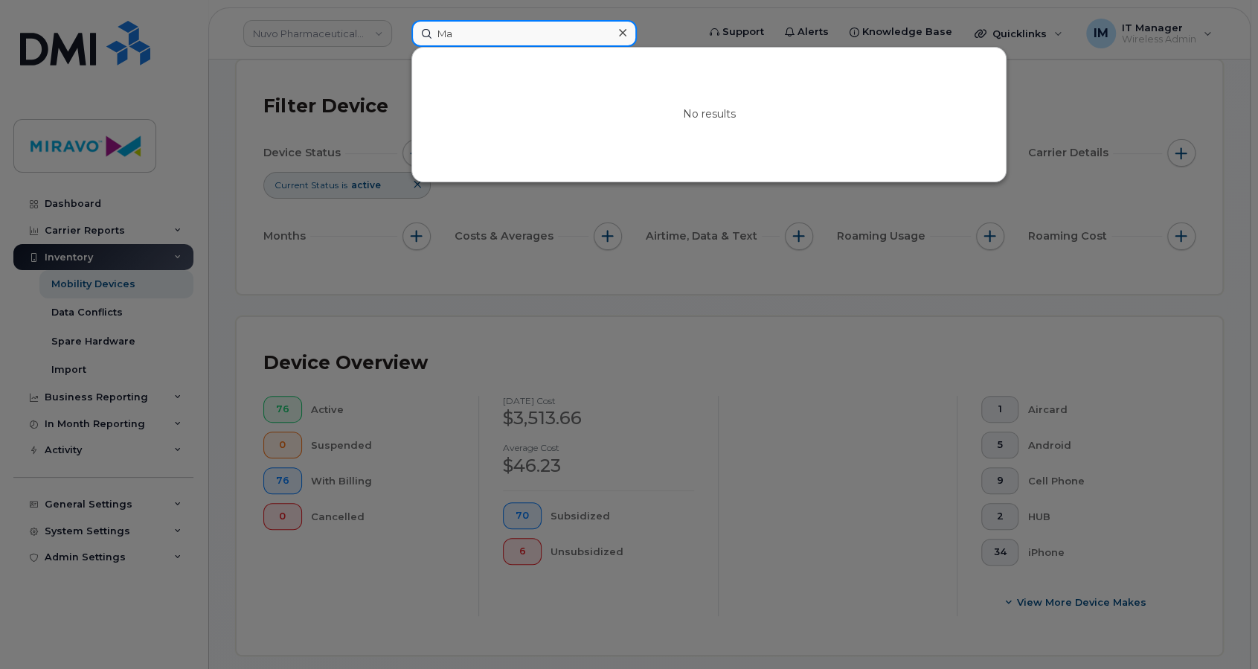
type input "M"
